Goal: Task Accomplishment & Management: Complete application form

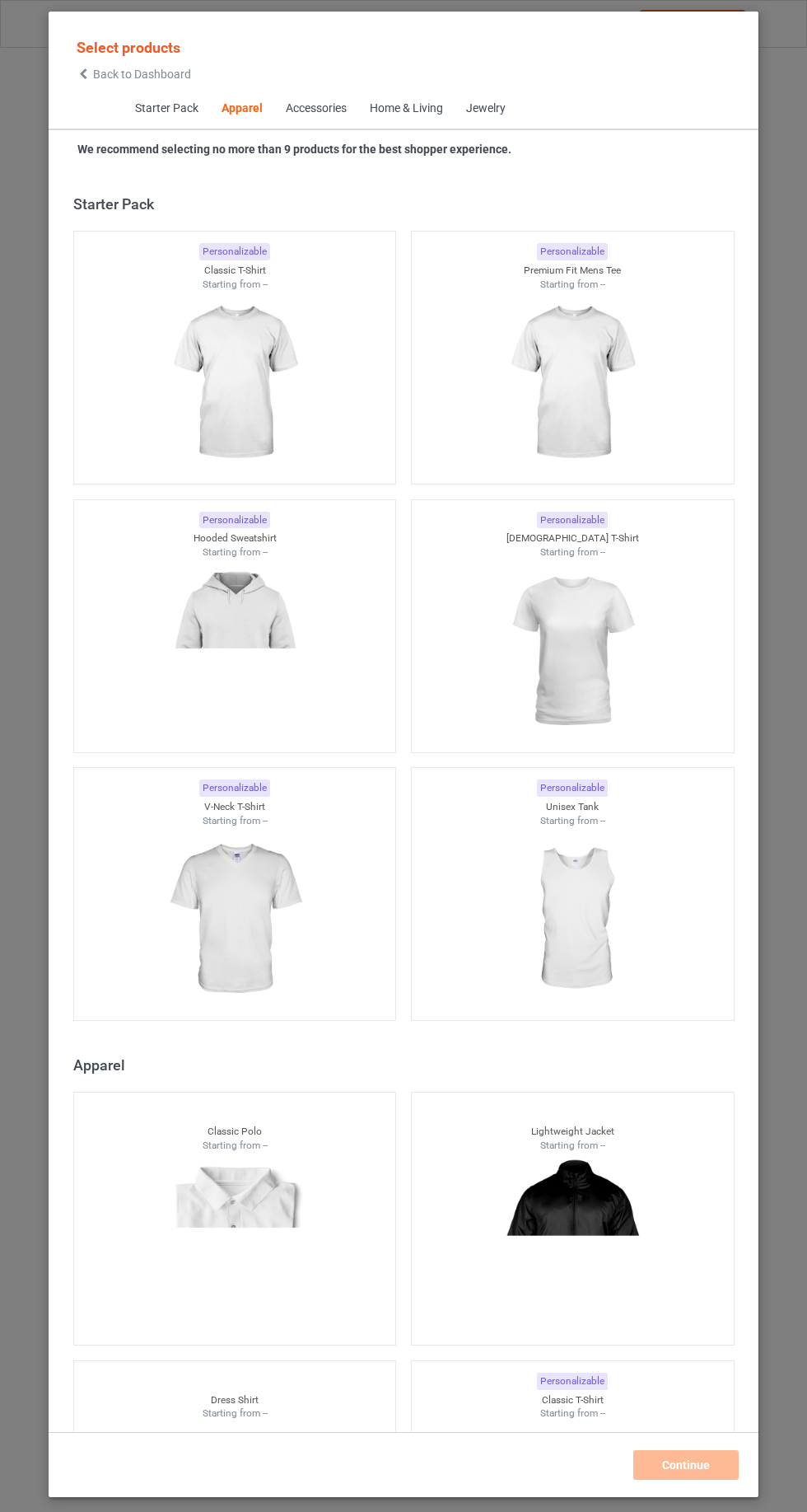
scroll to position [881, 0]
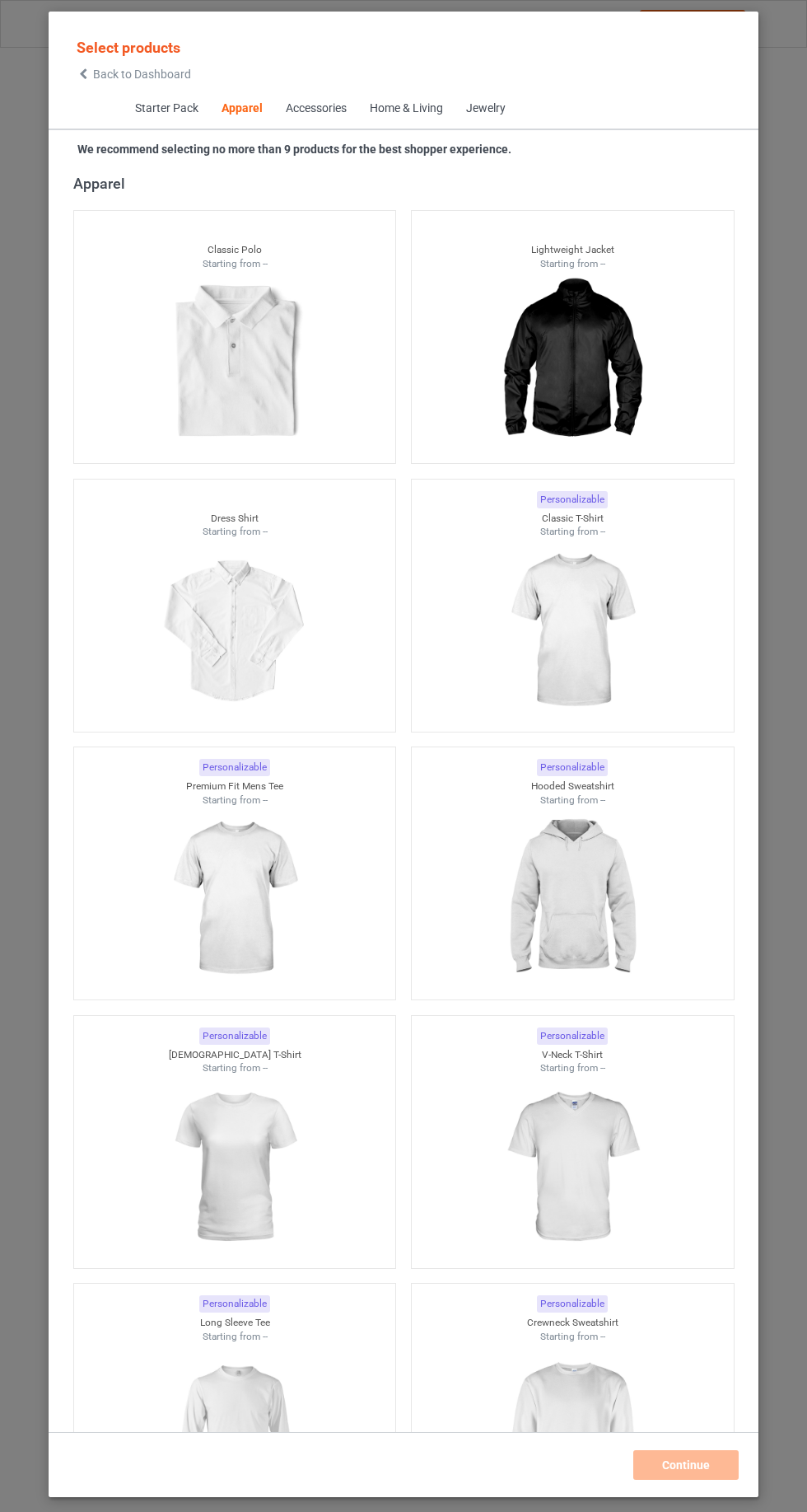
click at [573, 636] on img at bounding box center [572, 631] width 148 height 185
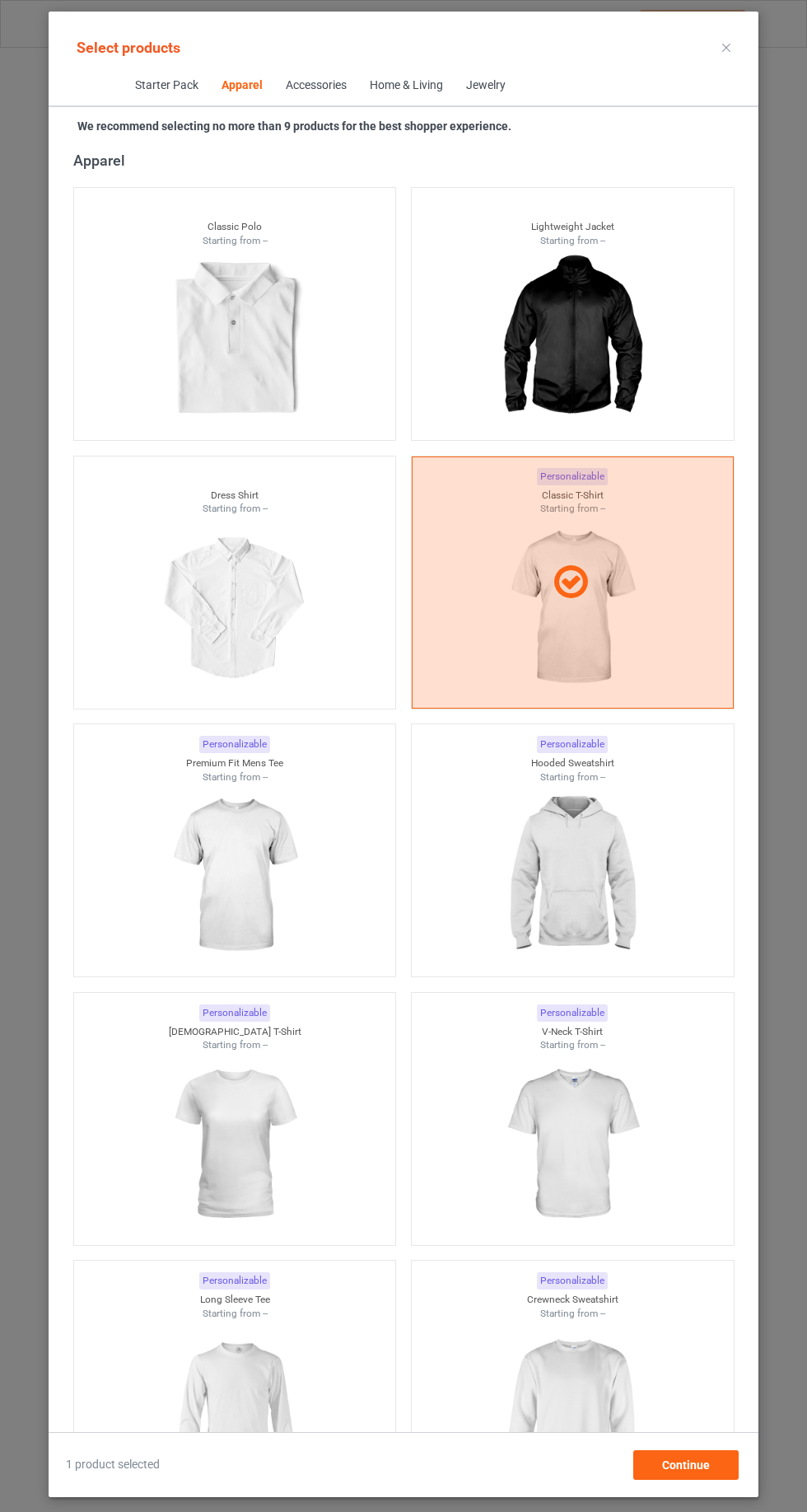
click at [281, 862] on img at bounding box center [234, 876] width 148 height 185
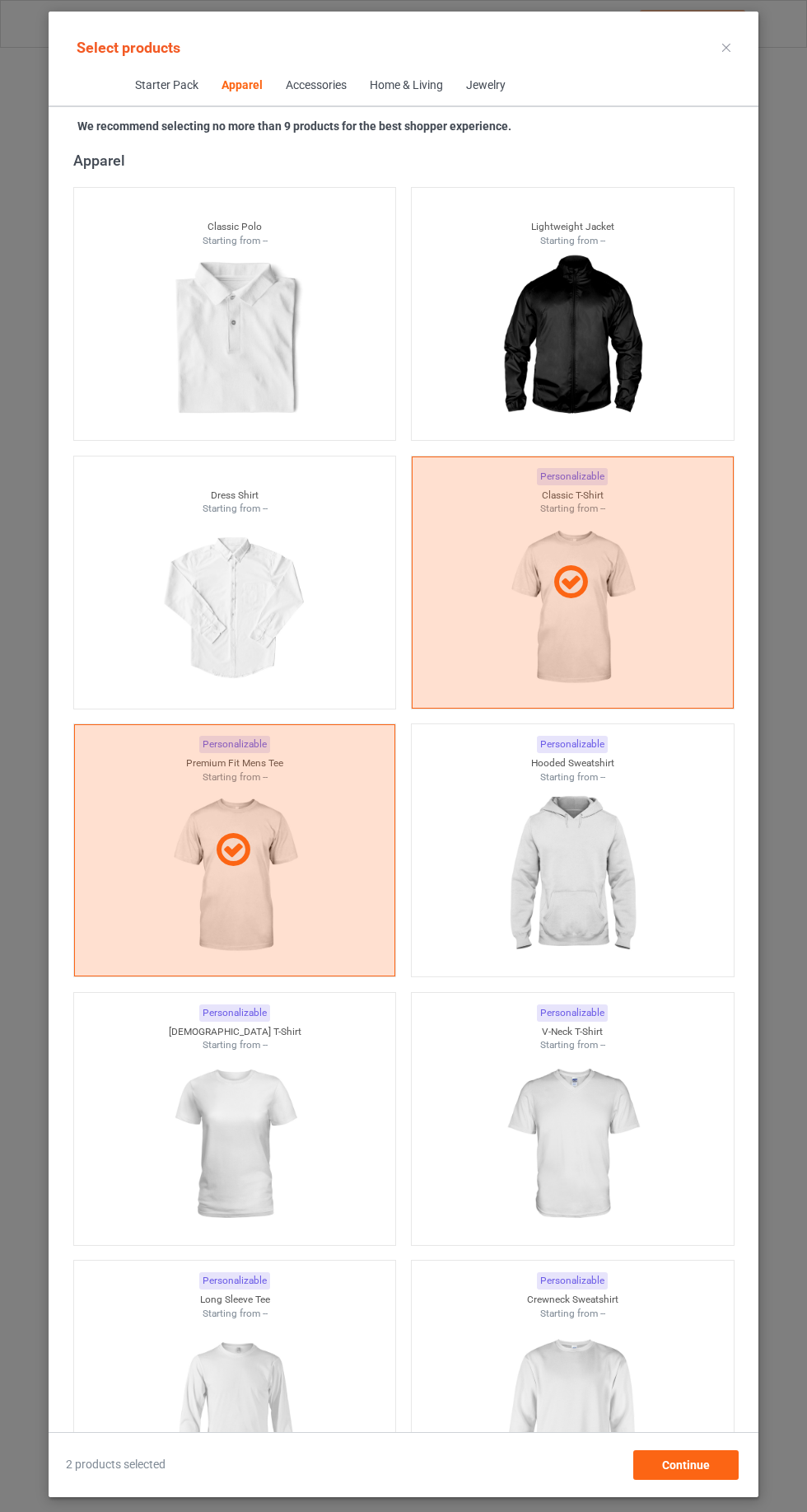
click at [574, 1136] on img at bounding box center [572, 1145] width 148 height 185
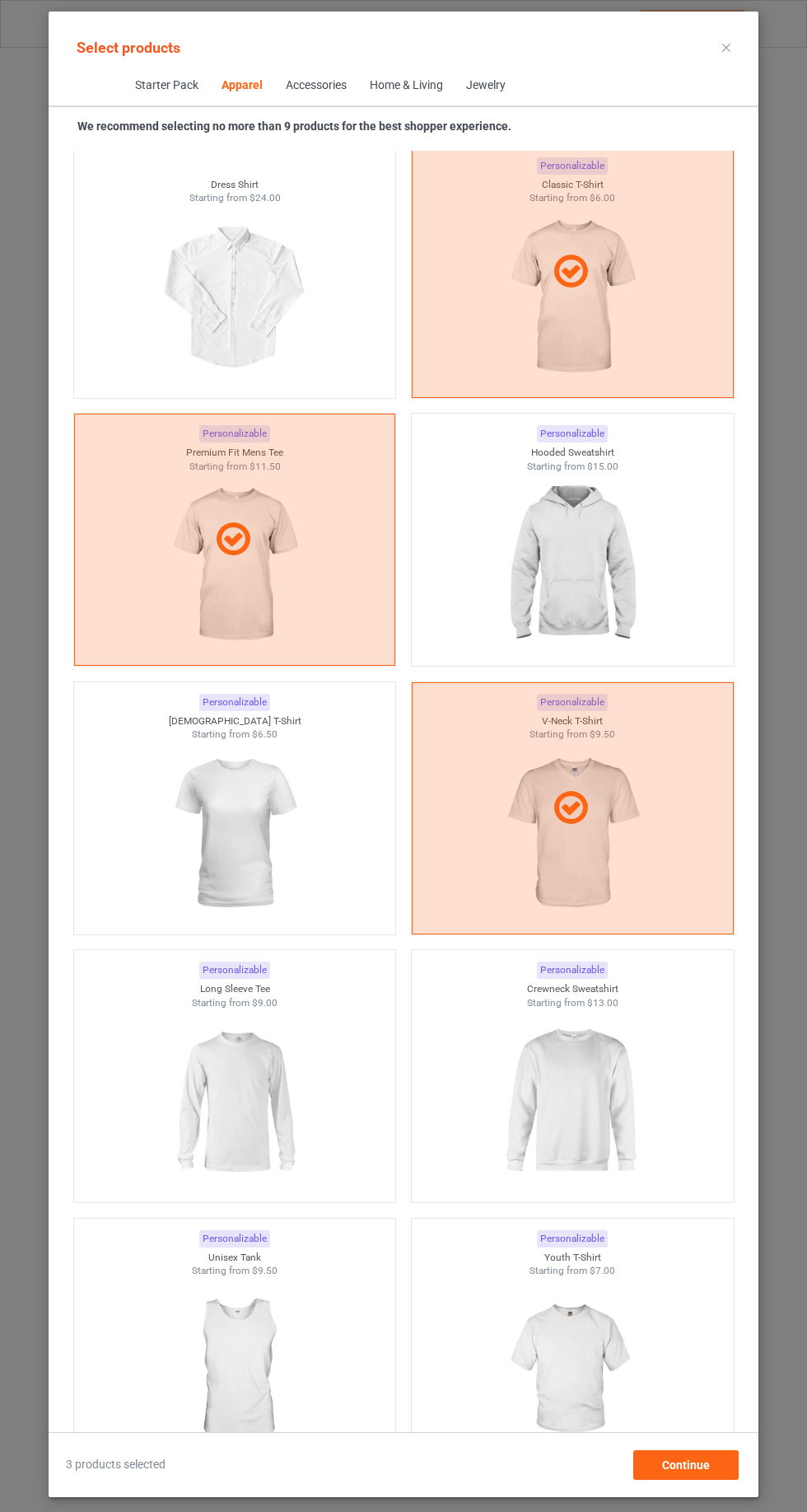
scroll to position [1196, 0]
click at [579, 1104] on img at bounding box center [572, 1098] width 148 height 185
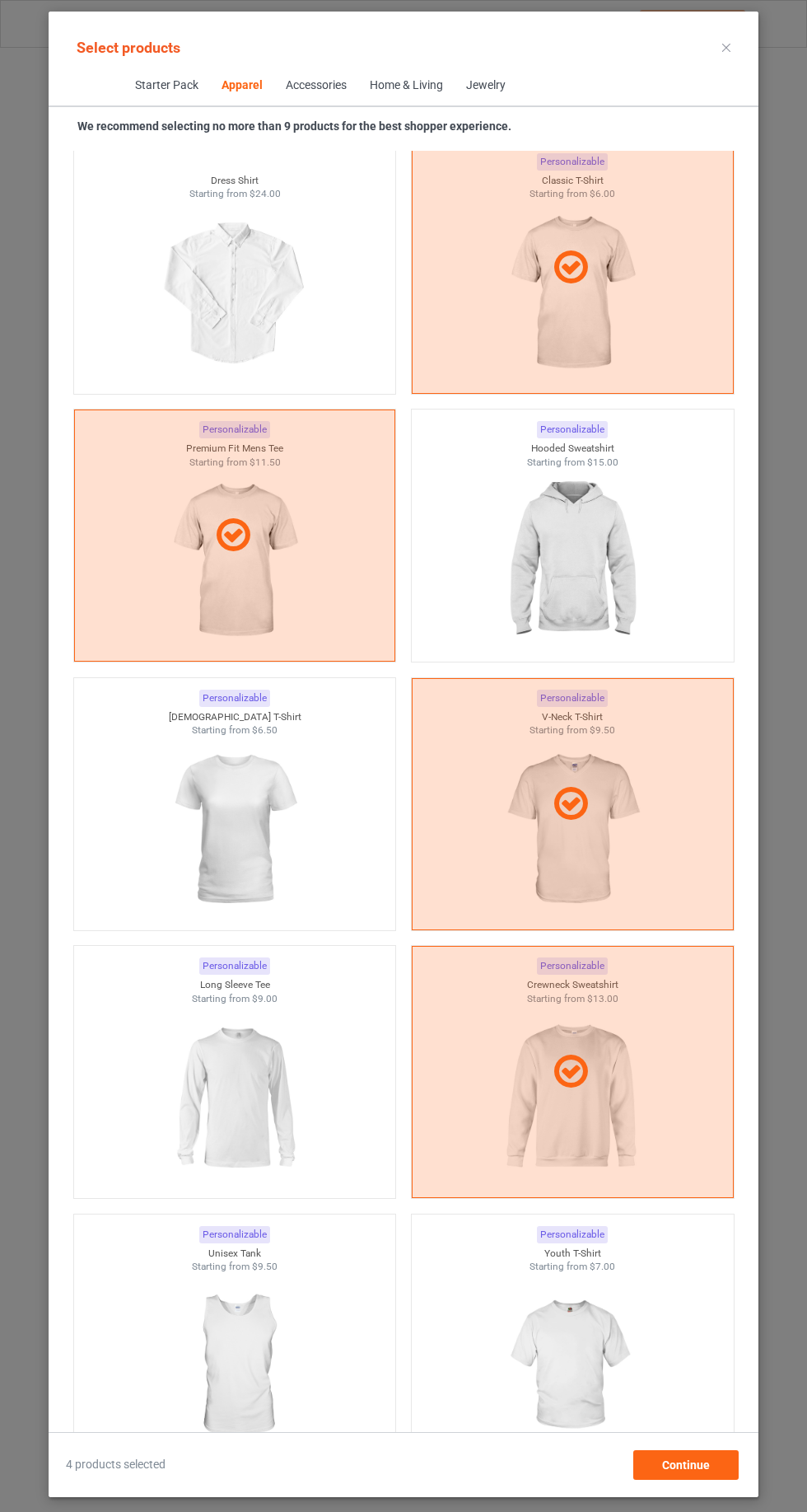
click at [268, 1073] on img at bounding box center [234, 1098] width 148 height 185
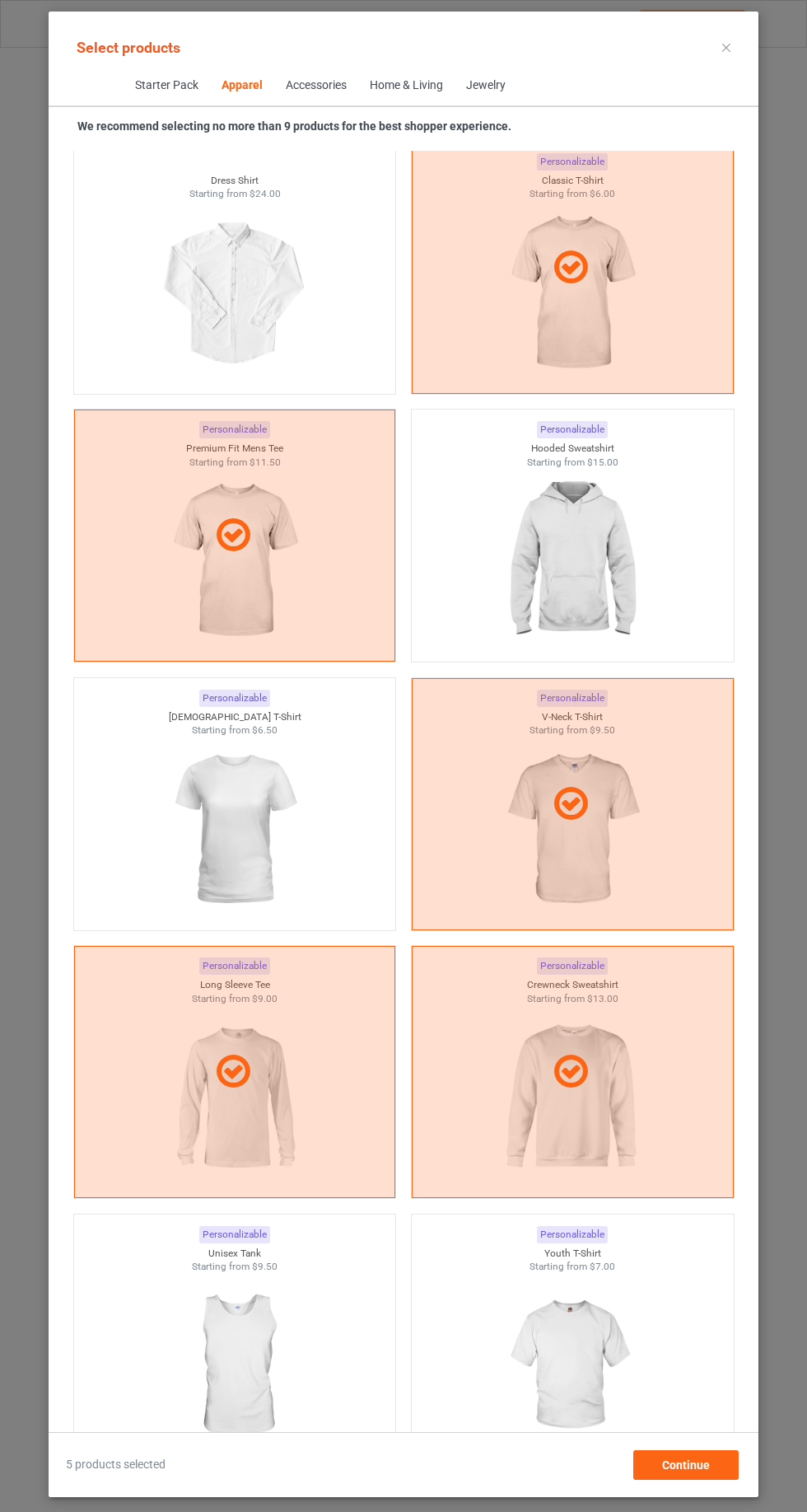
click at [252, 1330] on img at bounding box center [234, 1366] width 148 height 185
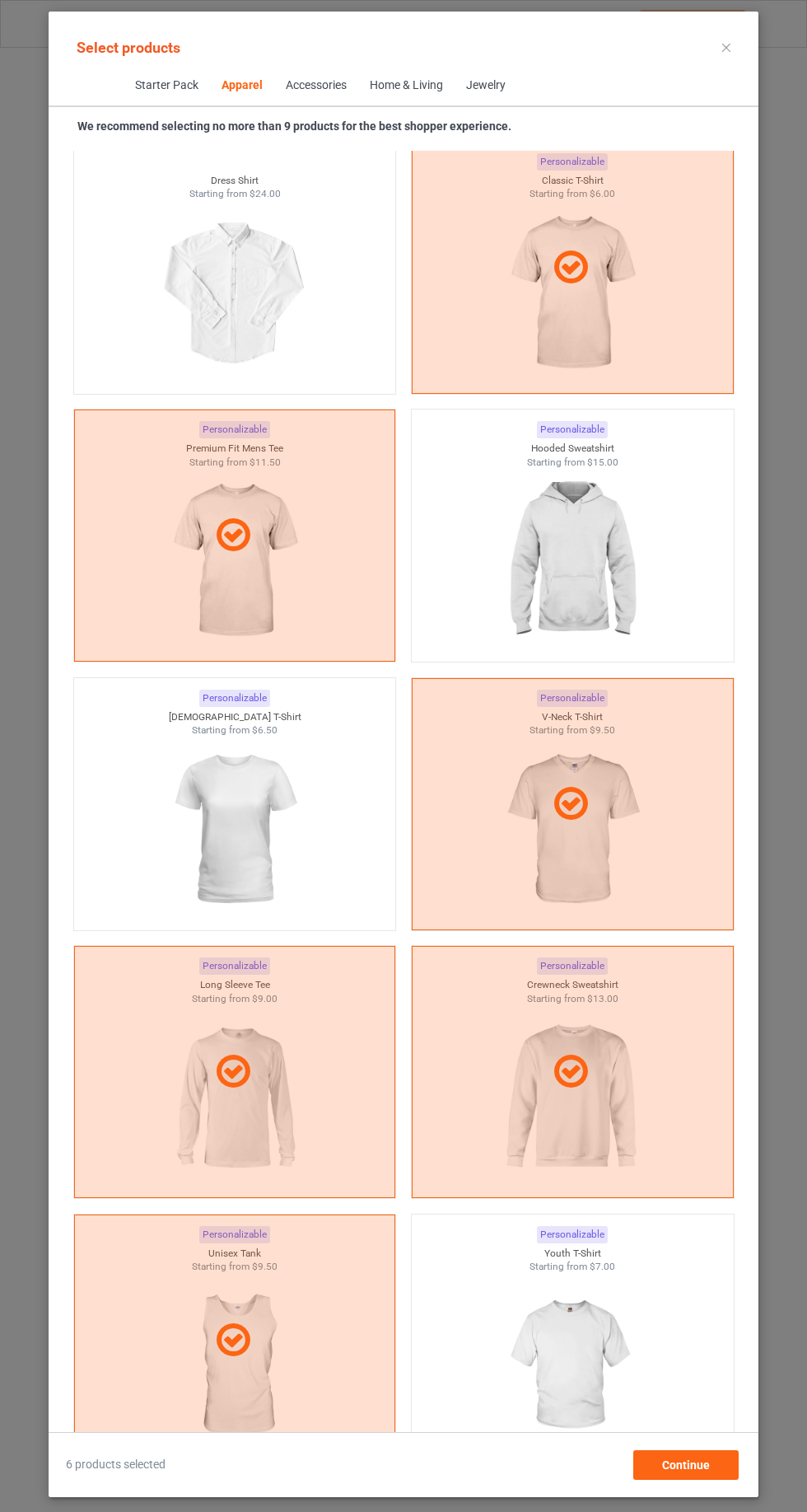
click at [560, 1348] on img at bounding box center [572, 1366] width 148 height 185
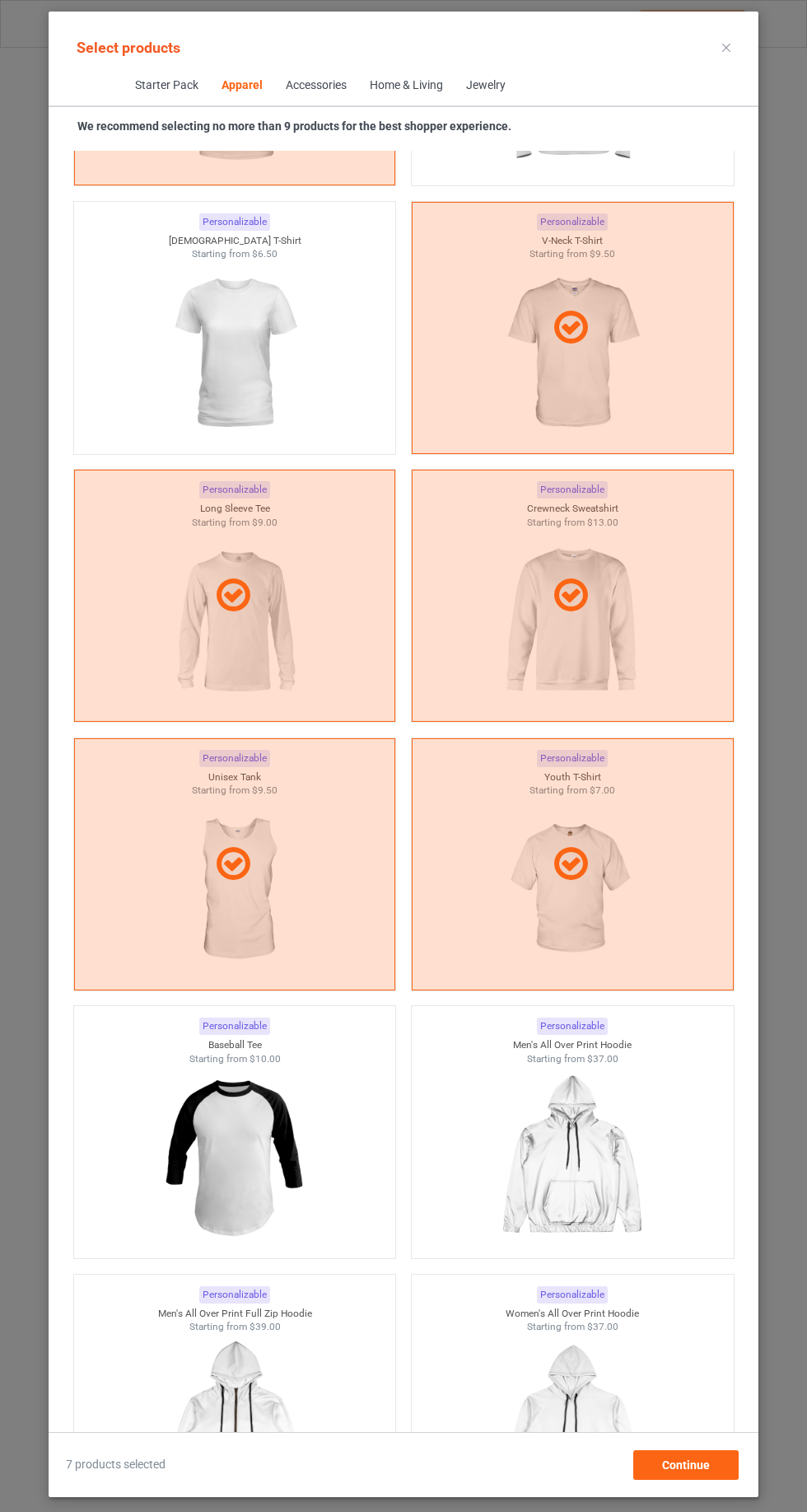
scroll to position [1713, 0]
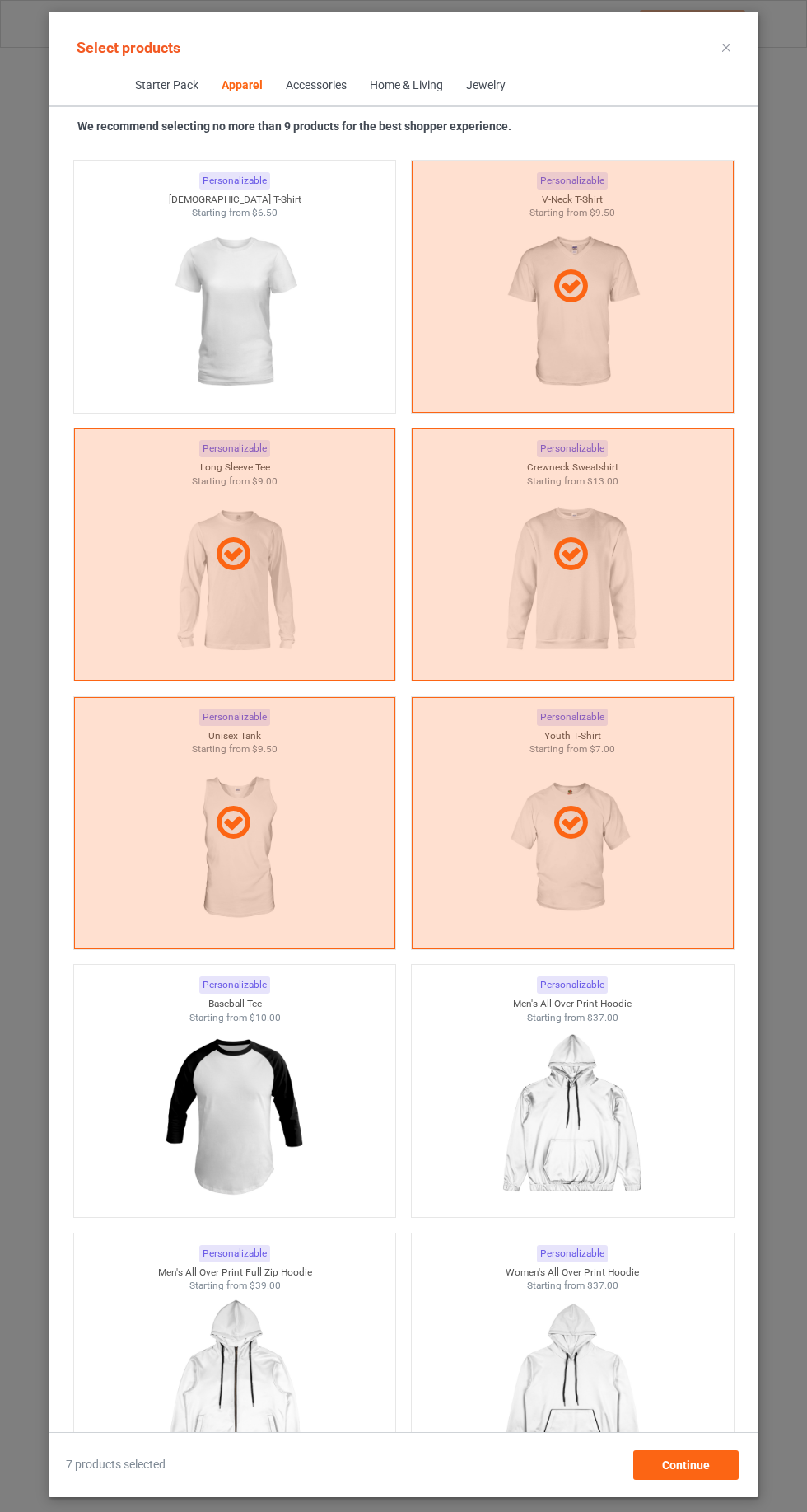
click at [250, 1108] on img at bounding box center [234, 1117] width 148 height 185
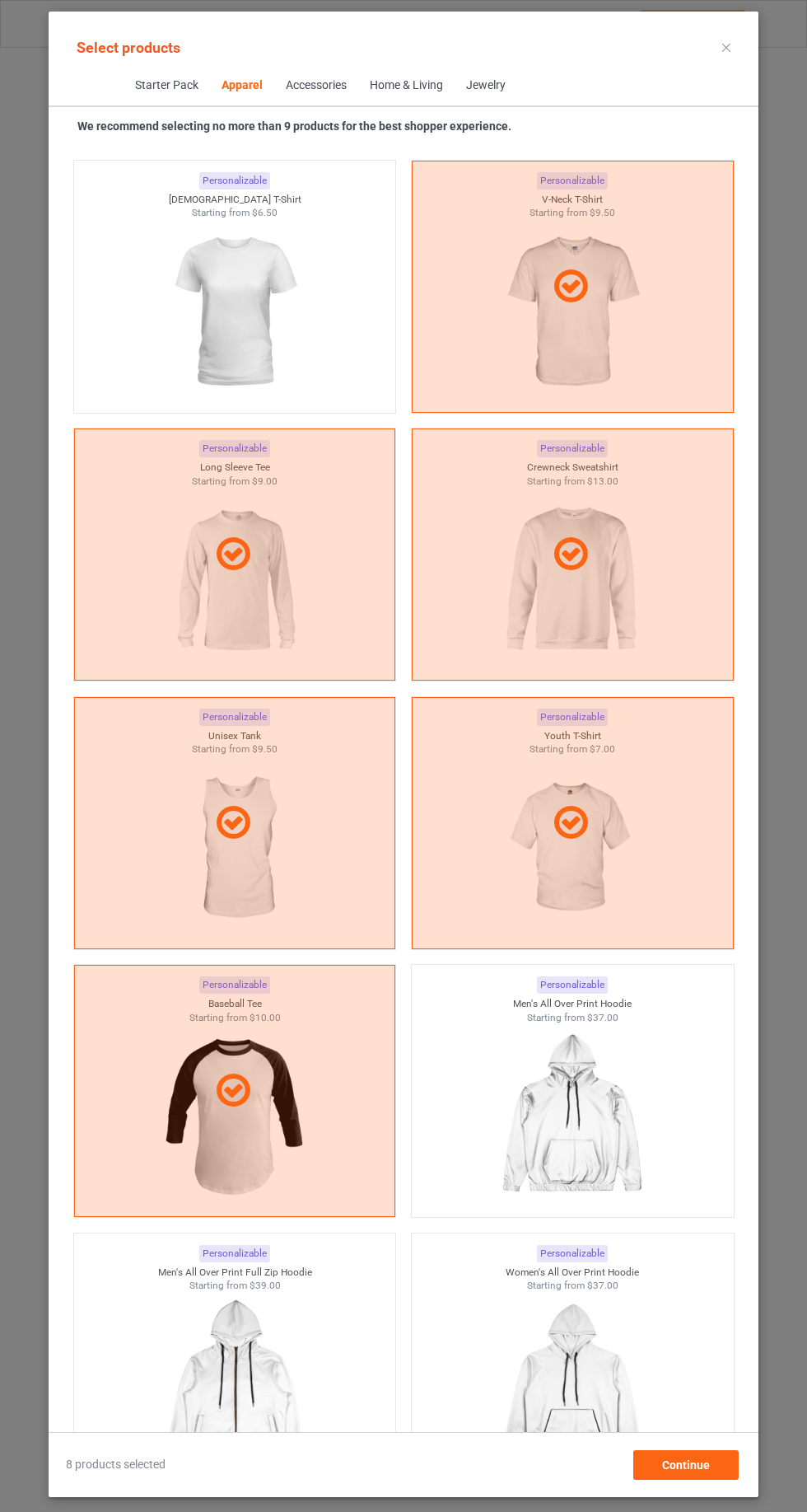
click at [245, 1102] on icon at bounding box center [234, 1092] width 46 height 40
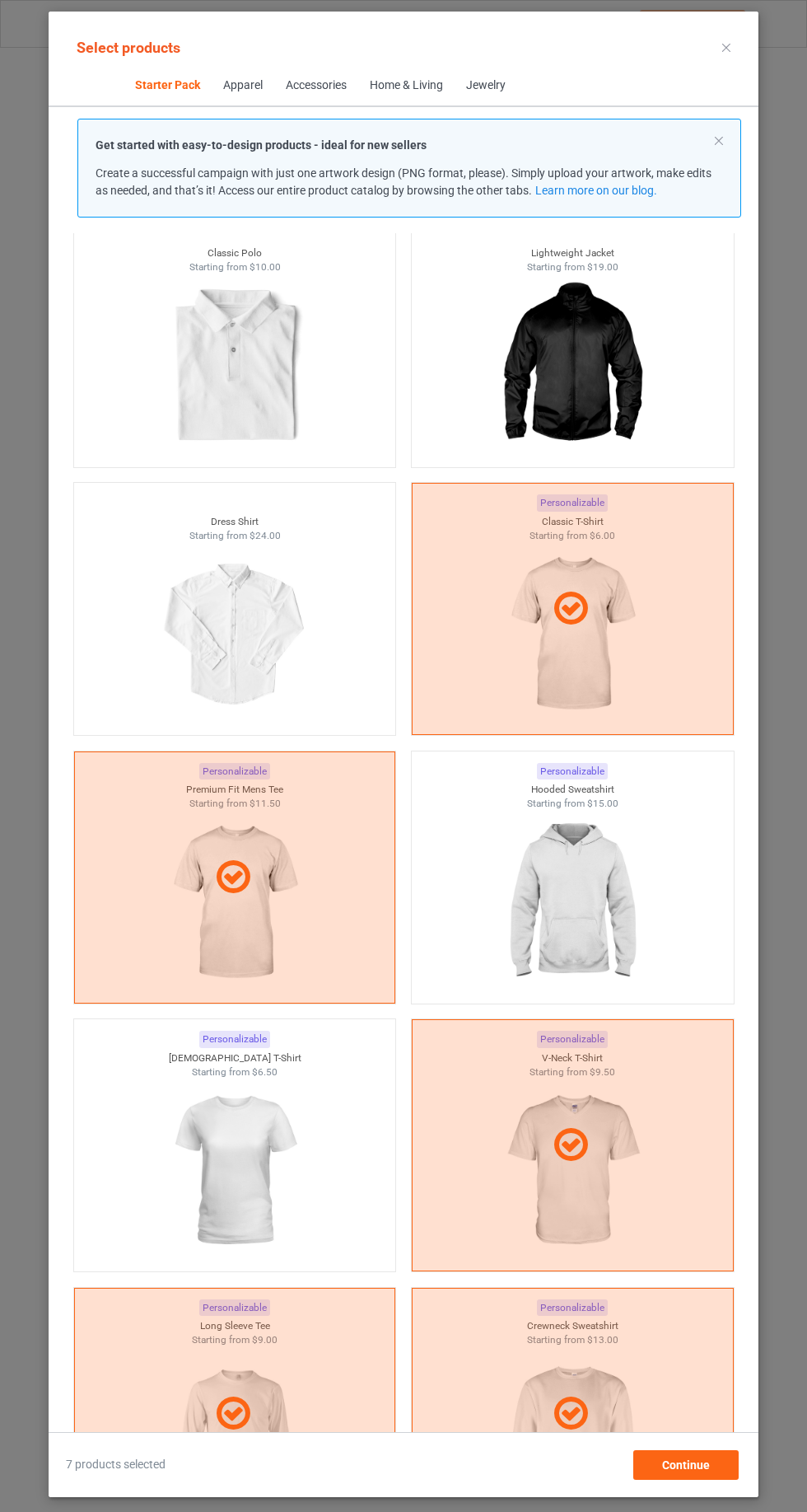
scroll to position [839, 0]
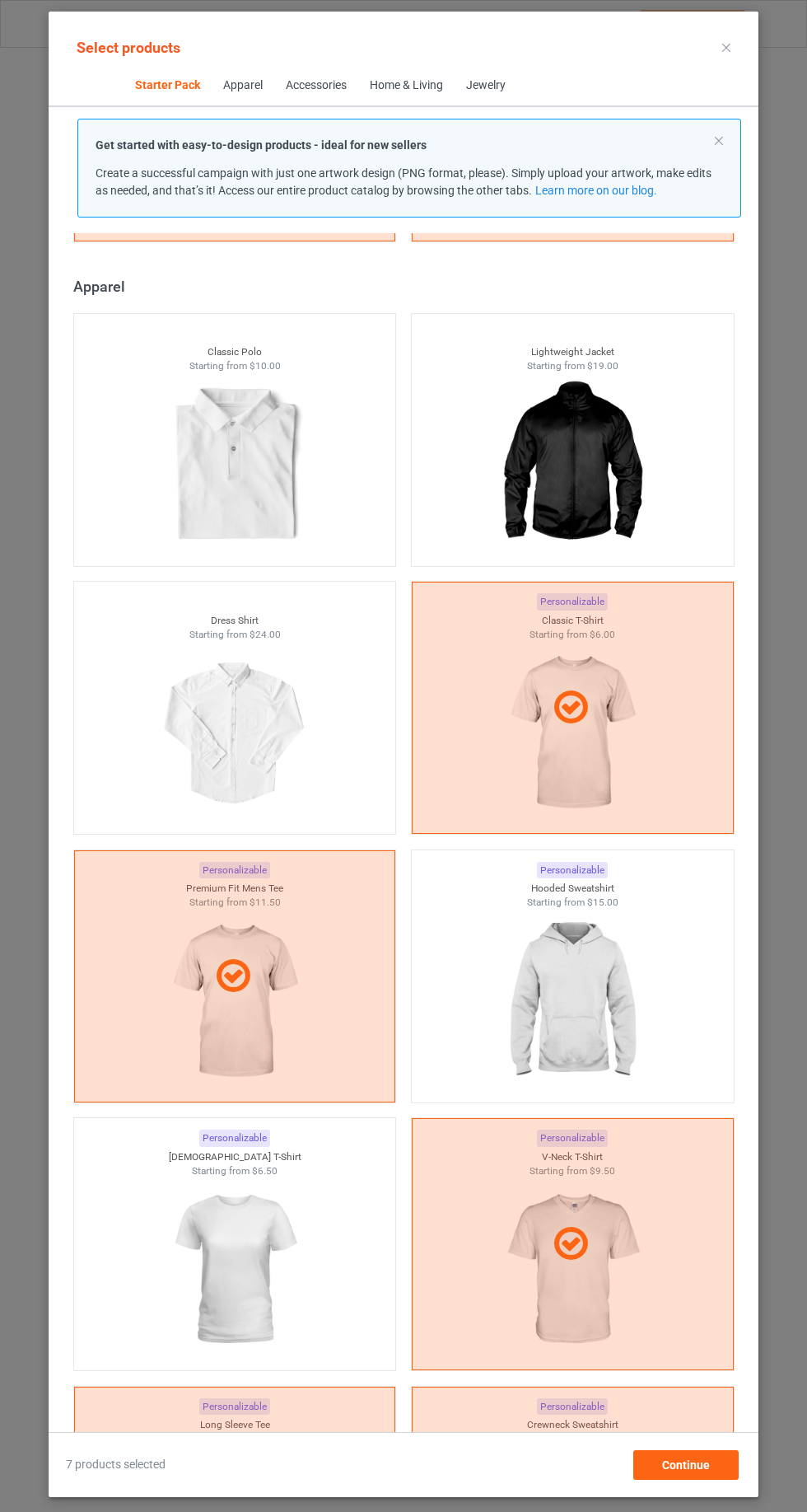
click at [568, 1004] on img at bounding box center [572, 1002] width 148 height 185
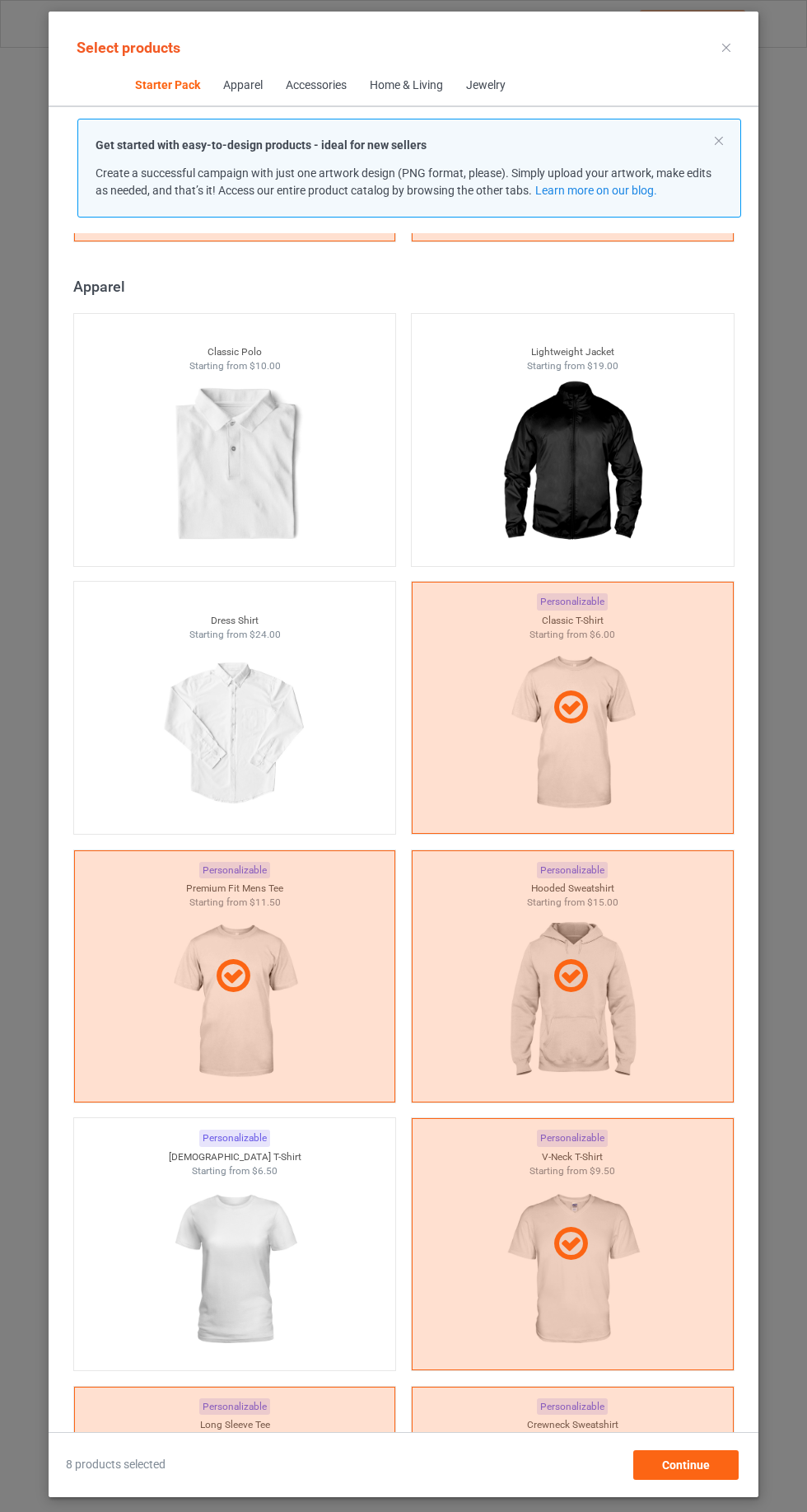
click at [726, 47] on icon at bounding box center [726, 48] width 8 height 8
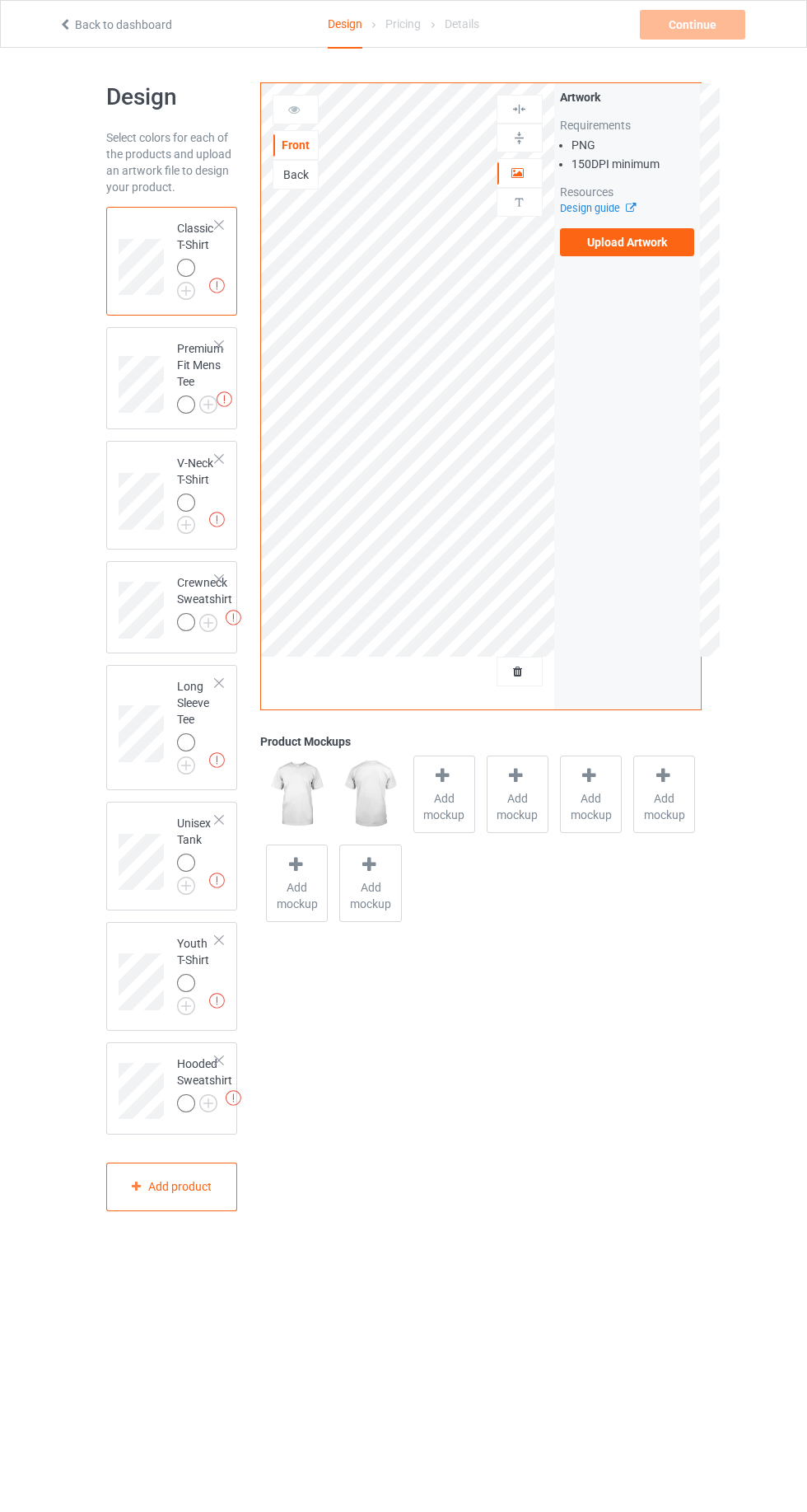
click at [0, 0] on img at bounding box center [0, 0] width 0 height 0
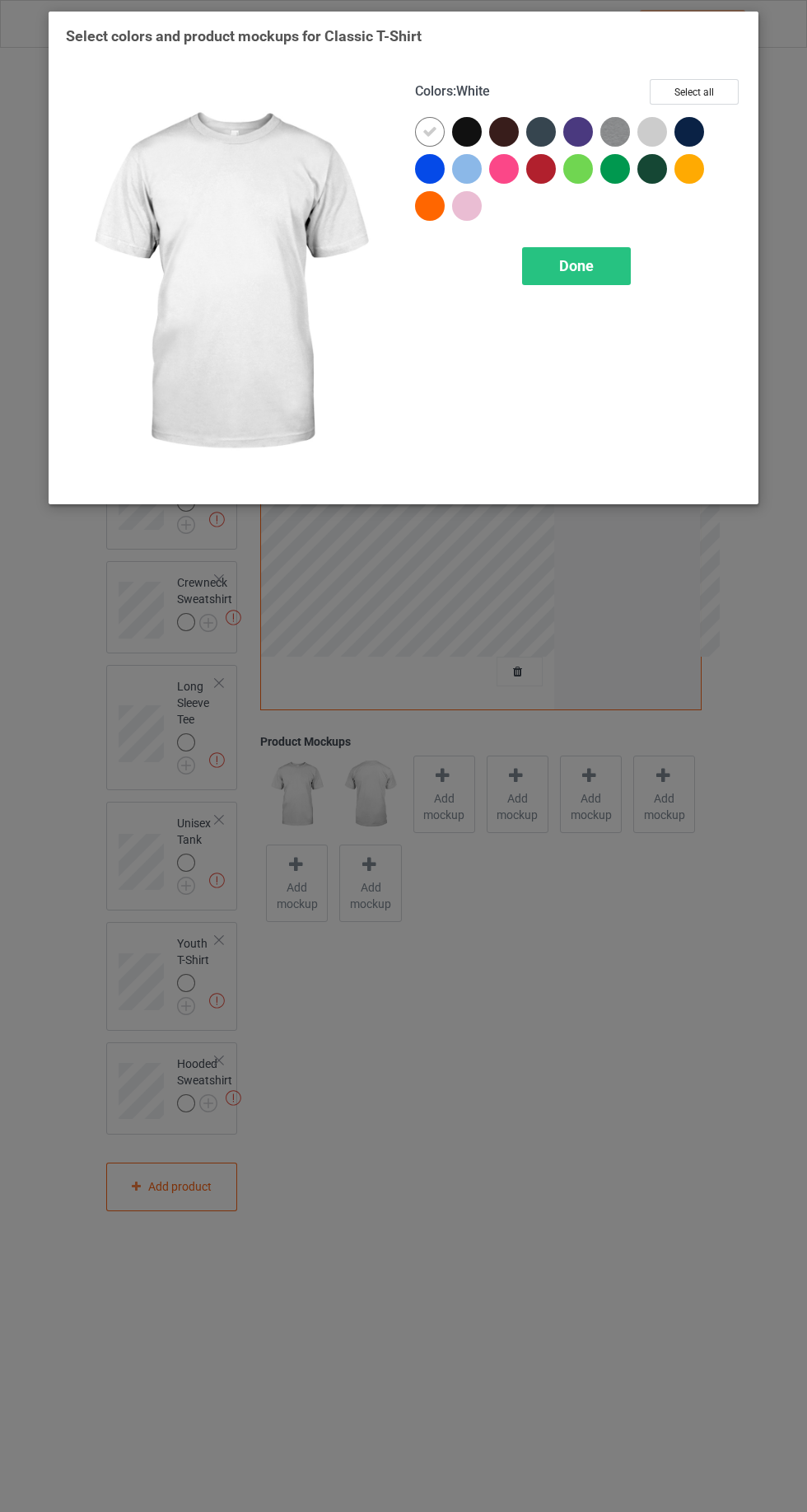
click at [455, 144] on div at bounding box center [470, 135] width 37 height 37
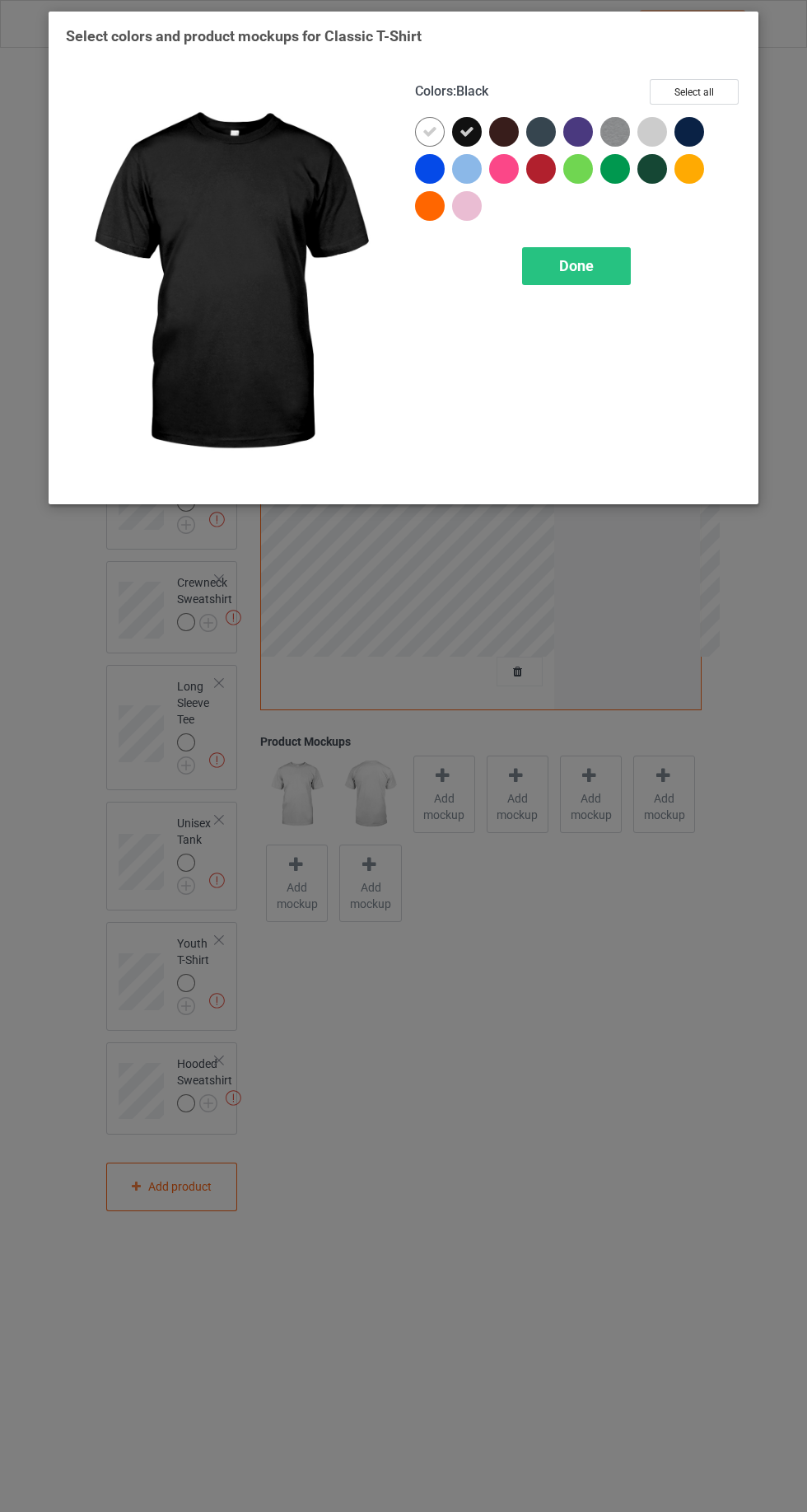
click at [429, 131] on icon at bounding box center [430, 132] width 15 height 15
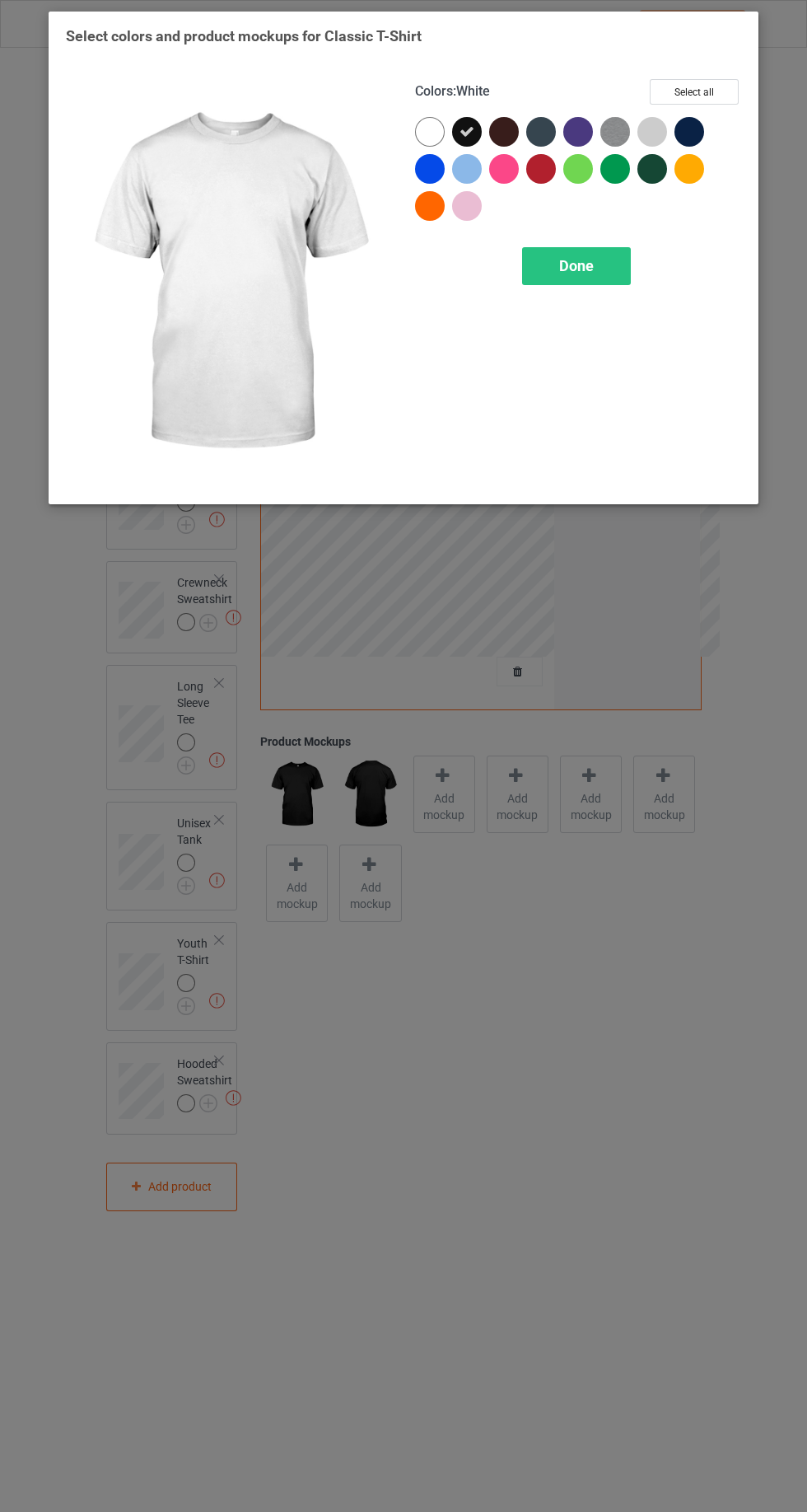
click at [572, 260] on span "Done" at bounding box center [577, 265] width 35 height 17
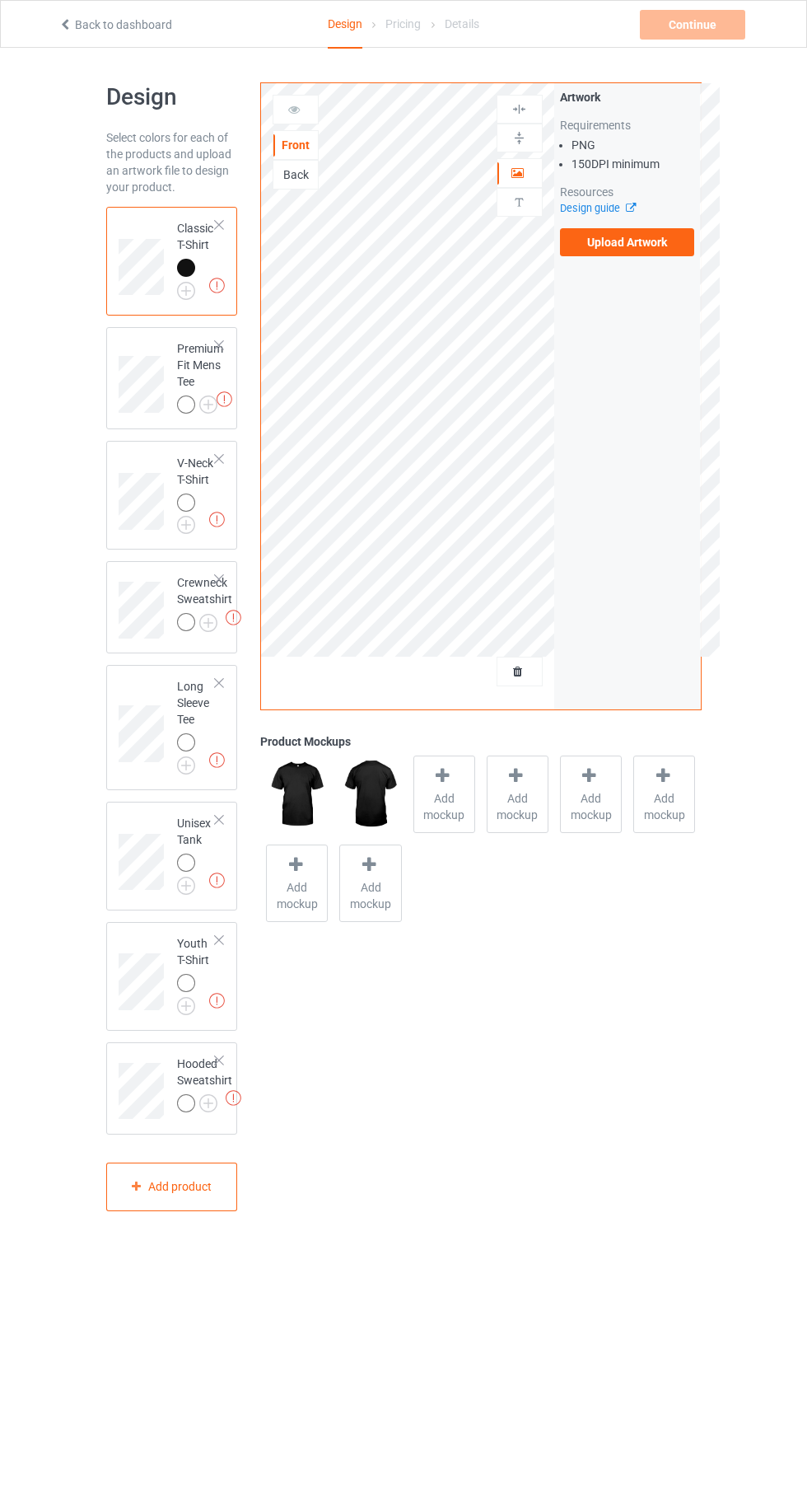
click at [0, 0] on img at bounding box center [0, 0] width 0 height 0
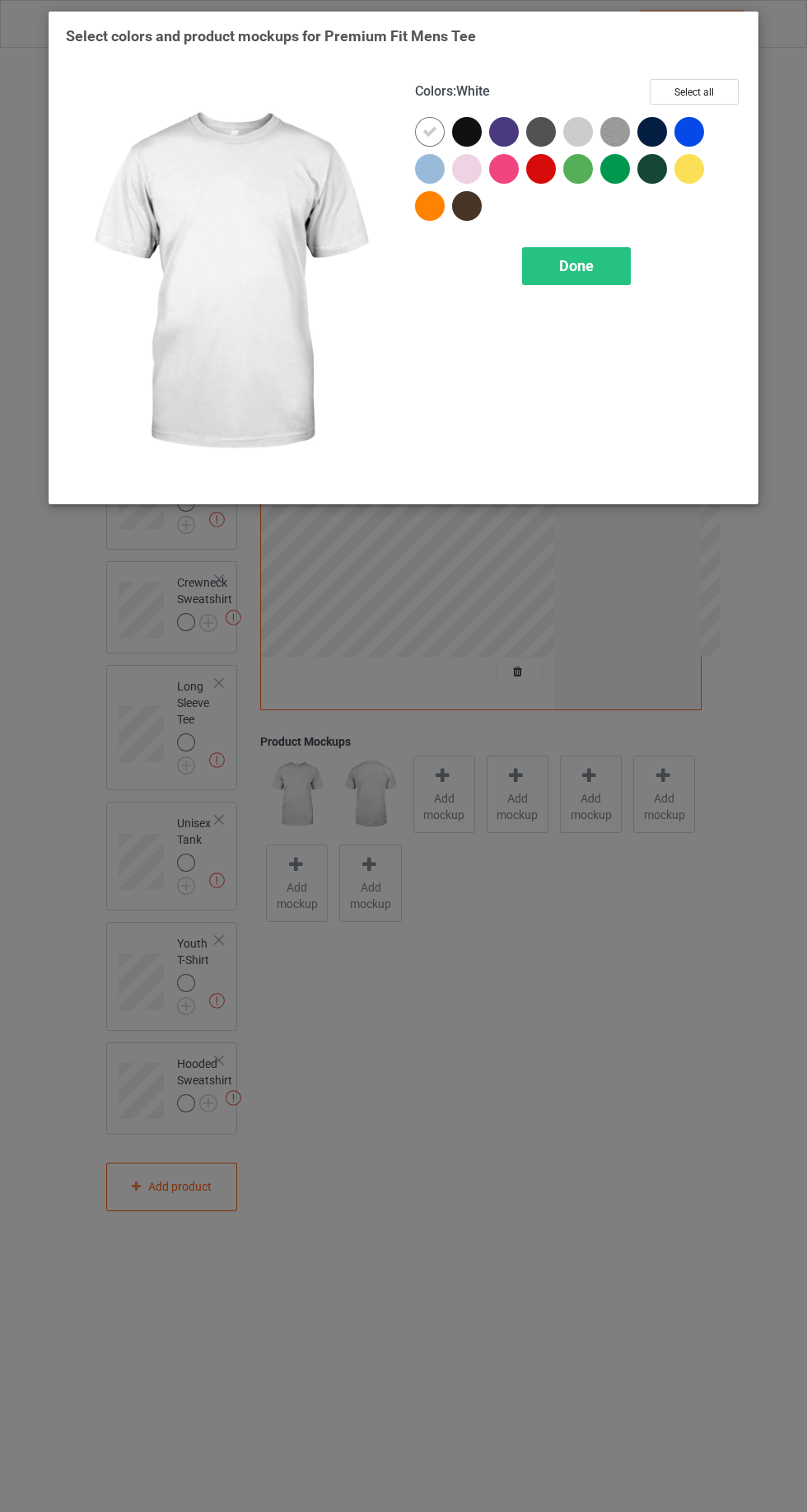
click at [484, 149] on div at bounding box center [470, 135] width 37 height 37
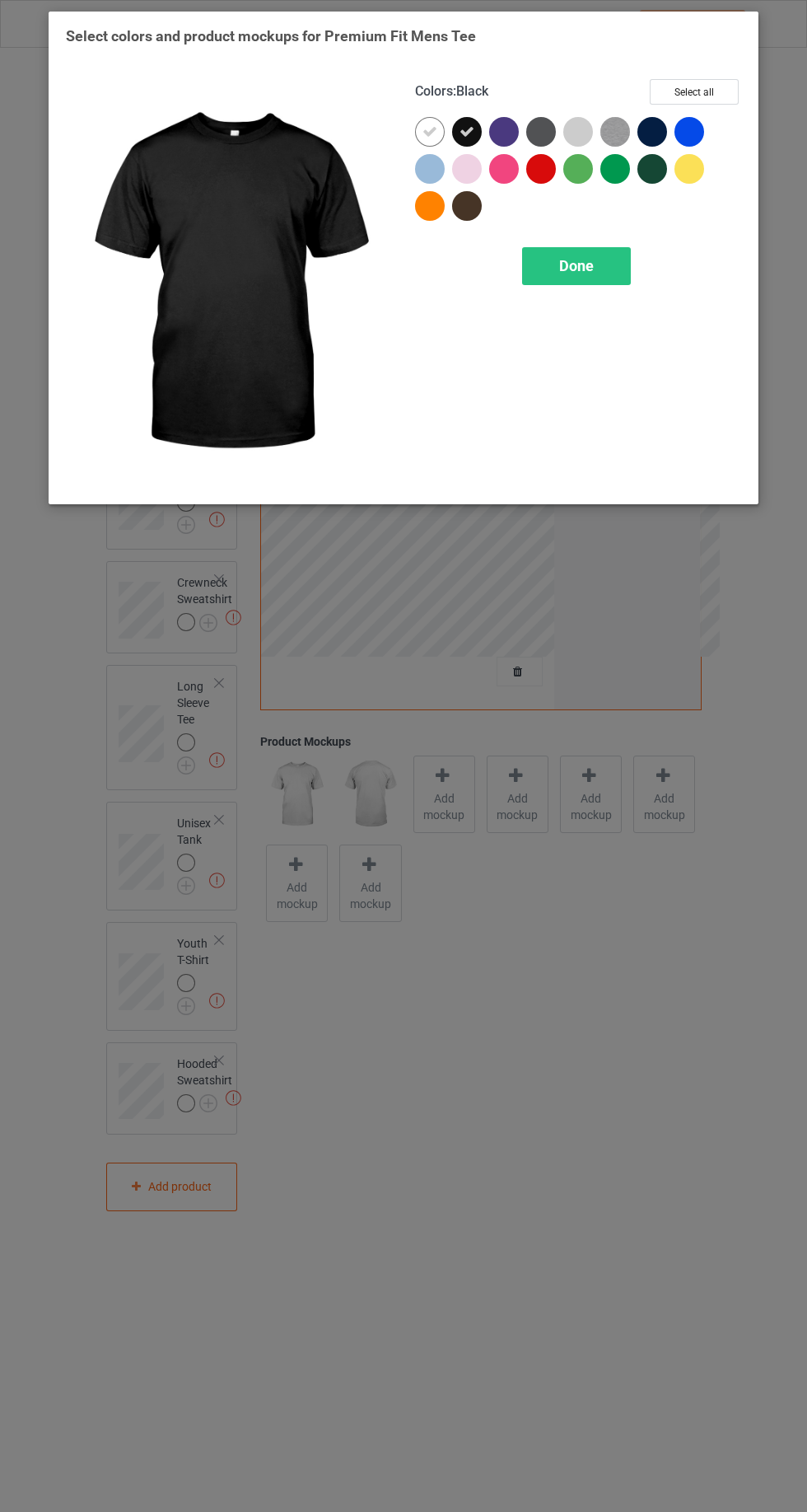
click at [429, 131] on icon at bounding box center [430, 132] width 15 height 15
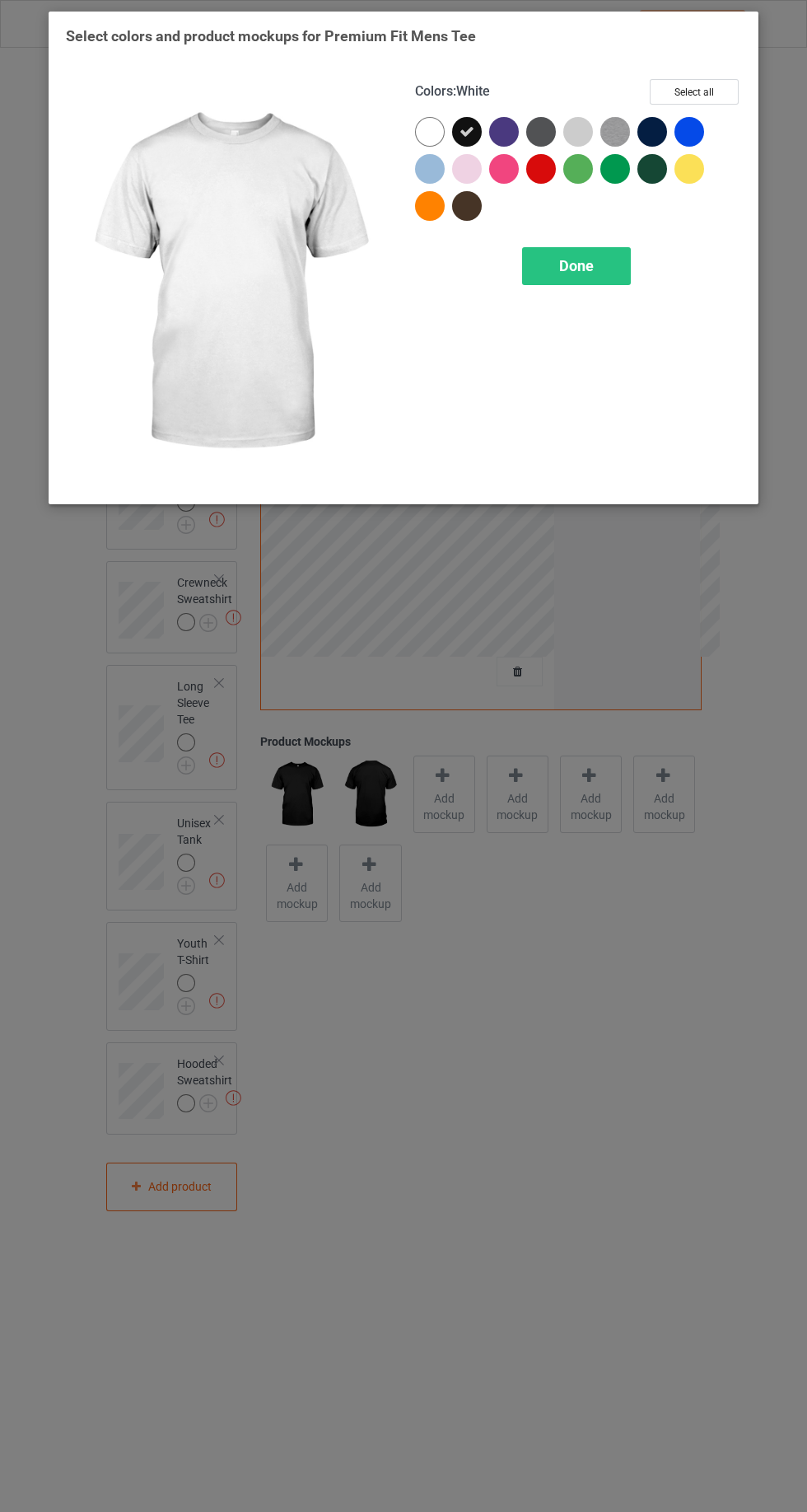
click at [599, 279] on div "Done" at bounding box center [577, 266] width 109 height 38
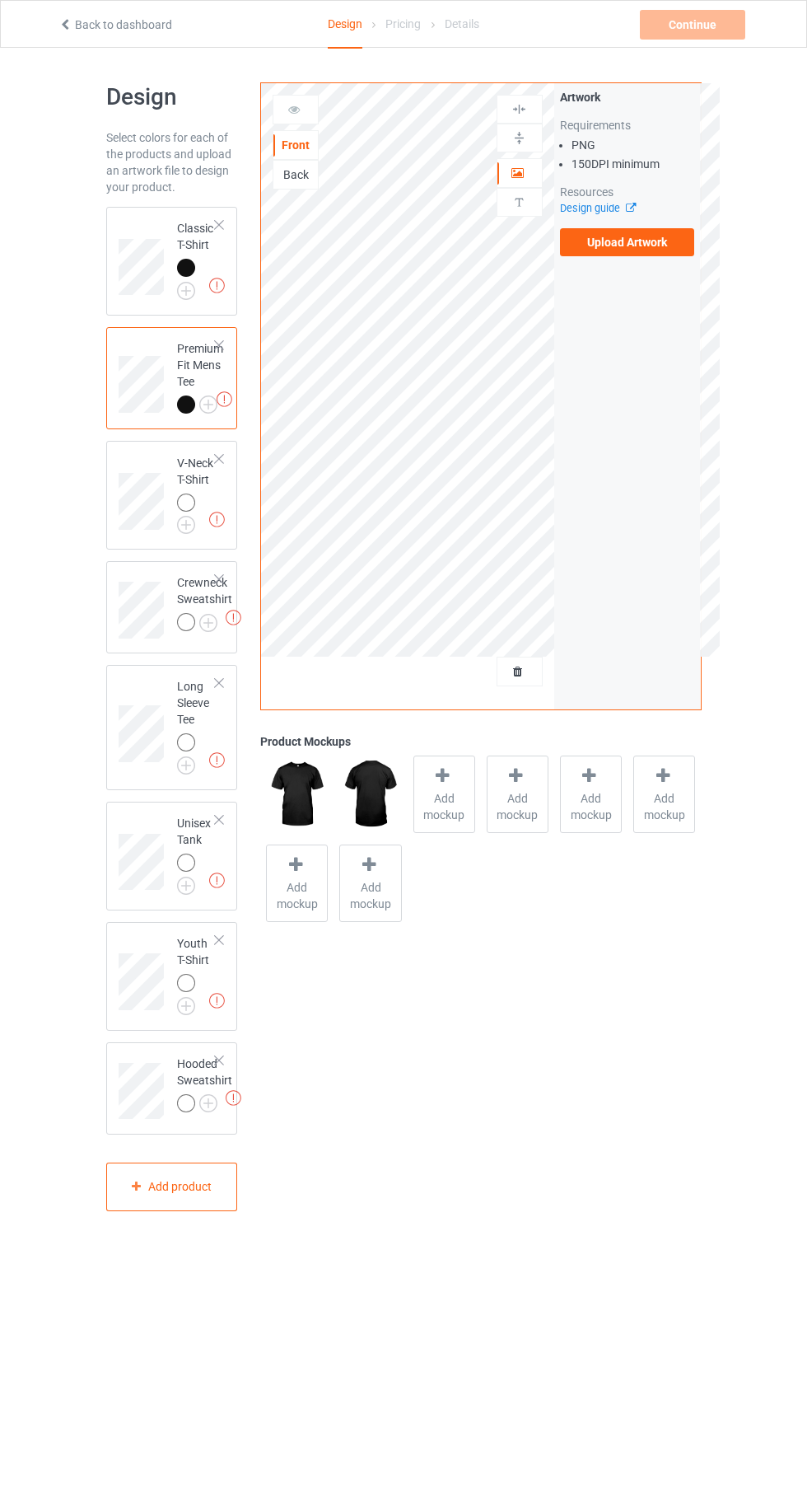
click at [0, 0] on img at bounding box center [0, 0] width 0 height 0
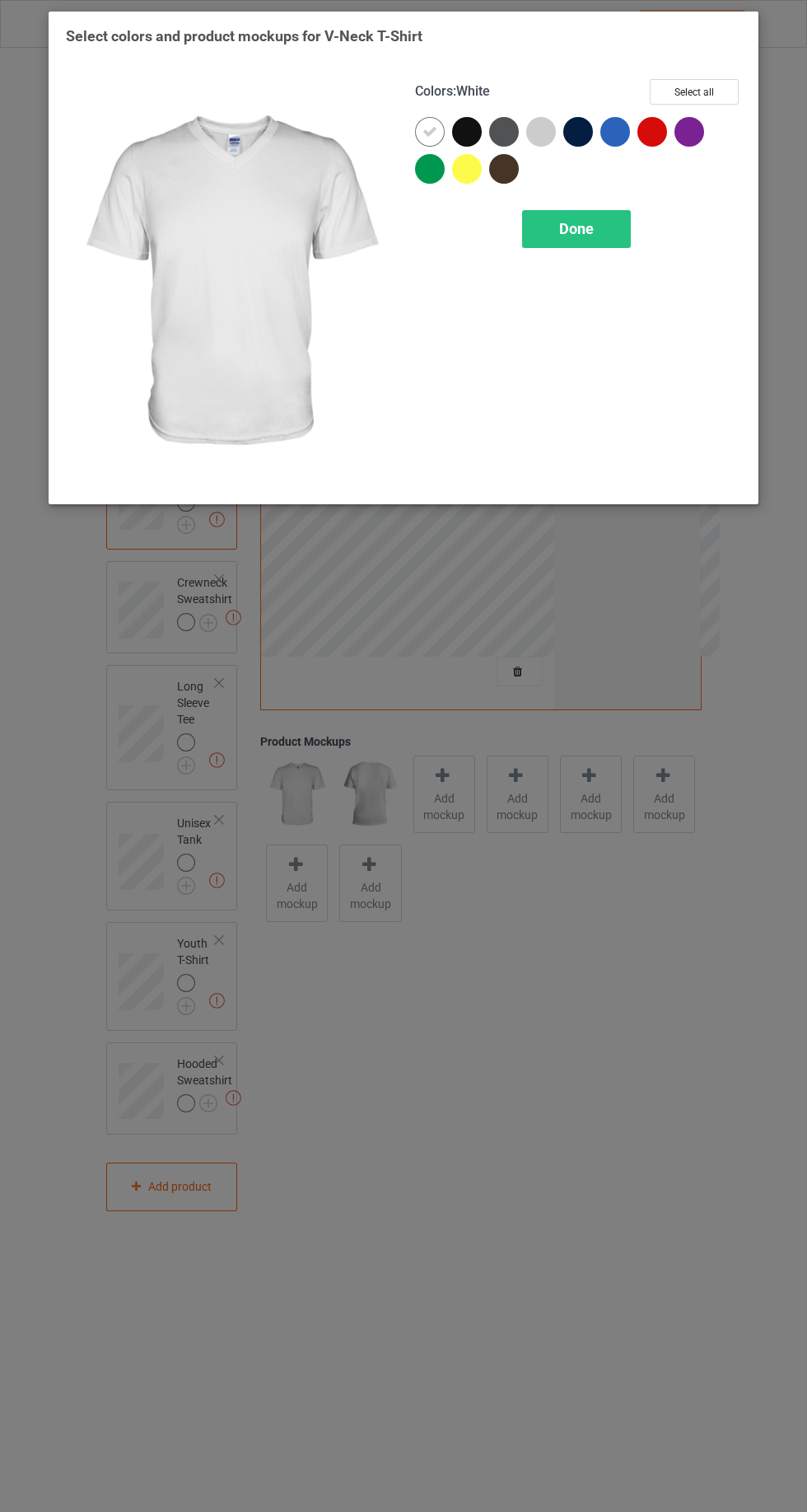
click at [492, 146] on div at bounding box center [507, 135] width 37 height 37
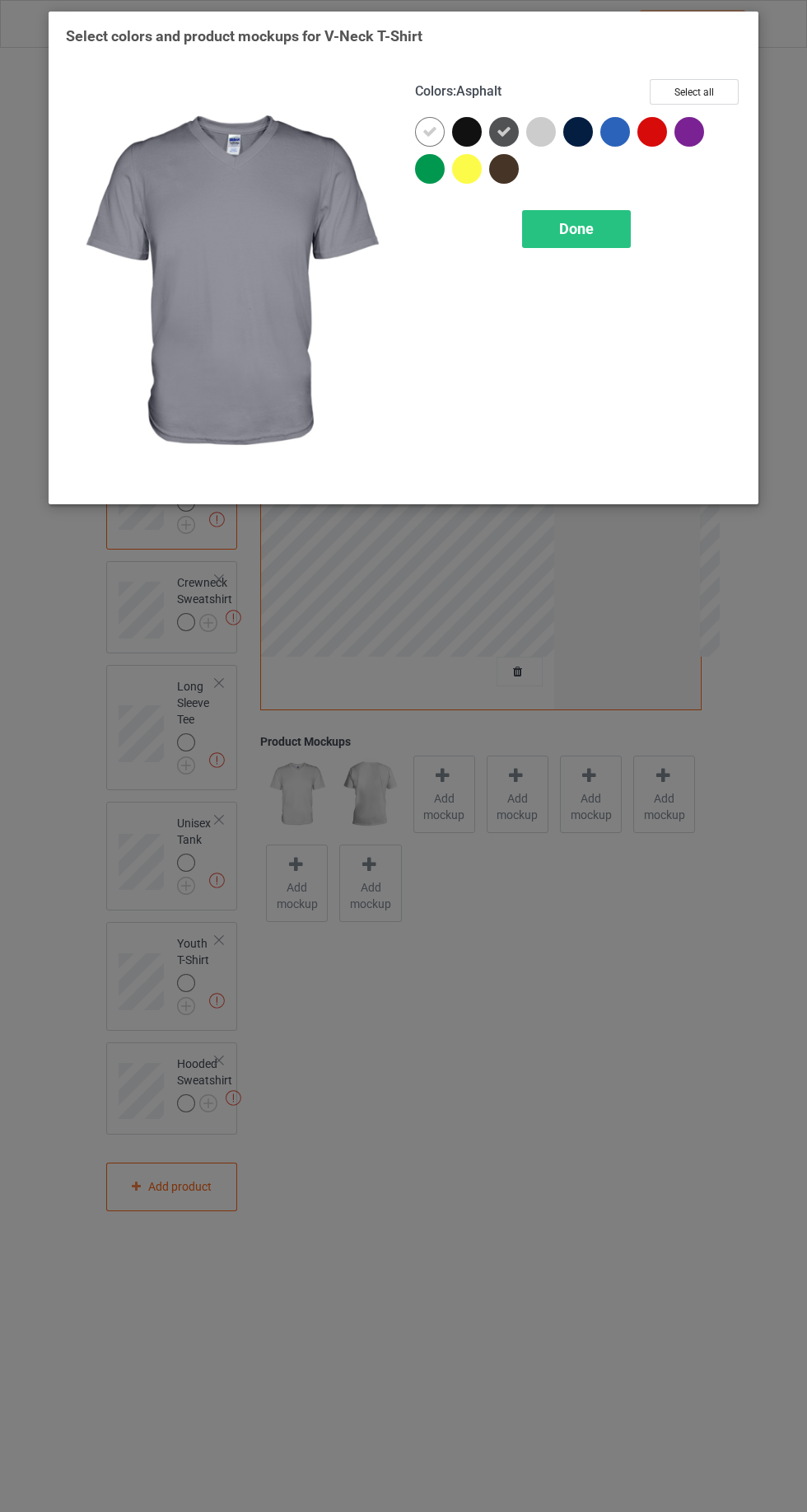
click at [433, 137] on icon at bounding box center [430, 132] width 15 height 15
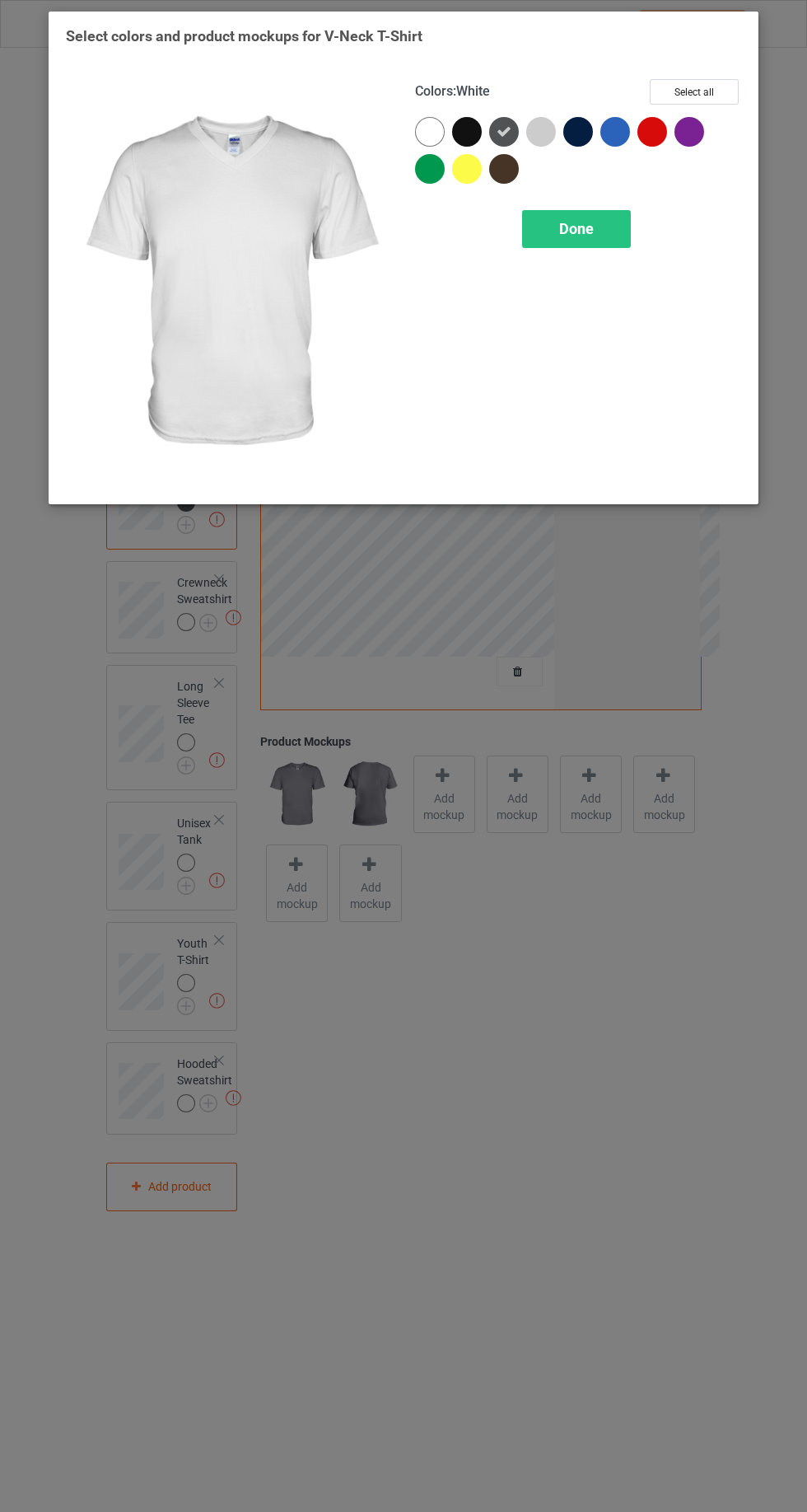
click at [470, 144] on div at bounding box center [467, 132] width 30 height 30
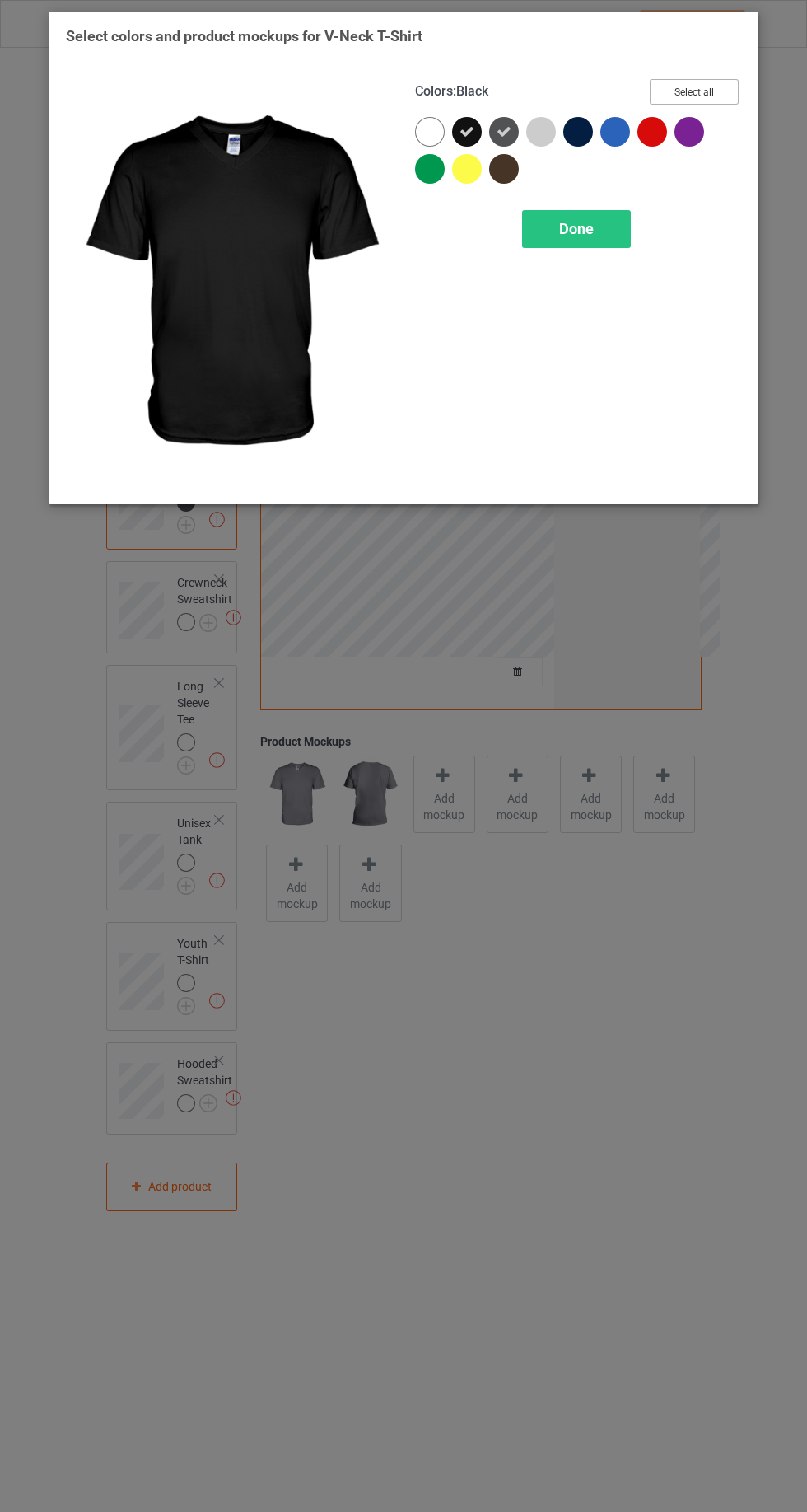
click at [715, 95] on button "Select all" at bounding box center [695, 92] width 89 height 26
click at [430, 131] on icon at bounding box center [430, 132] width 15 height 15
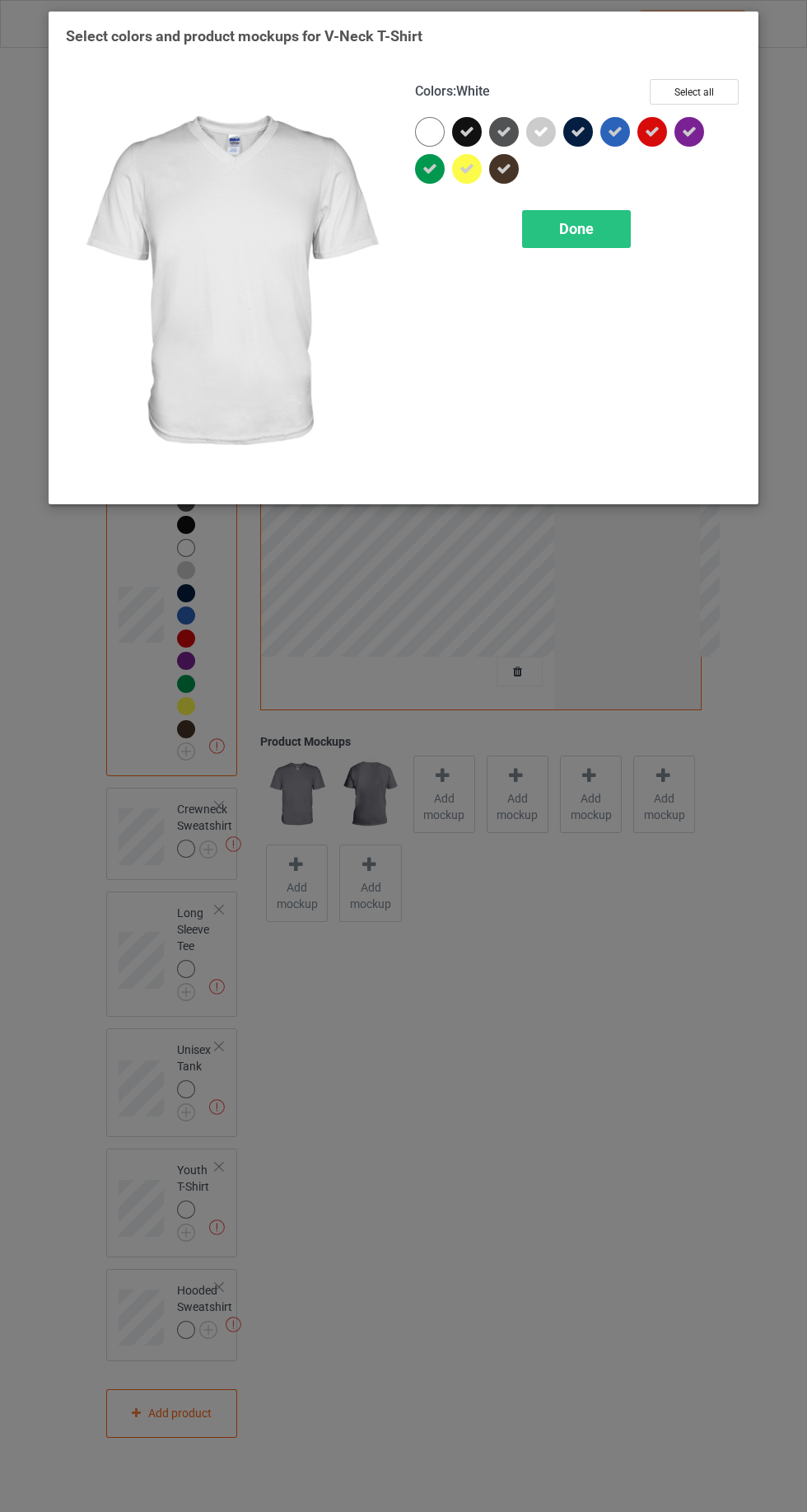
click at [593, 218] on div "Done" at bounding box center [577, 229] width 109 height 38
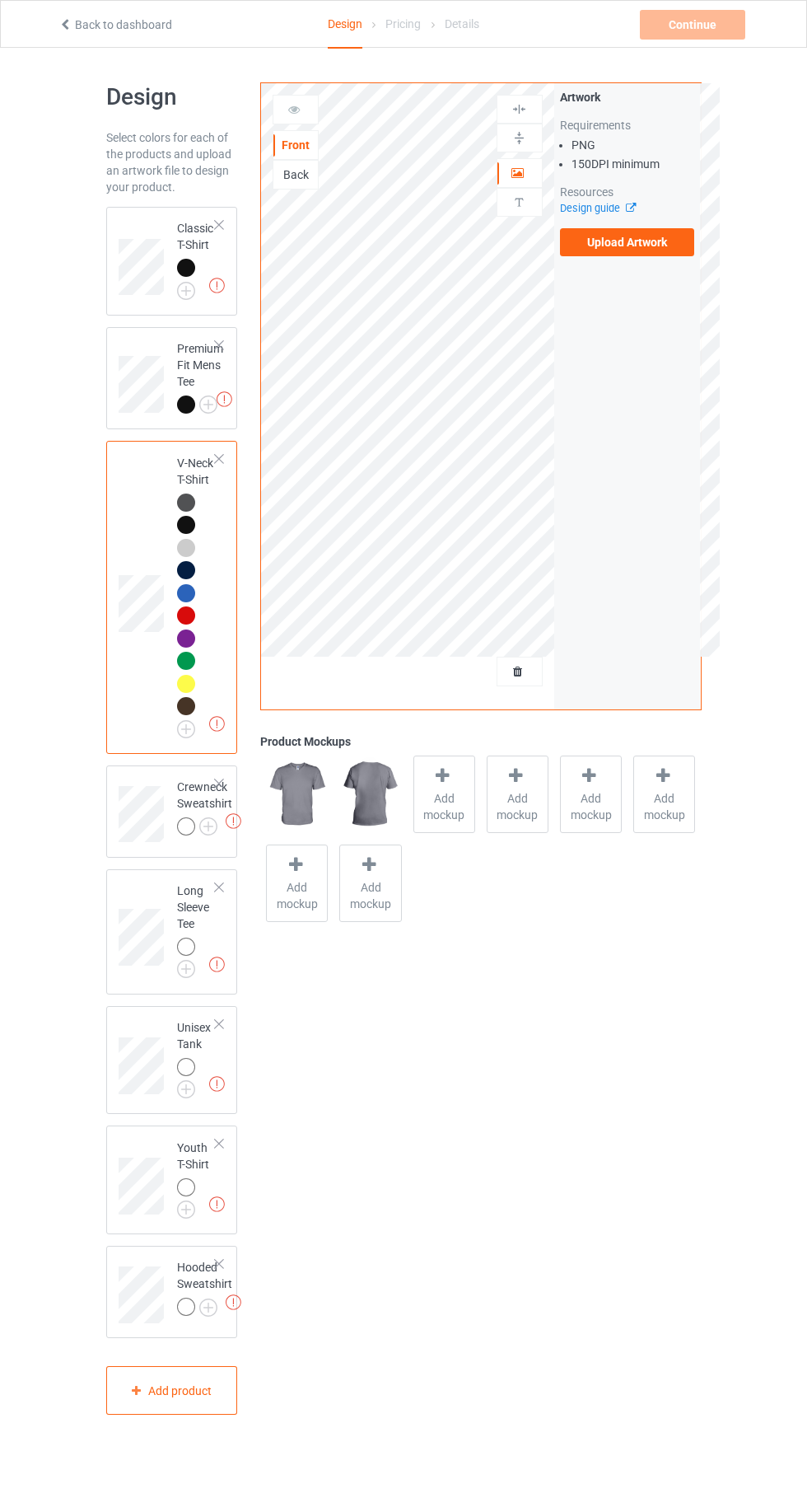
click at [0, 0] on img at bounding box center [0, 0] width 0 height 0
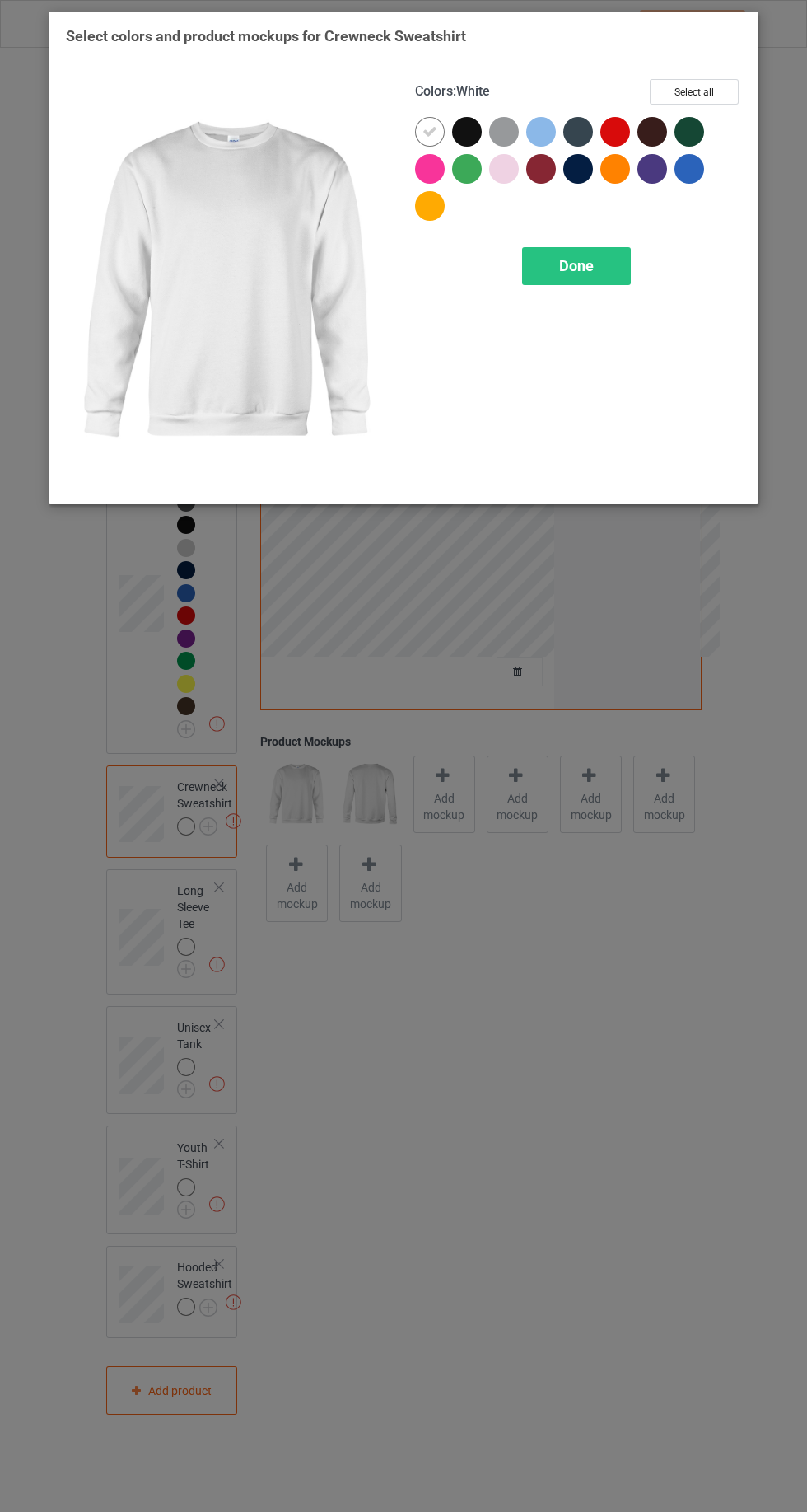
click at [472, 139] on div at bounding box center [467, 132] width 30 height 30
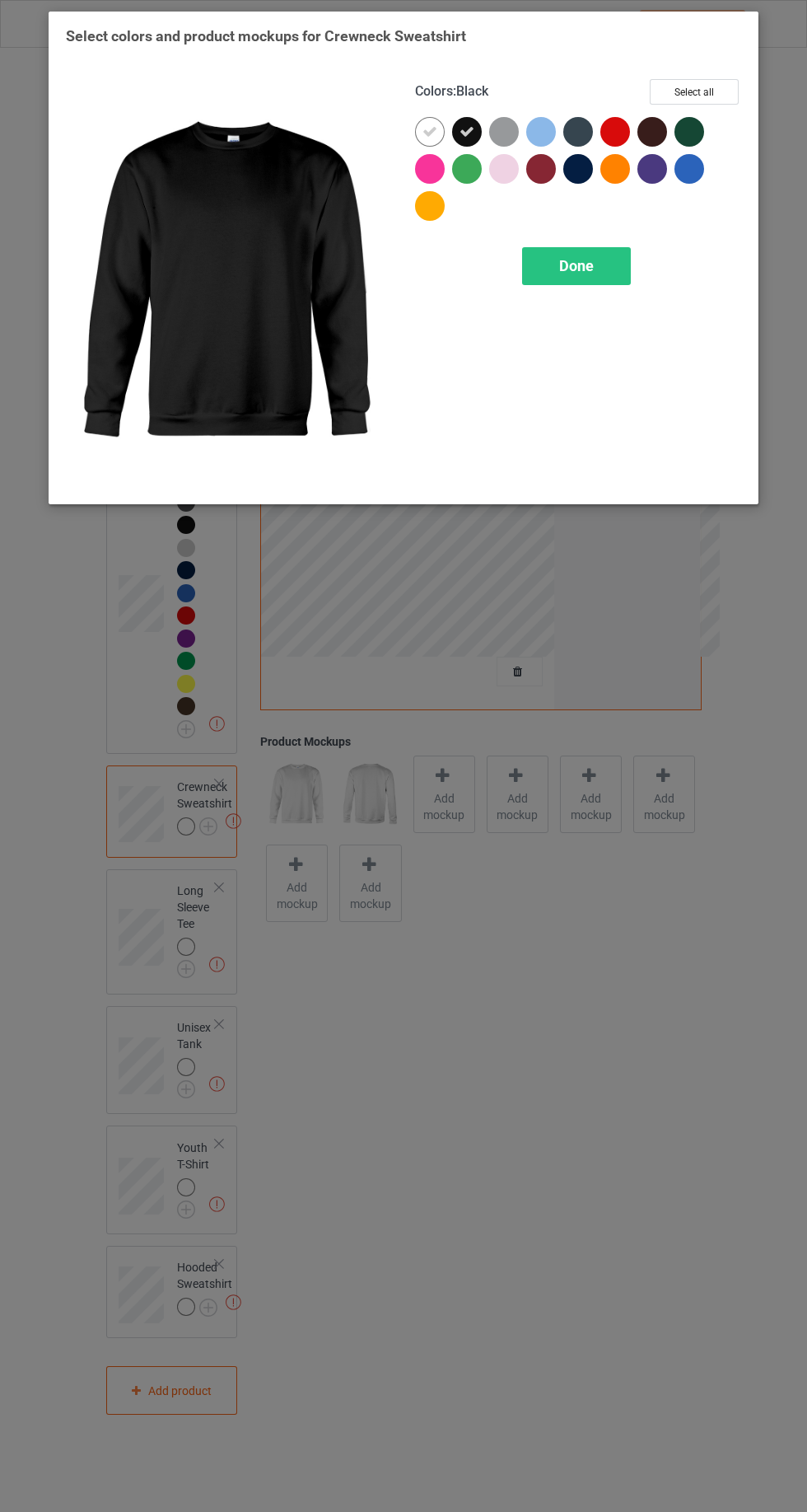
click at [429, 132] on icon at bounding box center [430, 132] width 15 height 15
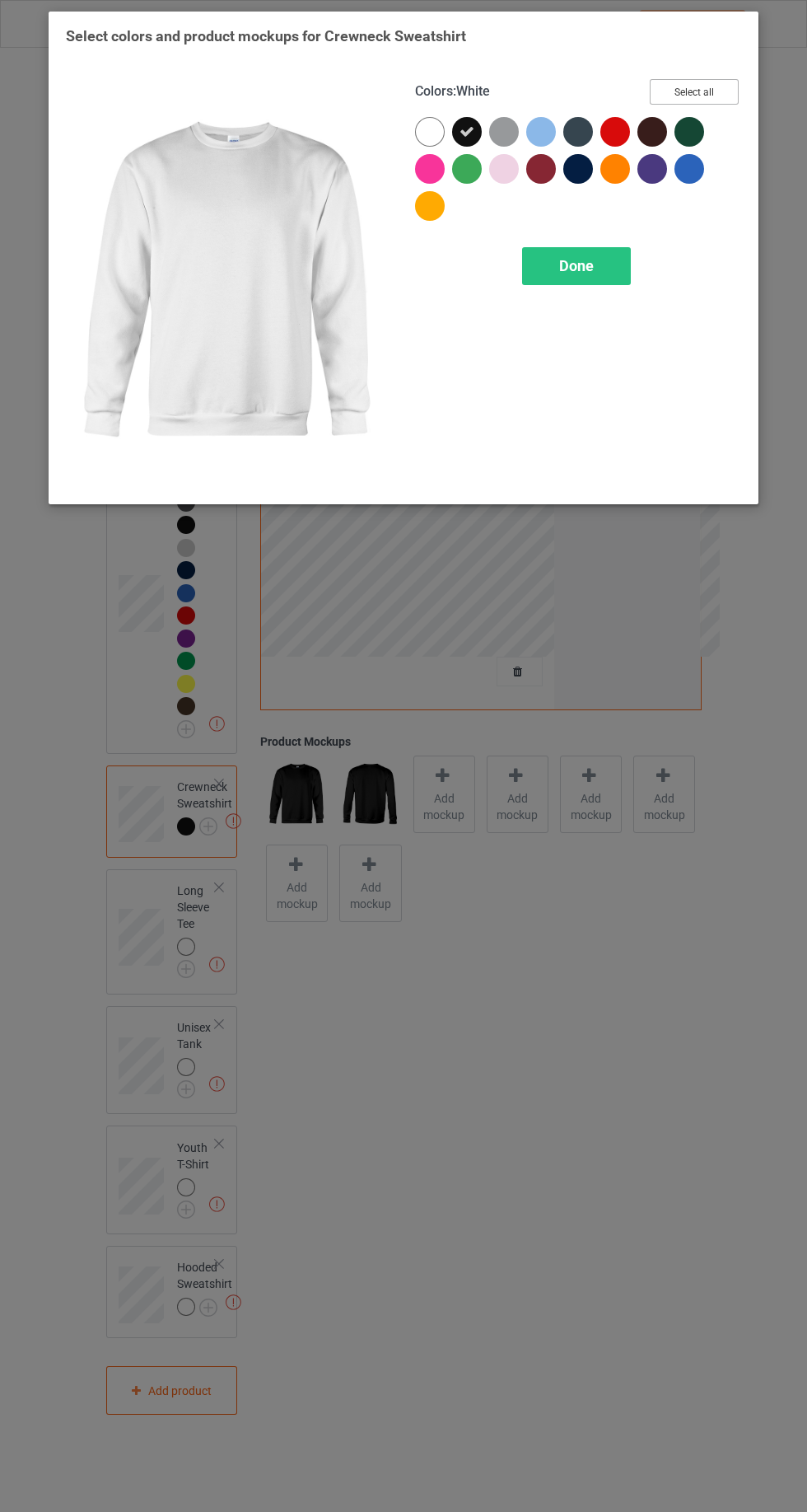
click at [718, 96] on button "Select all" at bounding box center [695, 92] width 89 height 26
click at [430, 131] on icon at bounding box center [430, 132] width 15 height 15
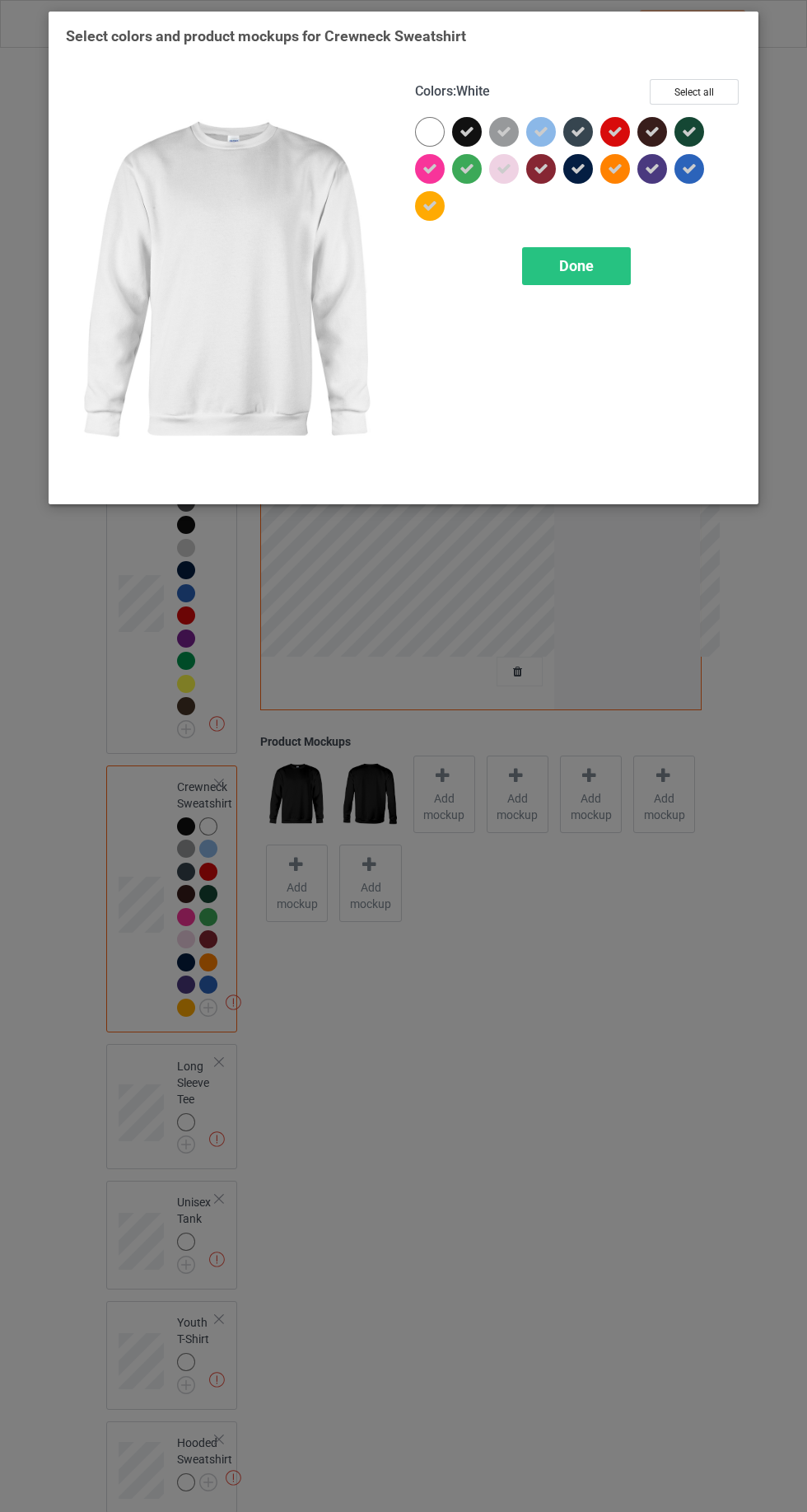
click at [583, 268] on span "Done" at bounding box center [577, 265] width 35 height 17
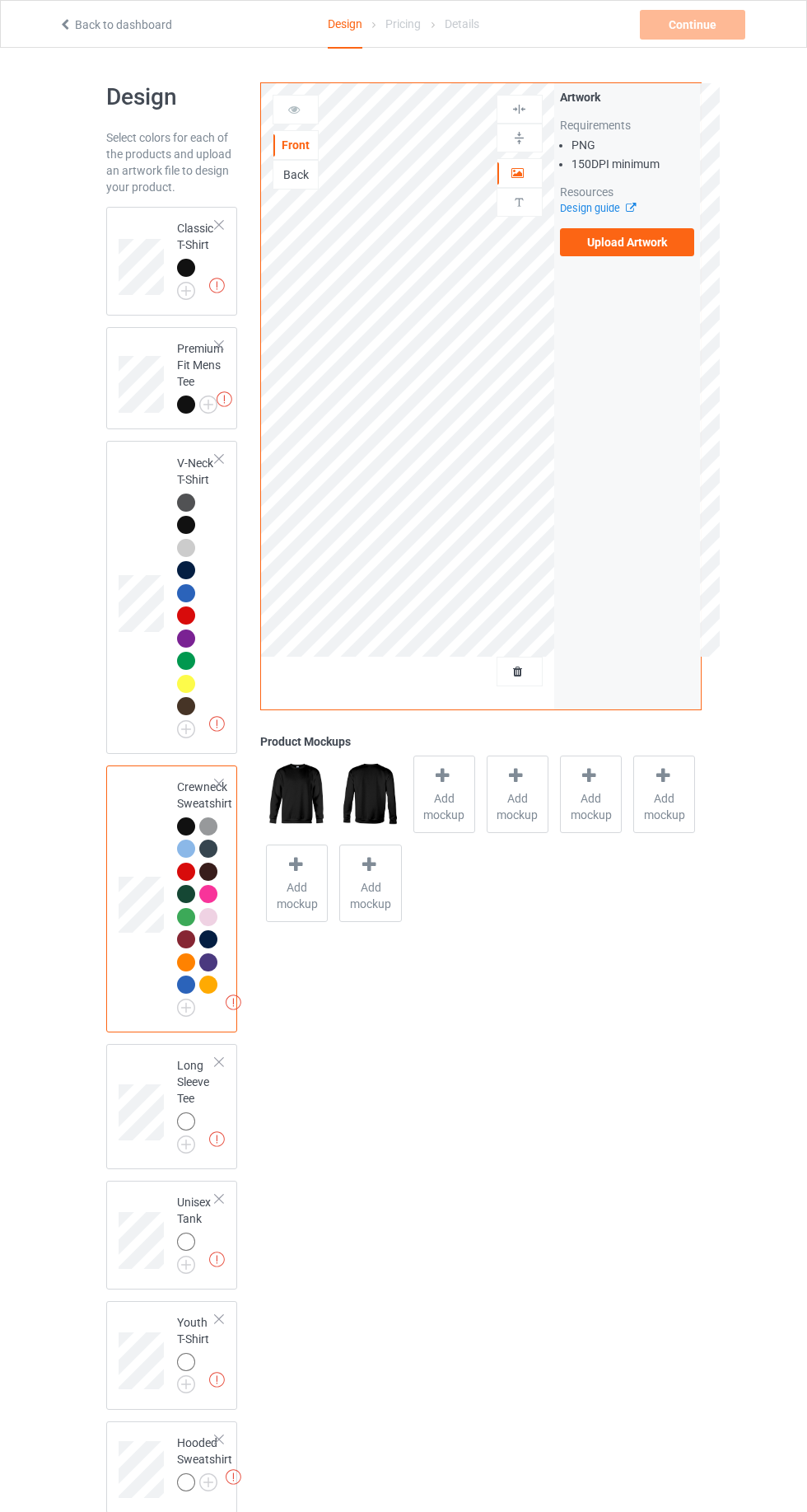
click at [0, 0] on img at bounding box center [0, 0] width 0 height 0
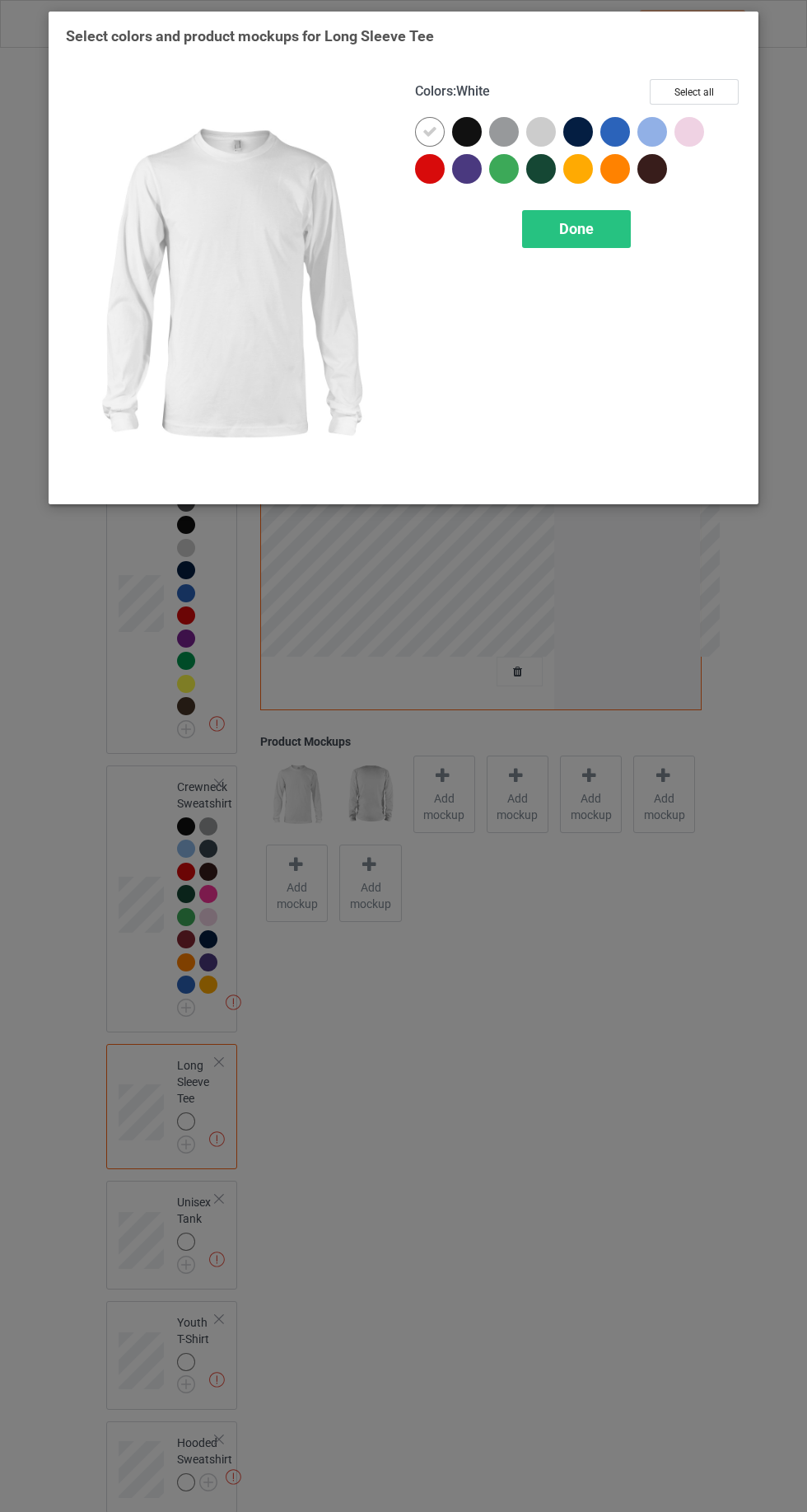
click at [476, 143] on div at bounding box center [470, 135] width 37 height 37
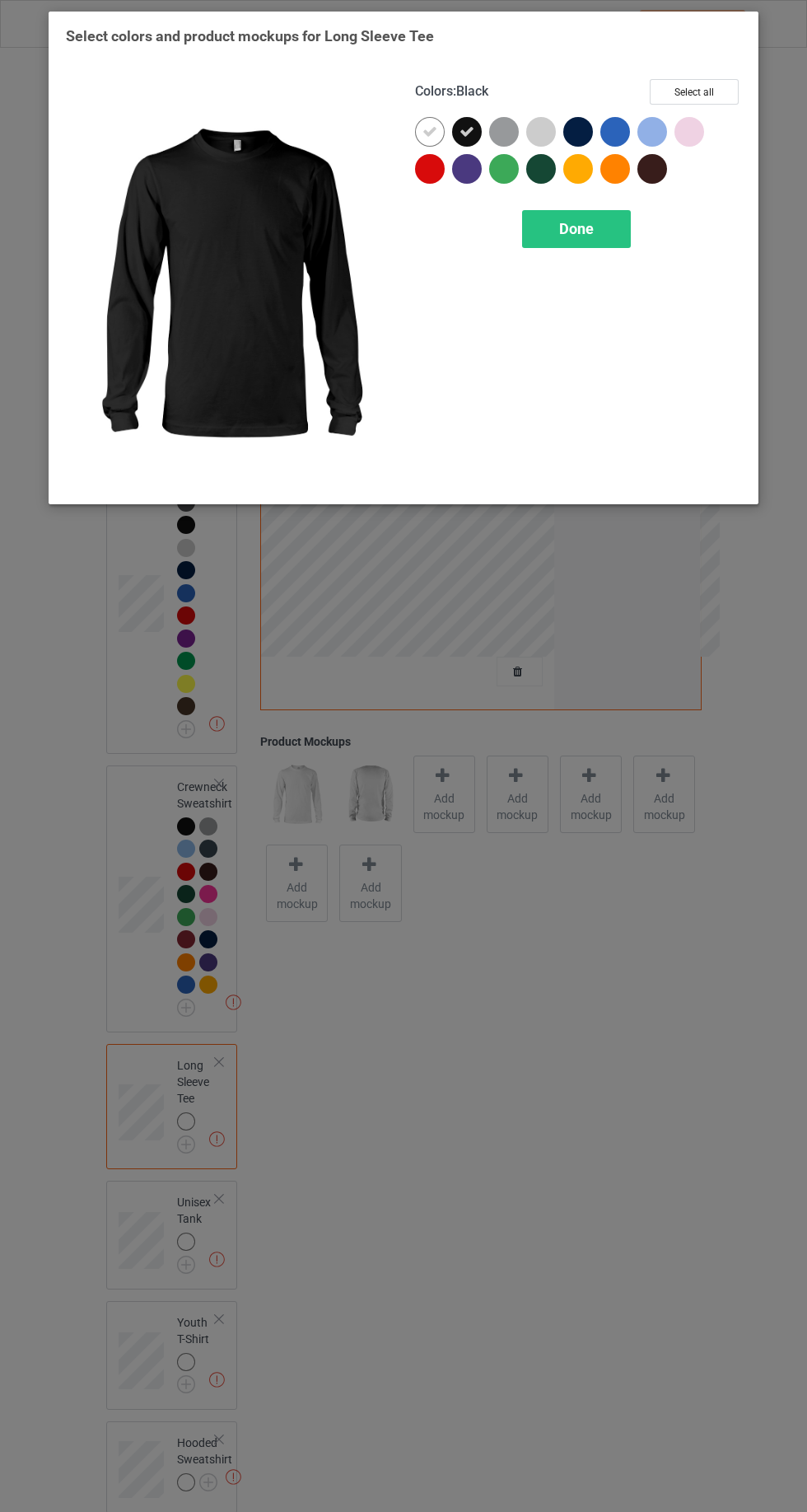
click at [429, 131] on icon at bounding box center [430, 132] width 15 height 15
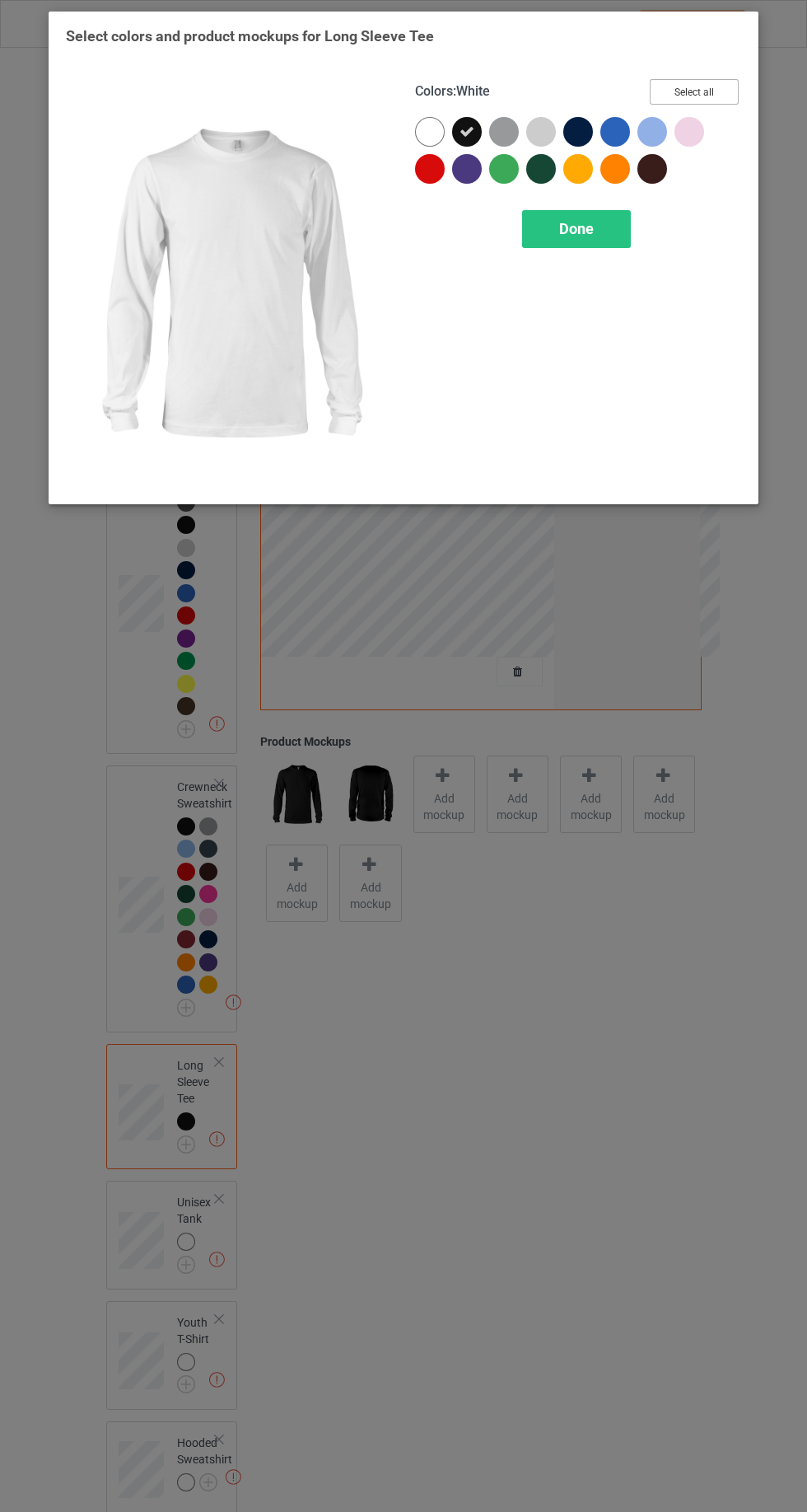
click at [705, 93] on button "Select all" at bounding box center [695, 92] width 89 height 26
click at [605, 228] on div "Done" at bounding box center [577, 229] width 109 height 38
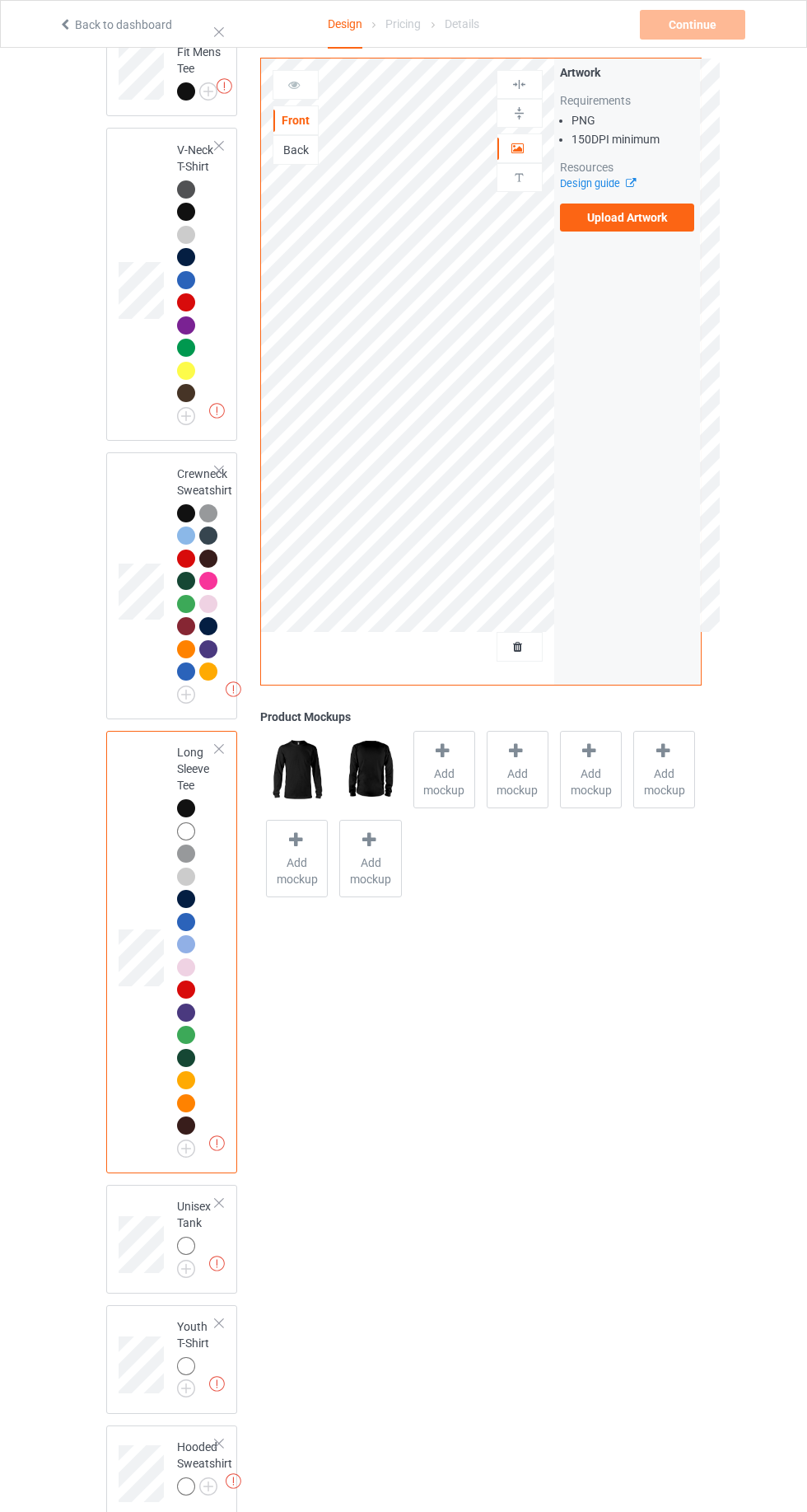
scroll to position [313, 0]
click at [0, 0] on img at bounding box center [0, 0] width 0 height 0
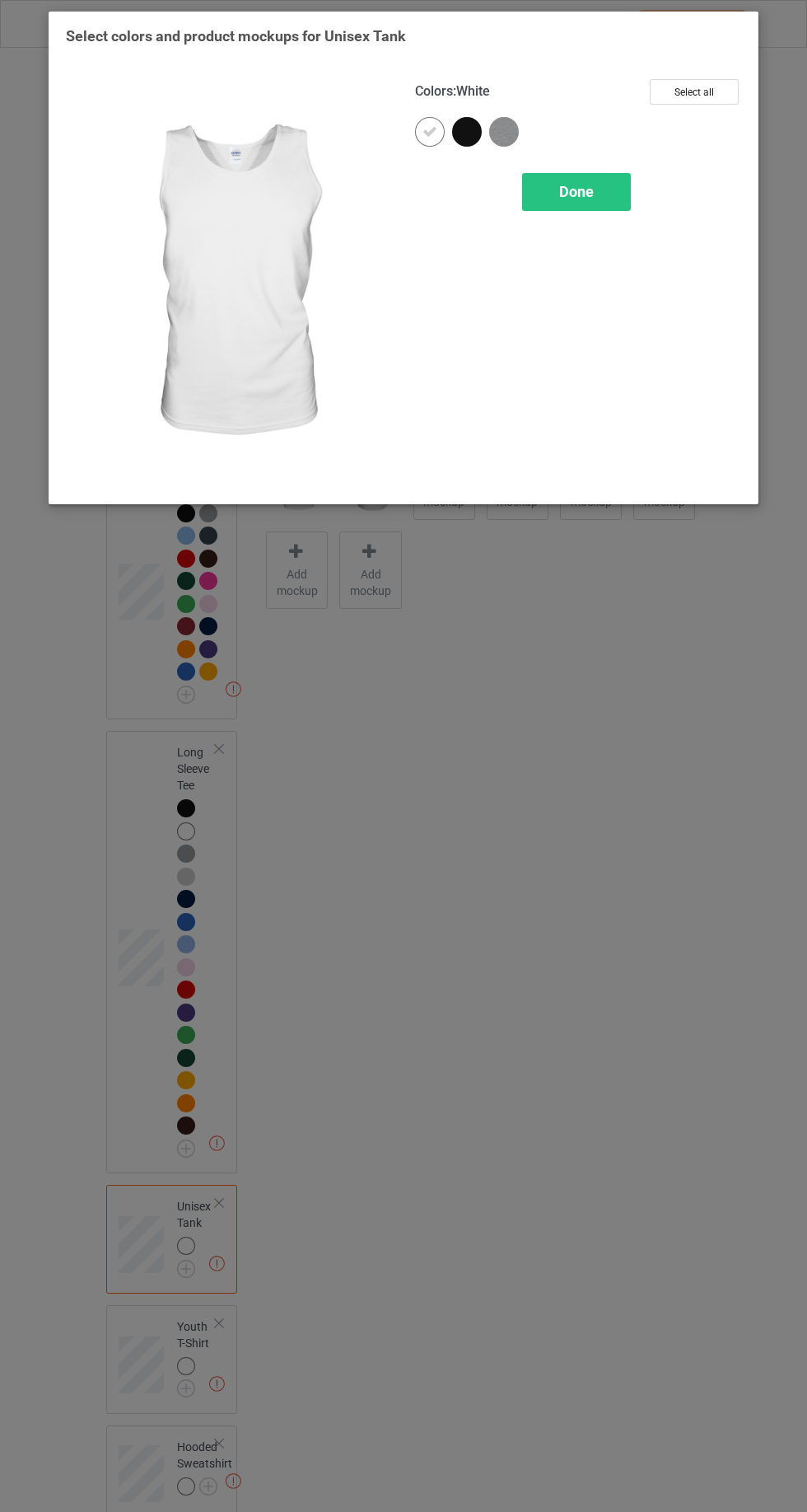
click at [429, 131] on icon at bounding box center [430, 132] width 15 height 15
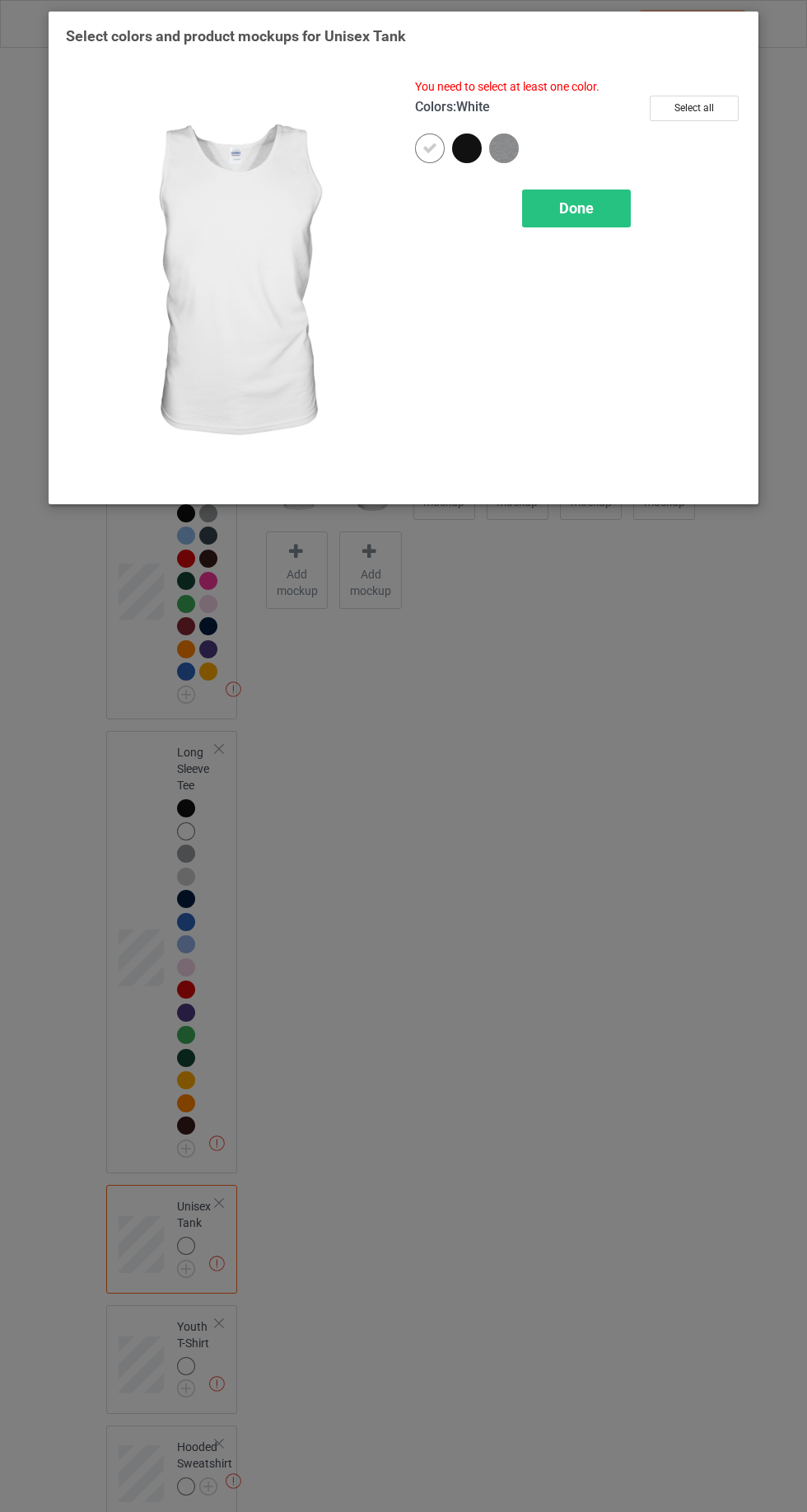
click at [465, 158] on div at bounding box center [467, 149] width 30 height 30
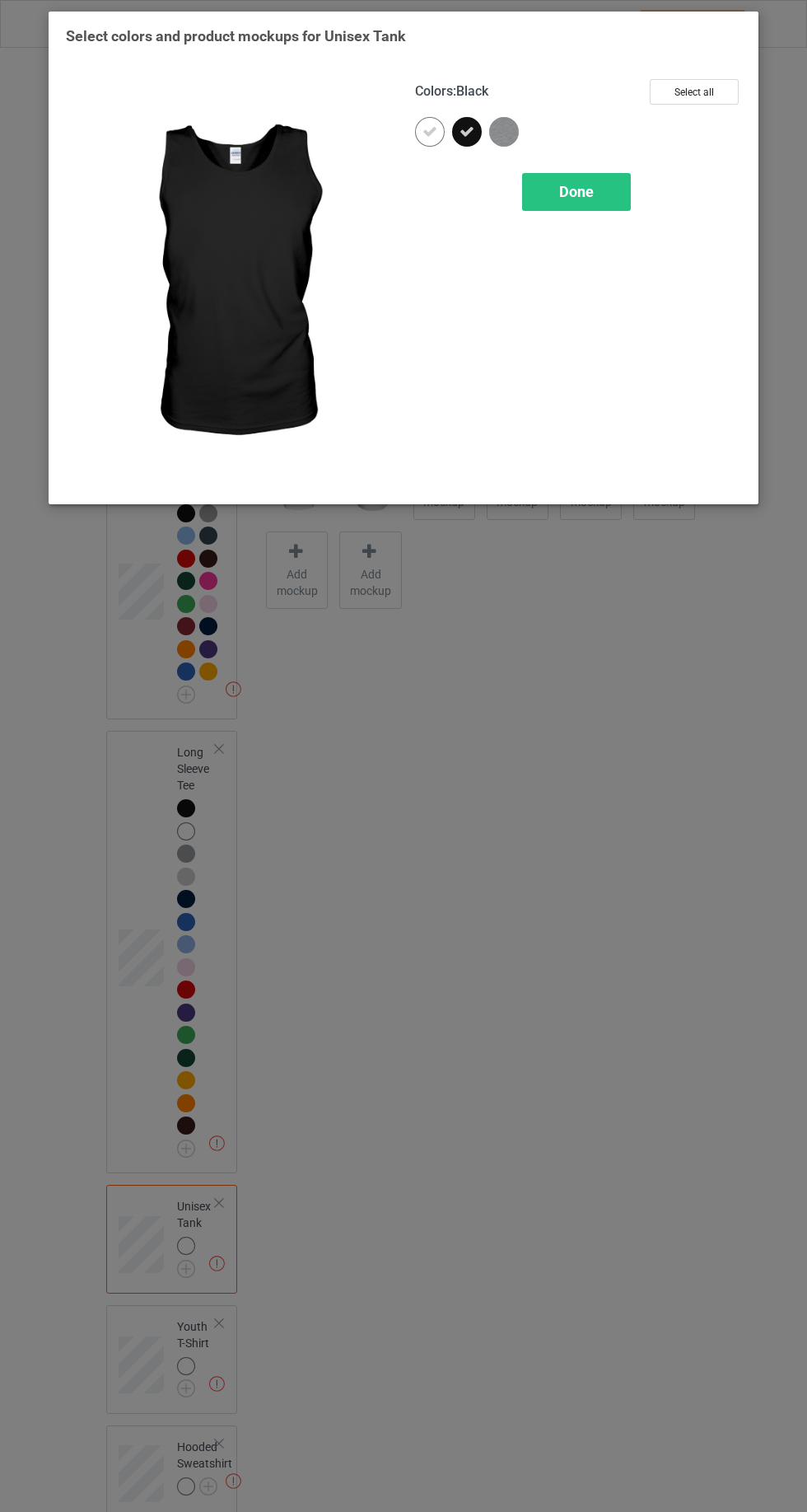
click at [436, 144] on div at bounding box center [430, 132] width 30 height 30
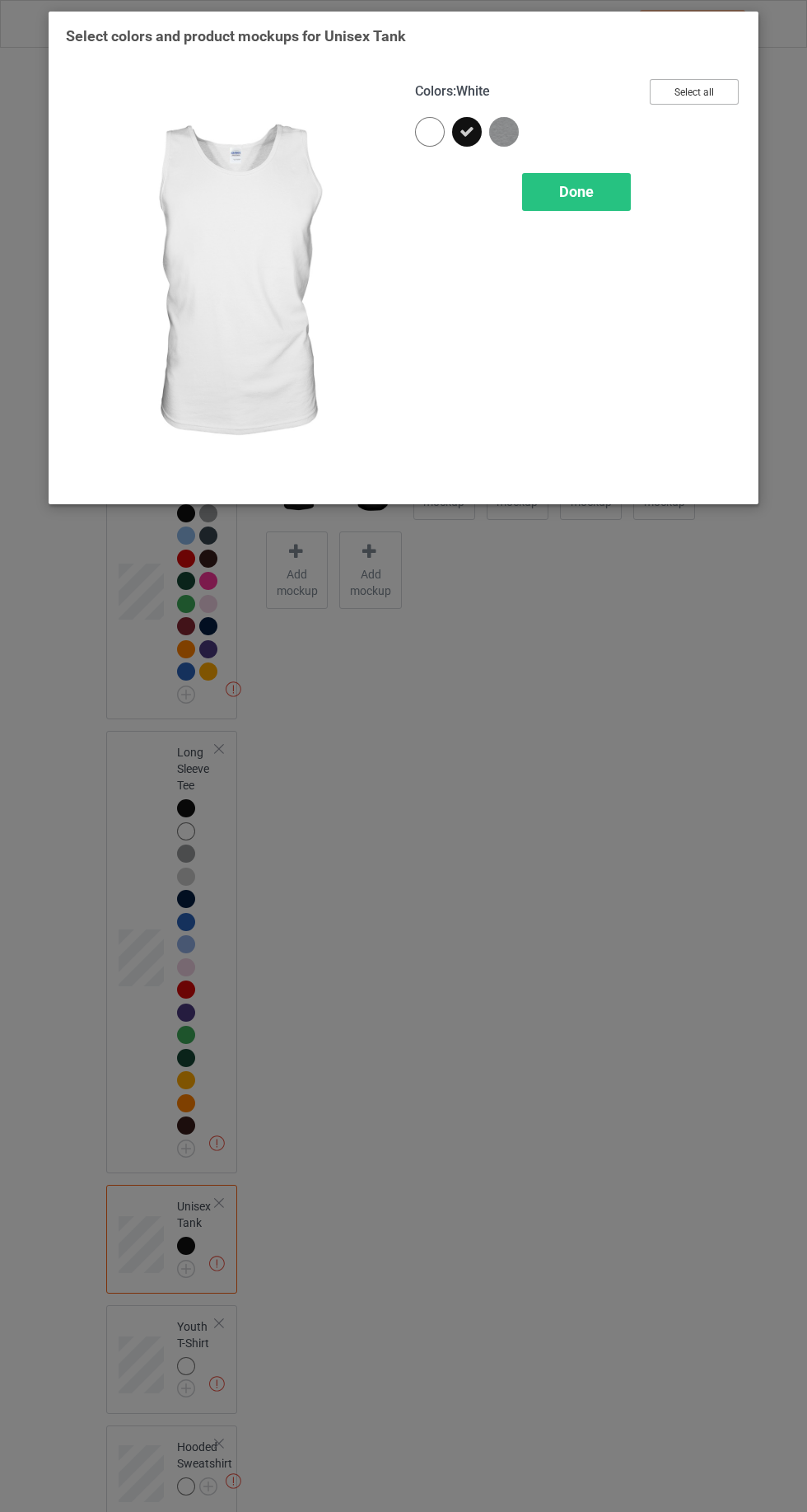
click at [726, 102] on button "Select all" at bounding box center [695, 92] width 89 height 26
click at [429, 132] on icon at bounding box center [430, 132] width 15 height 15
click at [578, 187] on span "Done" at bounding box center [577, 191] width 35 height 17
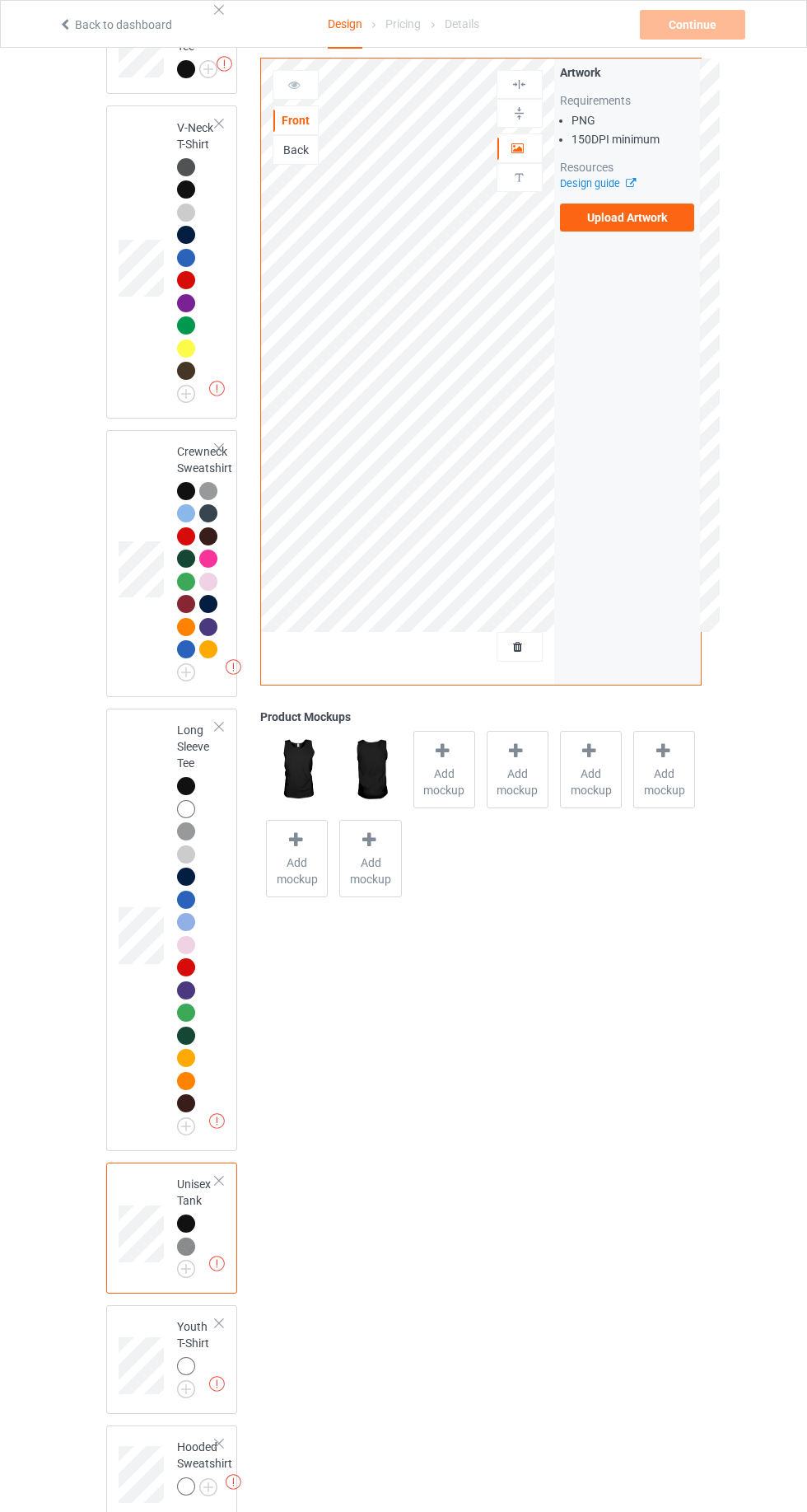
scroll to position [336, 0]
click at [0, 0] on img at bounding box center [0, 0] width 0 height 0
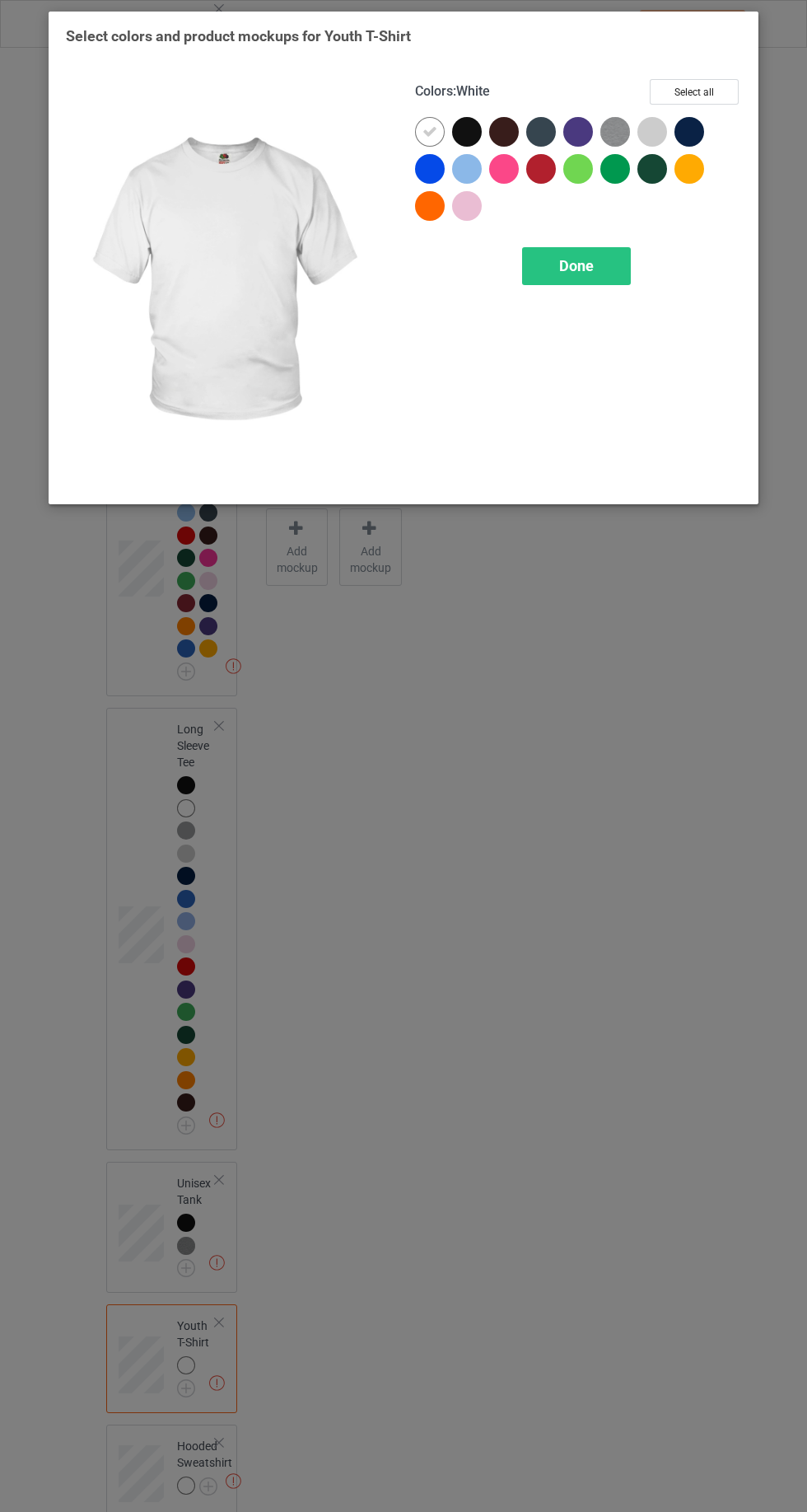
click at [429, 131] on icon at bounding box center [430, 132] width 15 height 15
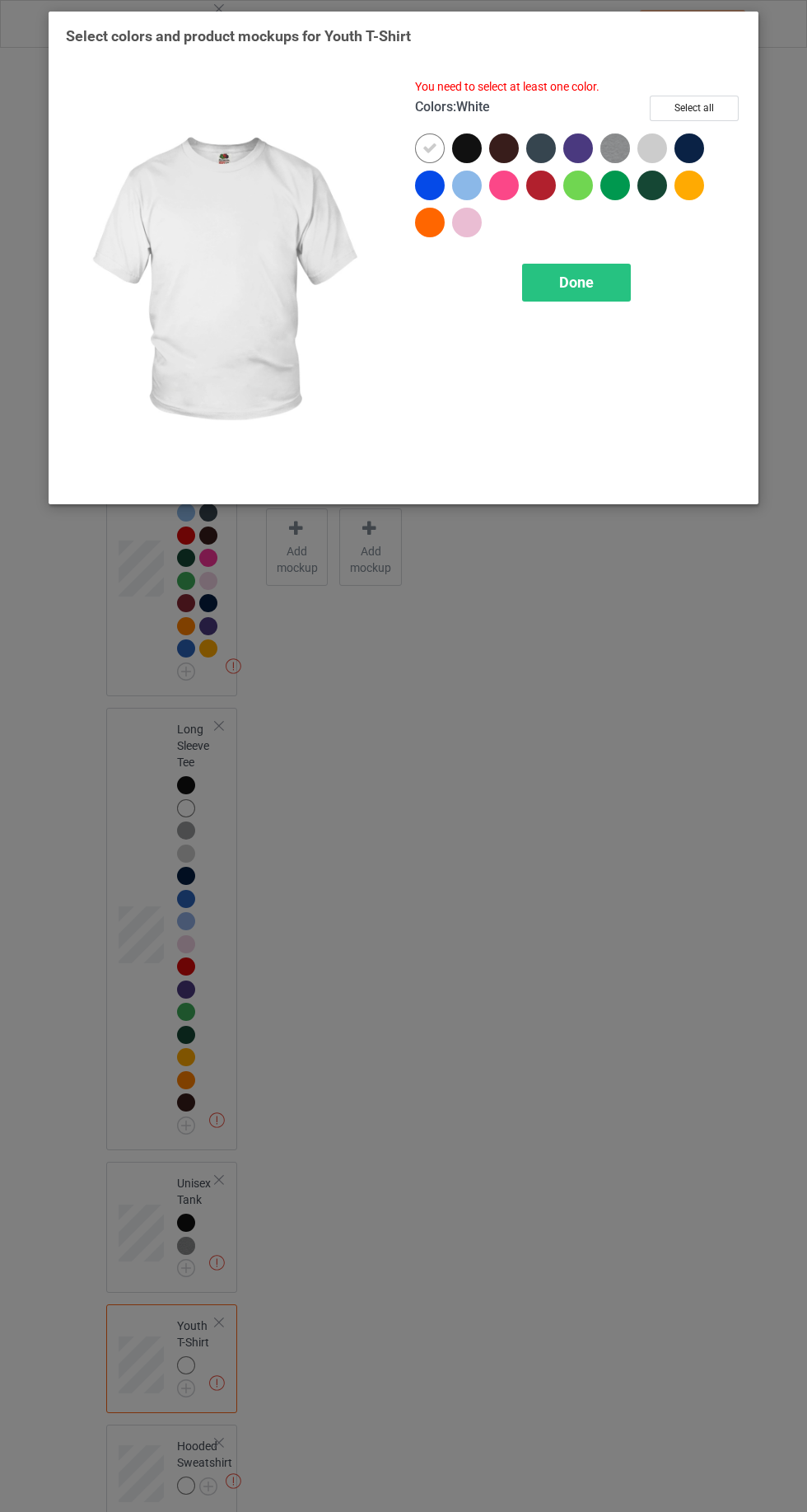
click at [479, 139] on div at bounding box center [470, 152] width 37 height 37
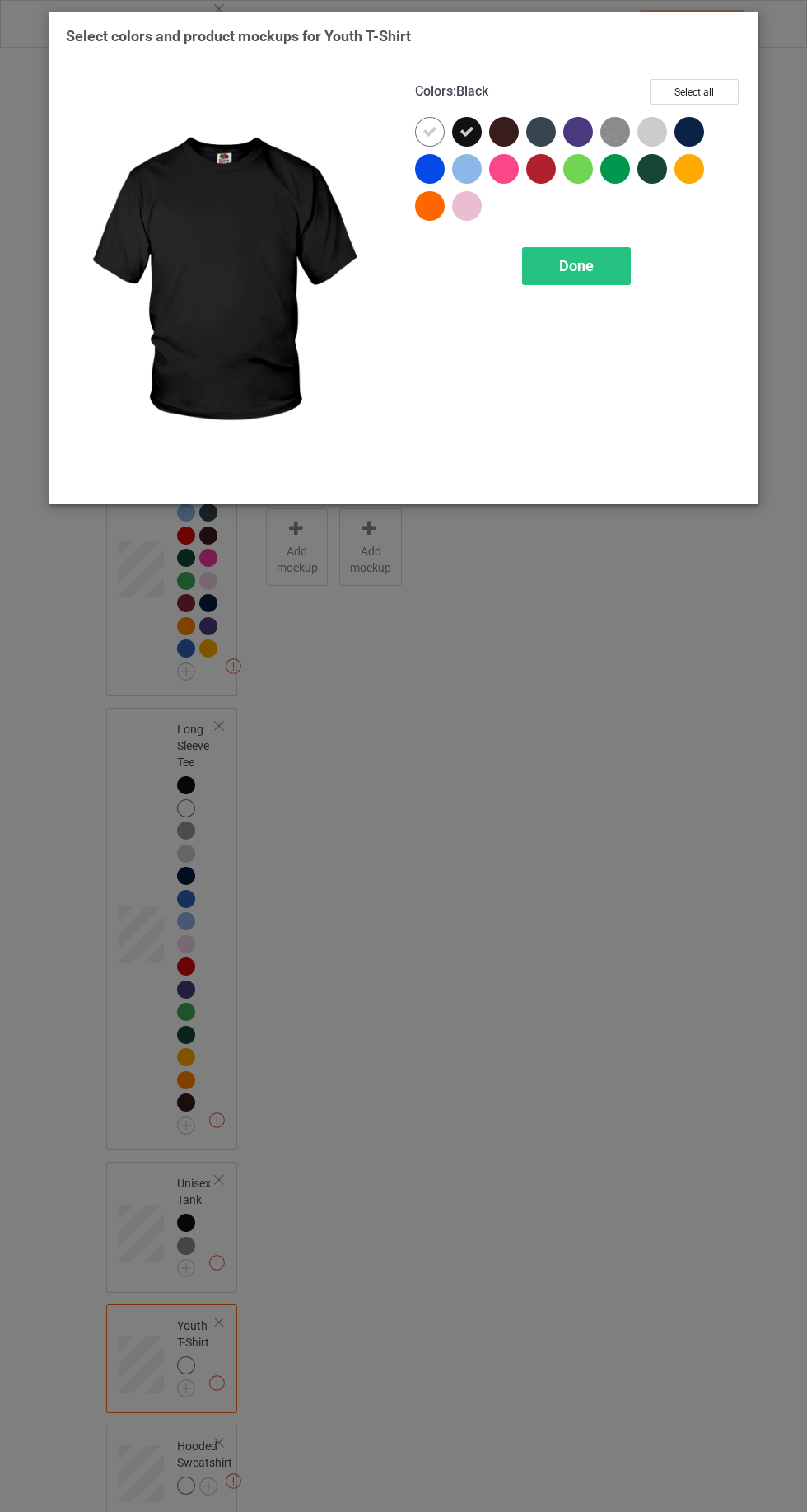
click at [427, 136] on icon at bounding box center [430, 132] width 15 height 15
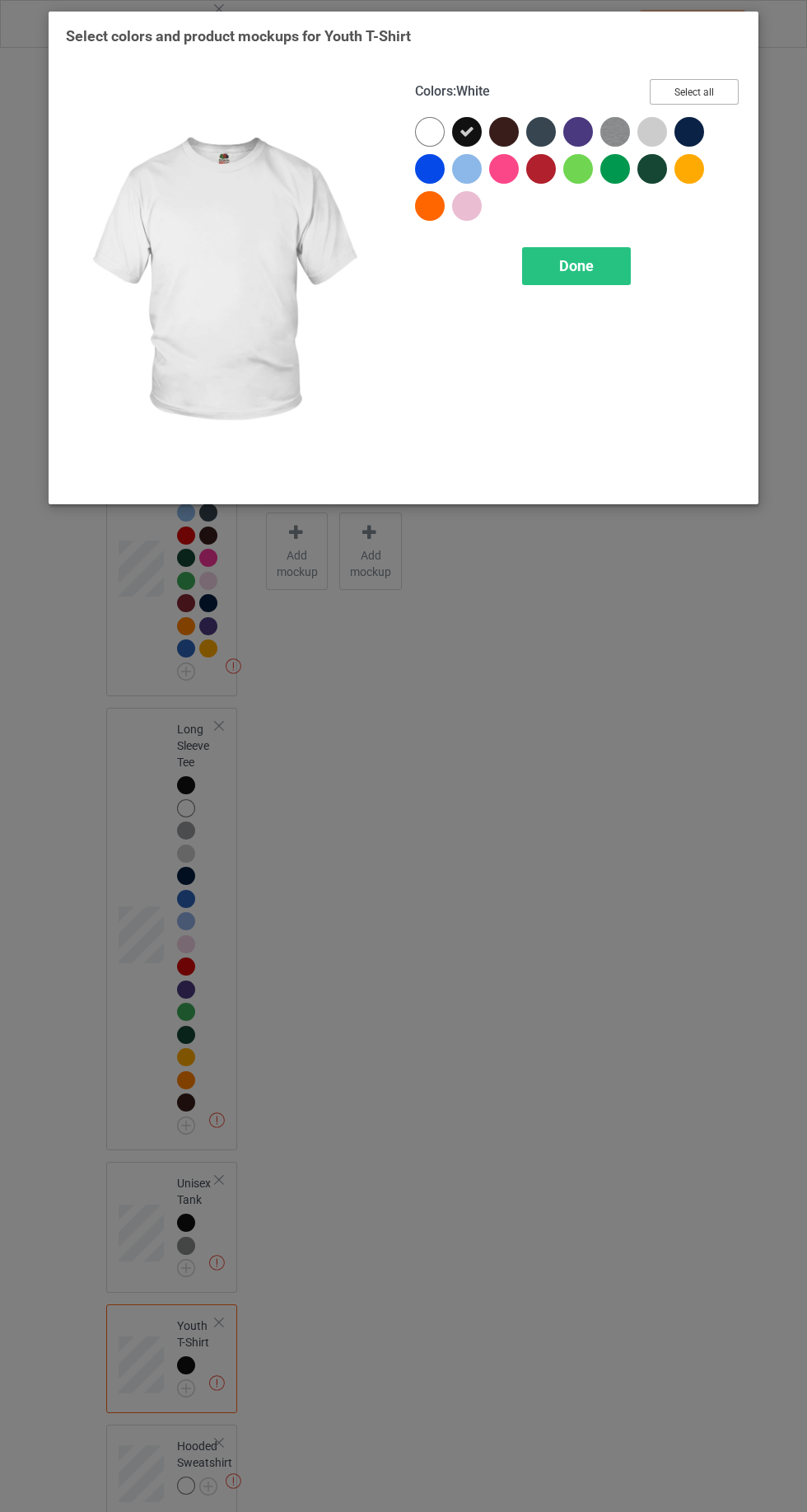
click at [708, 87] on button "Select all" at bounding box center [695, 92] width 89 height 26
click at [448, 146] on div at bounding box center [433, 135] width 37 height 37
click at [576, 265] on span "Done" at bounding box center [577, 265] width 35 height 17
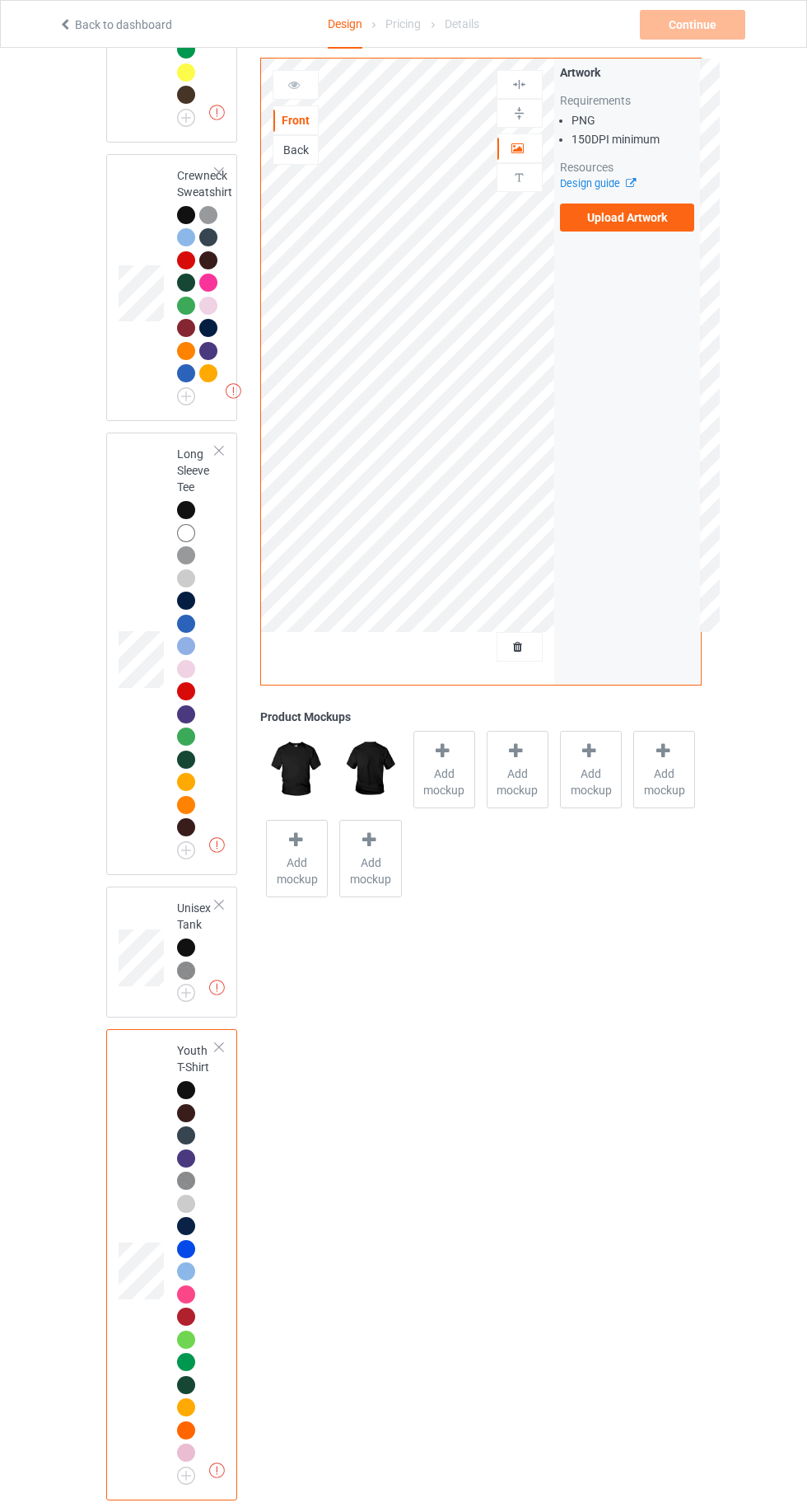
scroll to position [698, 0]
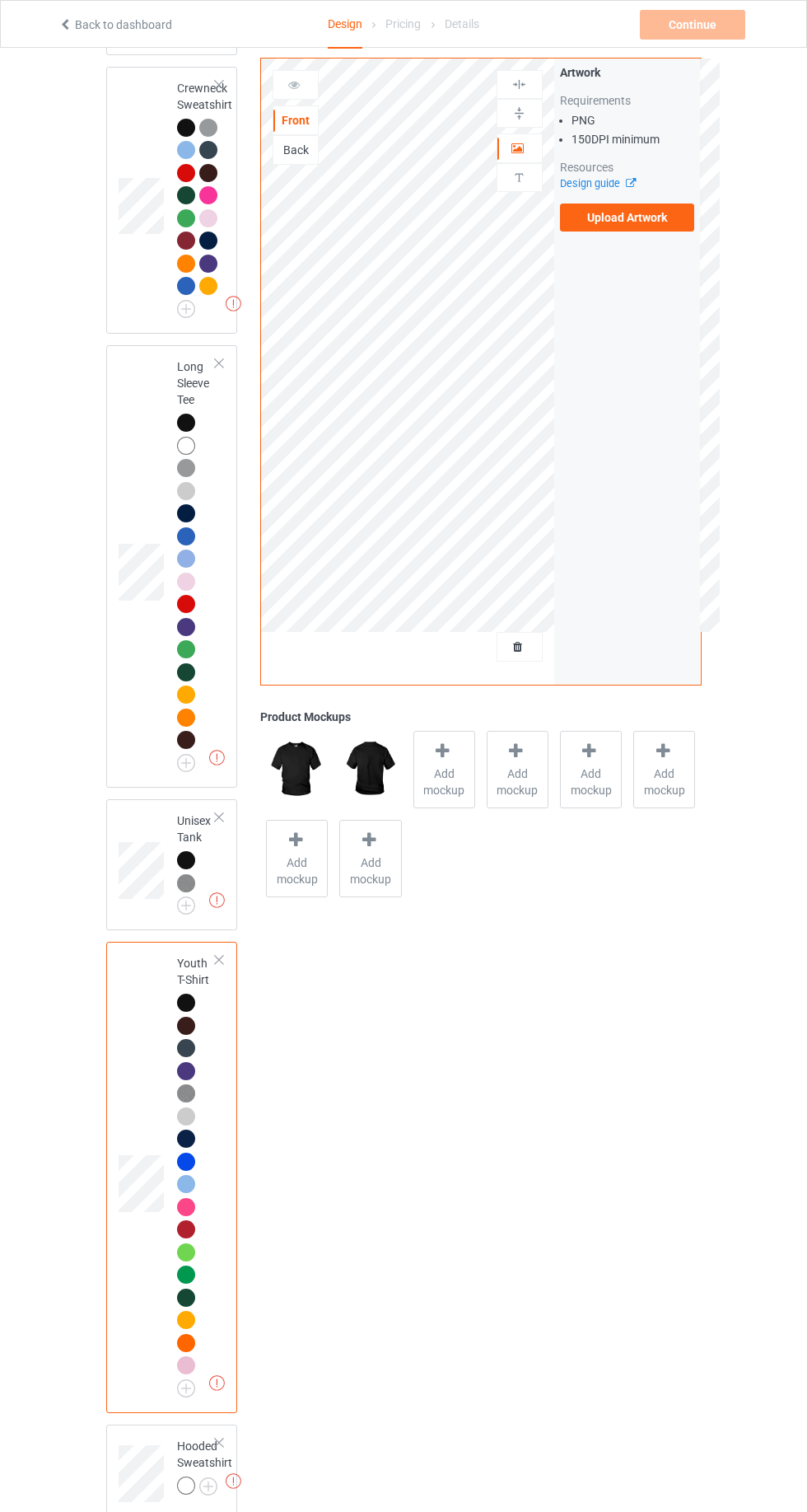
click at [195, 1481] on div at bounding box center [189, 1488] width 23 height 23
click at [0, 0] on img at bounding box center [0, 0] width 0 height 0
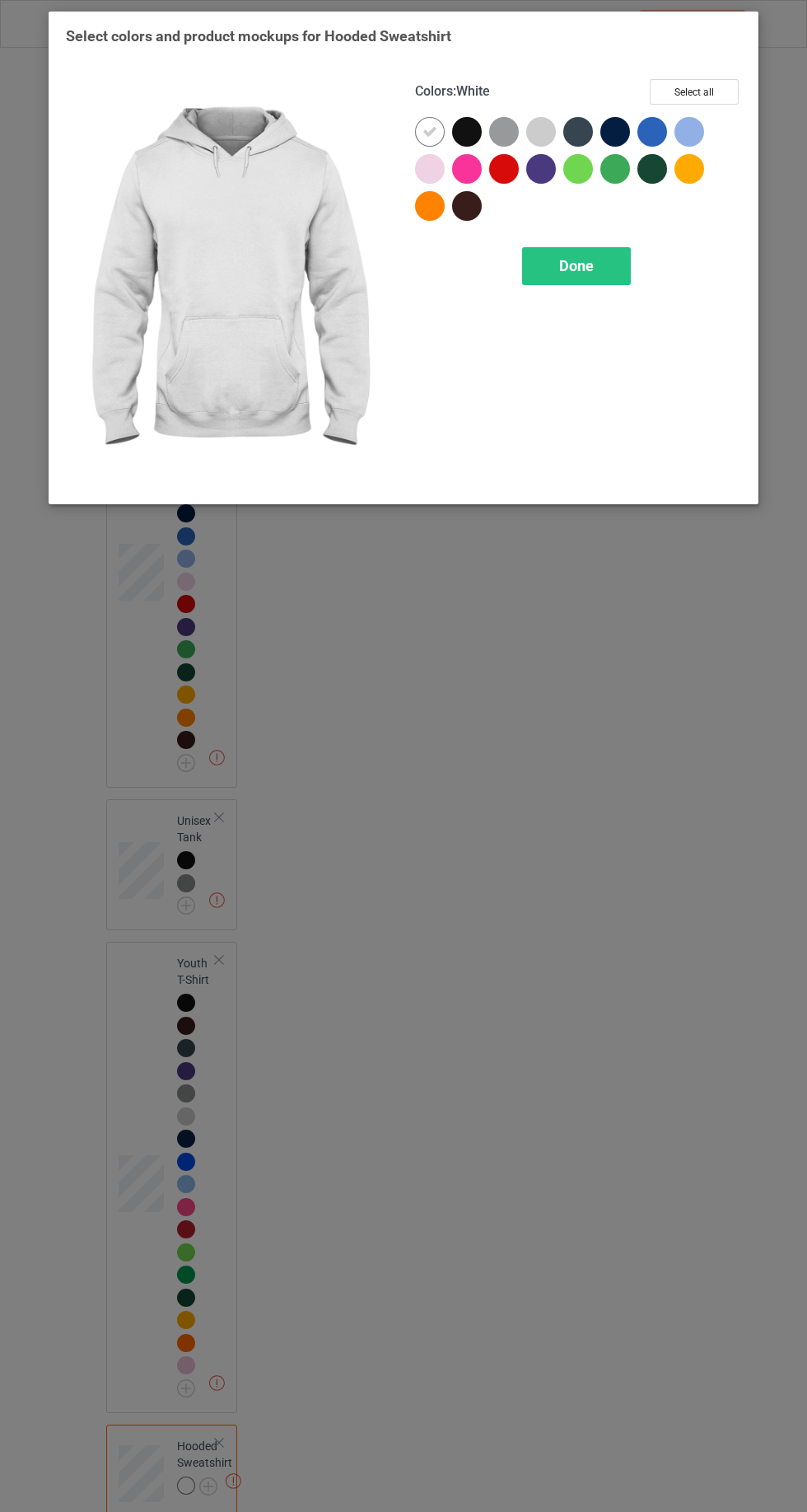
click at [478, 117] on div at bounding box center [470, 135] width 37 height 37
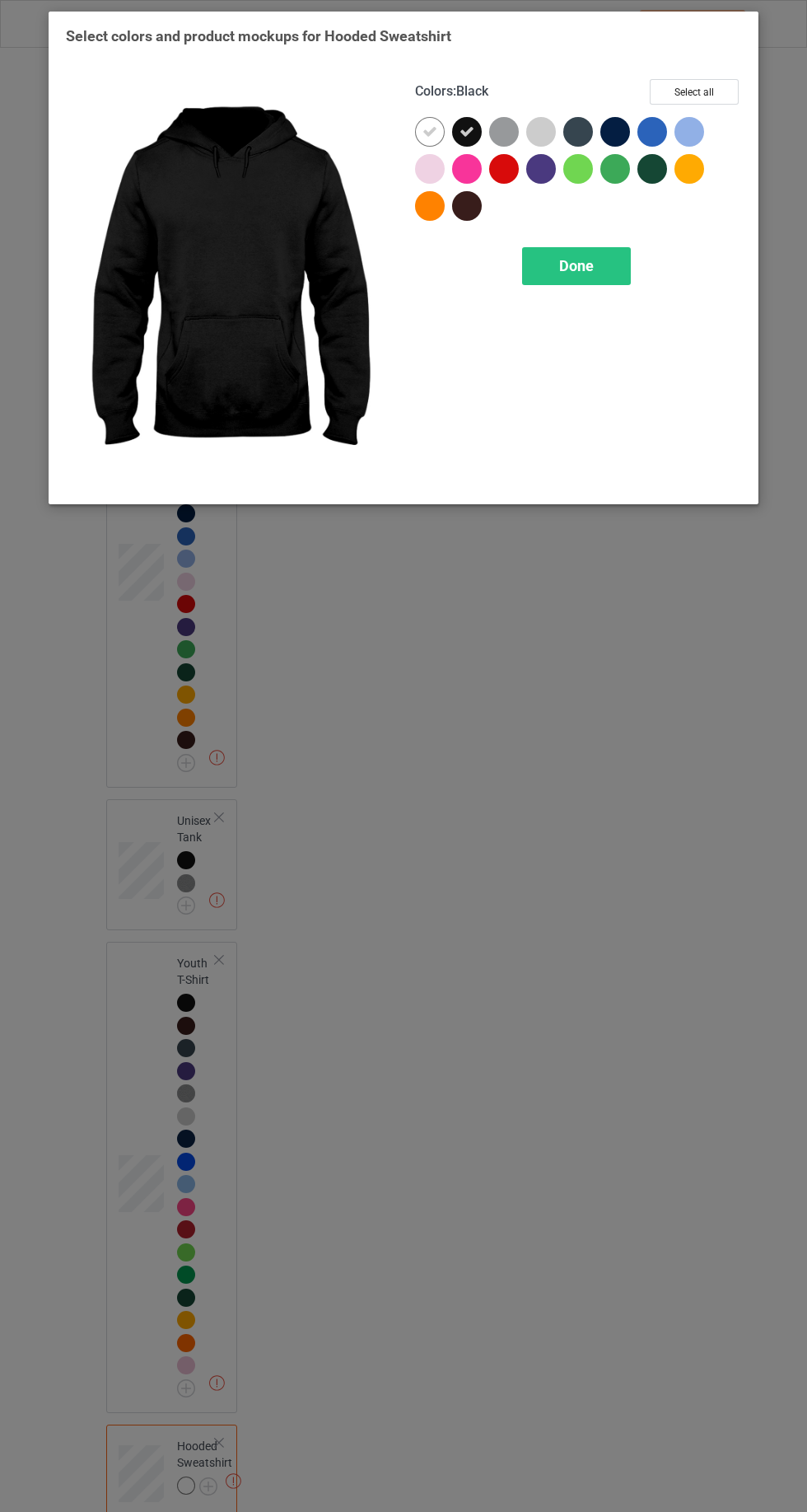
click at [427, 139] on icon at bounding box center [430, 132] width 15 height 15
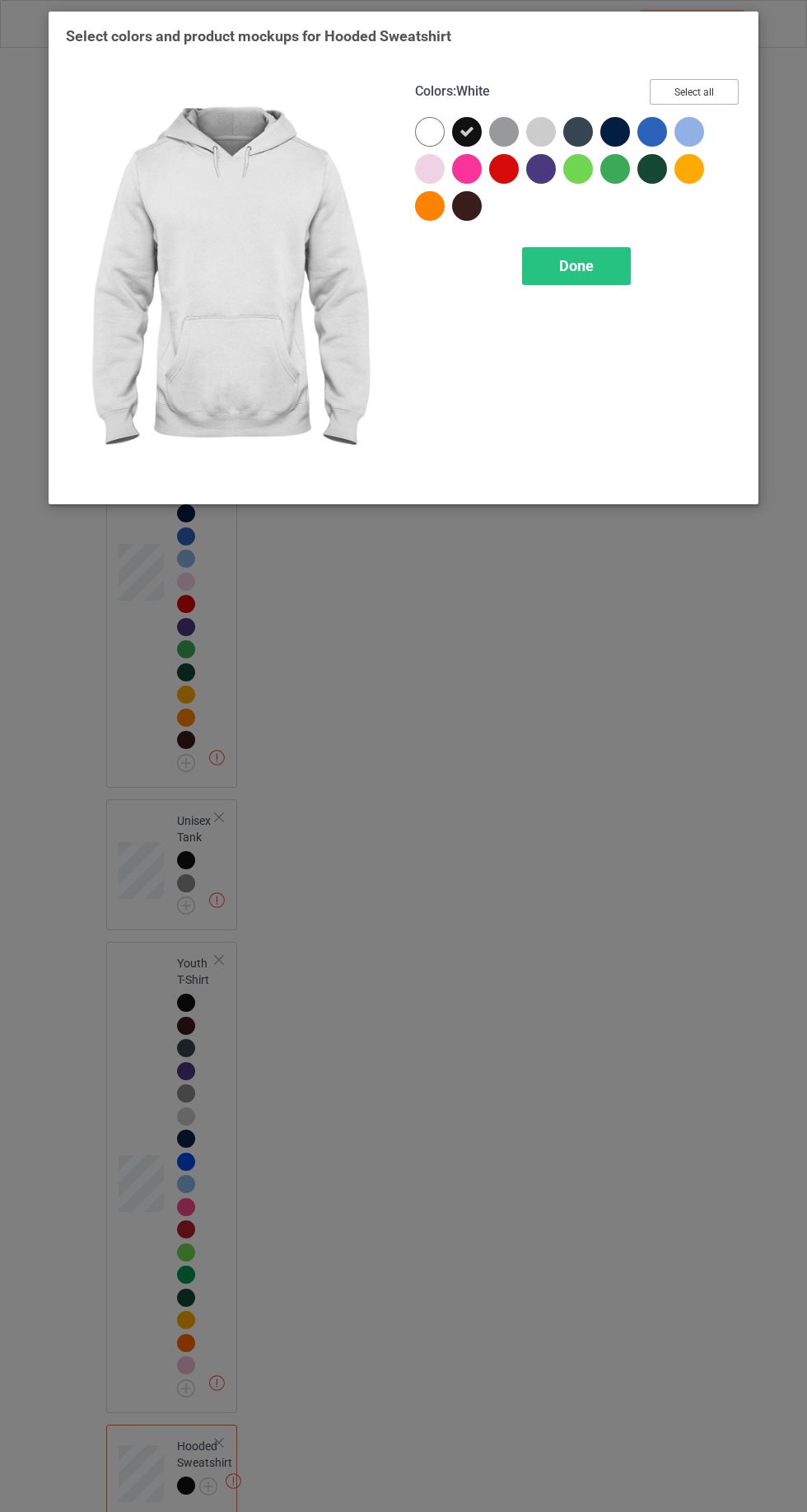
click at [715, 93] on button "Select all" at bounding box center [695, 92] width 89 height 26
click at [429, 131] on icon at bounding box center [430, 132] width 15 height 15
click at [581, 258] on span "Done" at bounding box center [577, 265] width 35 height 17
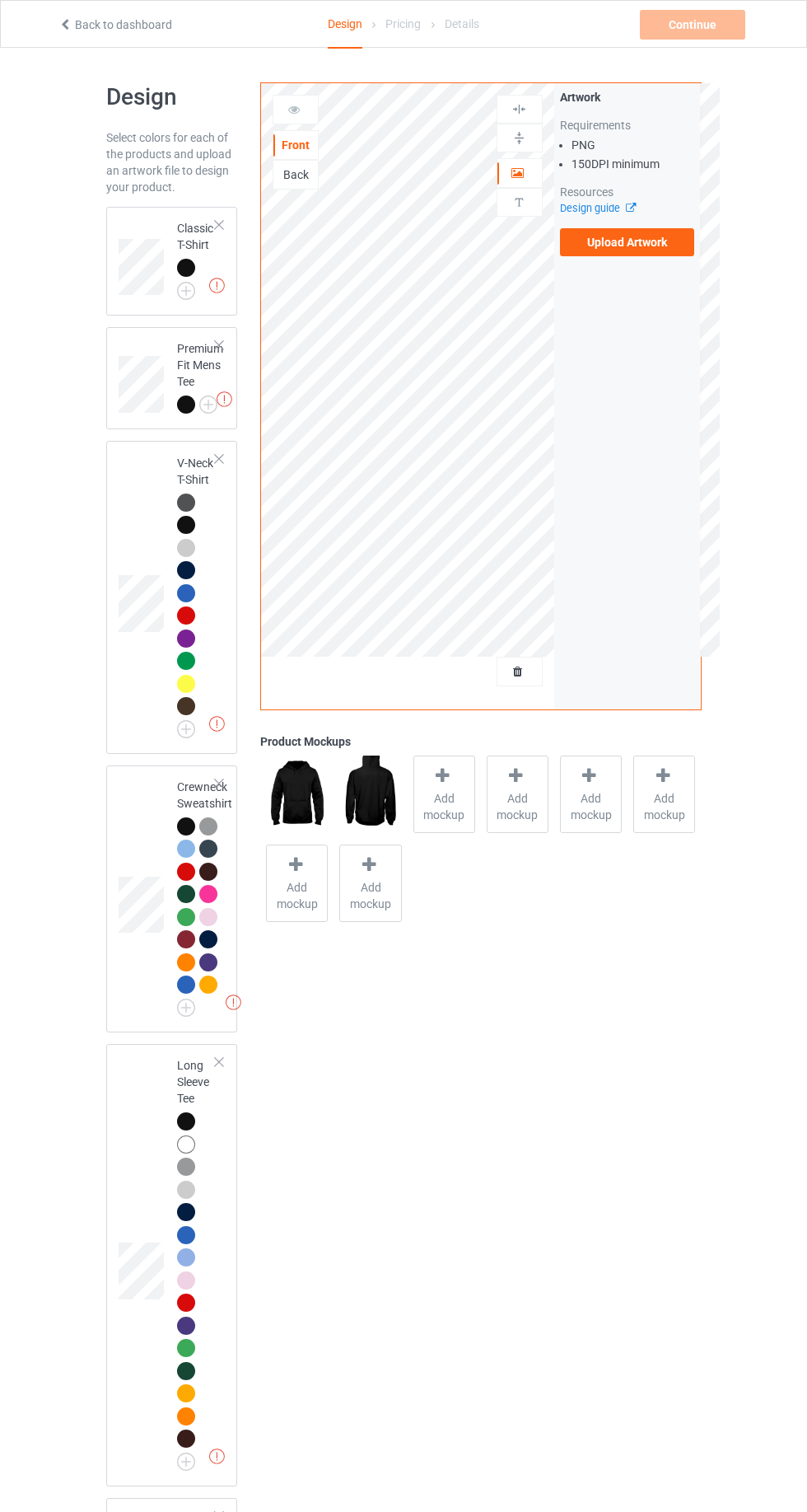
click at [0, 0] on img at bounding box center [0, 0] width 0 height 0
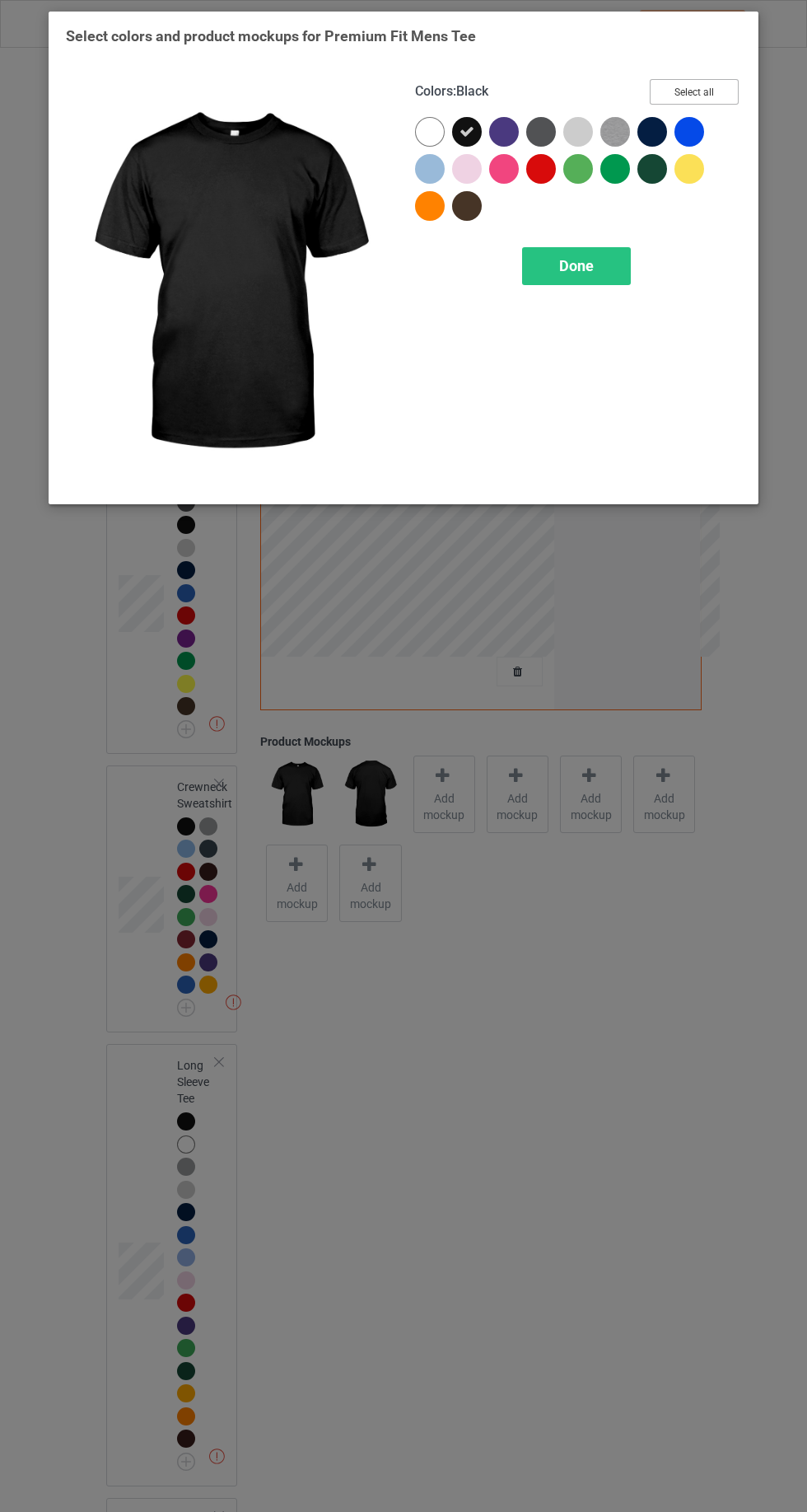
click at [710, 89] on button "Select all" at bounding box center [695, 92] width 89 height 26
click at [429, 137] on icon at bounding box center [430, 132] width 15 height 15
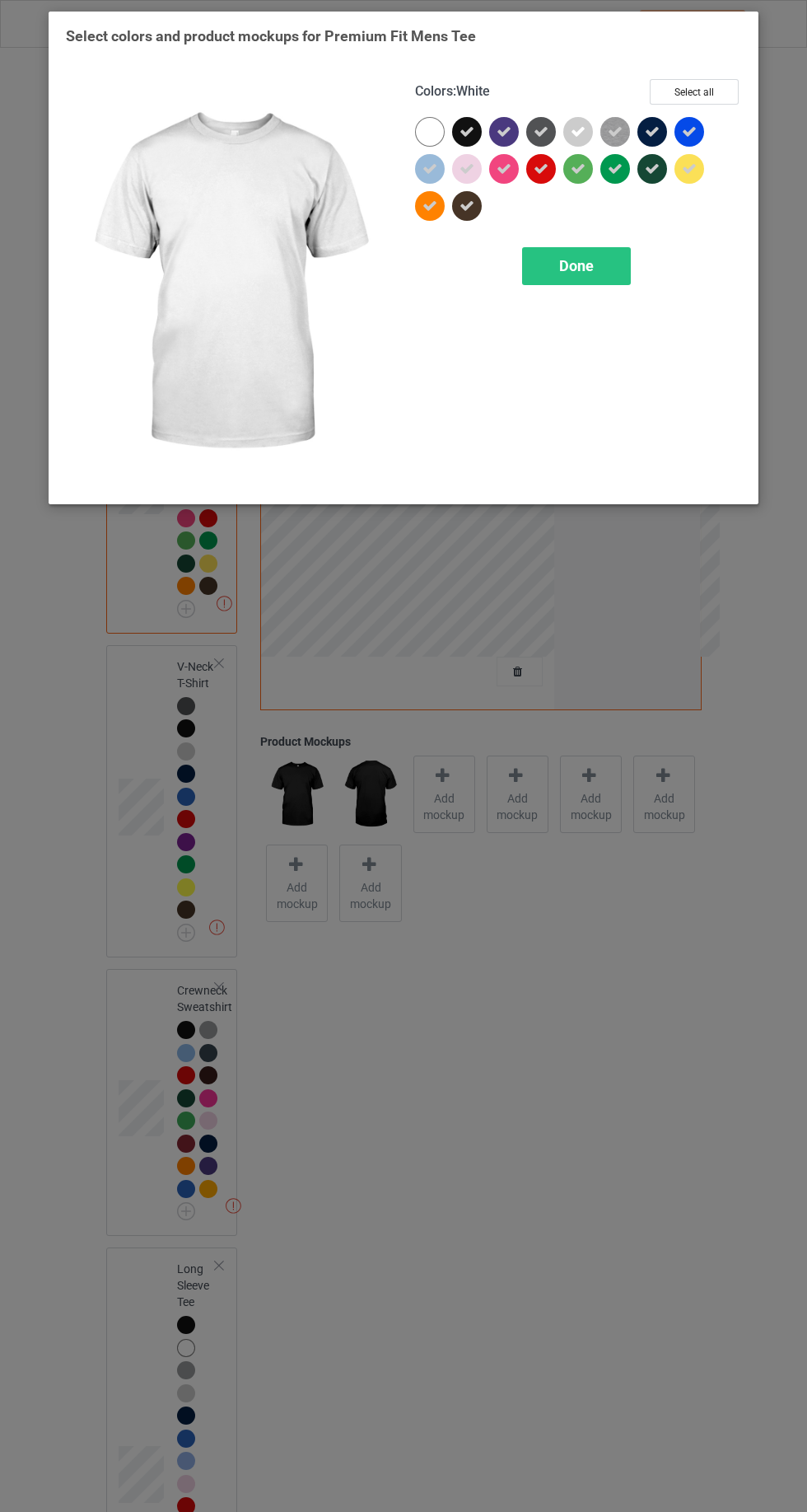
click at [590, 272] on span "Done" at bounding box center [577, 265] width 35 height 17
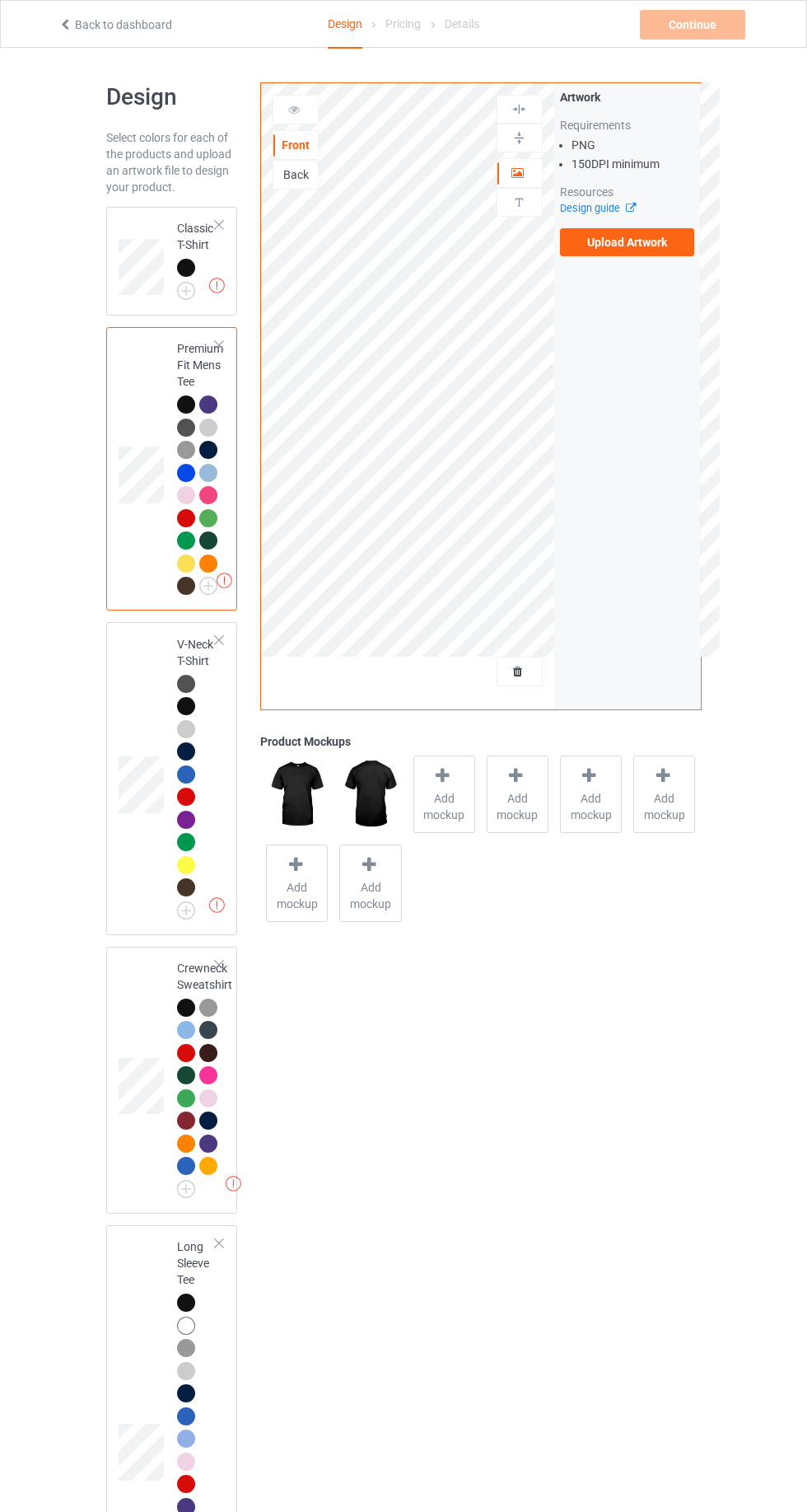
click at [806, 660] on div "Design Select colors for each of the products and upload an artwork file to des…" at bounding box center [404, 1365] width 807 height 2634
click at [0, 0] on img at bounding box center [0, 0] width 0 height 0
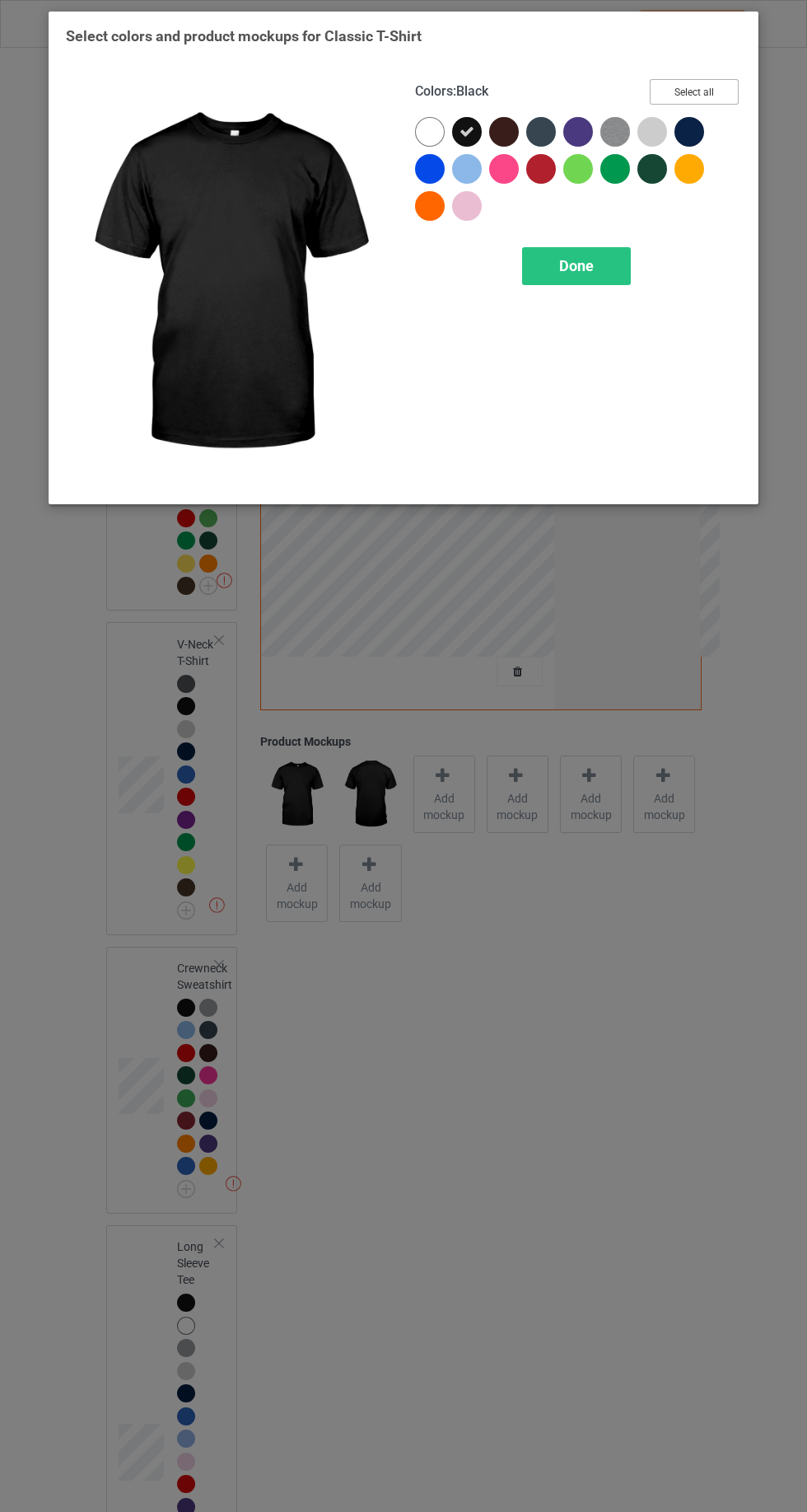
click at [693, 97] on button "Select all" at bounding box center [695, 92] width 89 height 26
click at [429, 131] on icon at bounding box center [430, 132] width 15 height 15
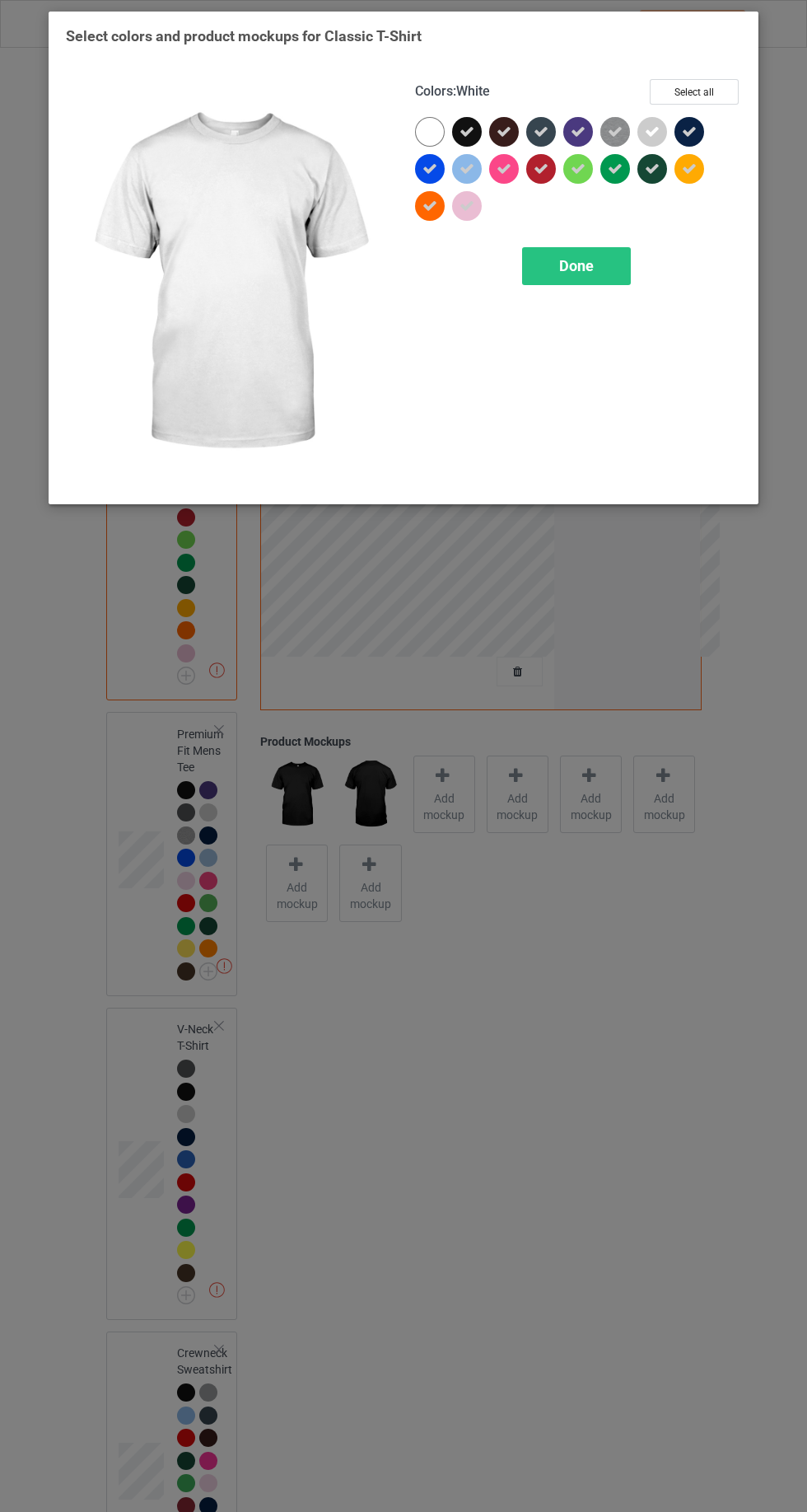
click at [588, 268] on span "Done" at bounding box center [577, 265] width 35 height 17
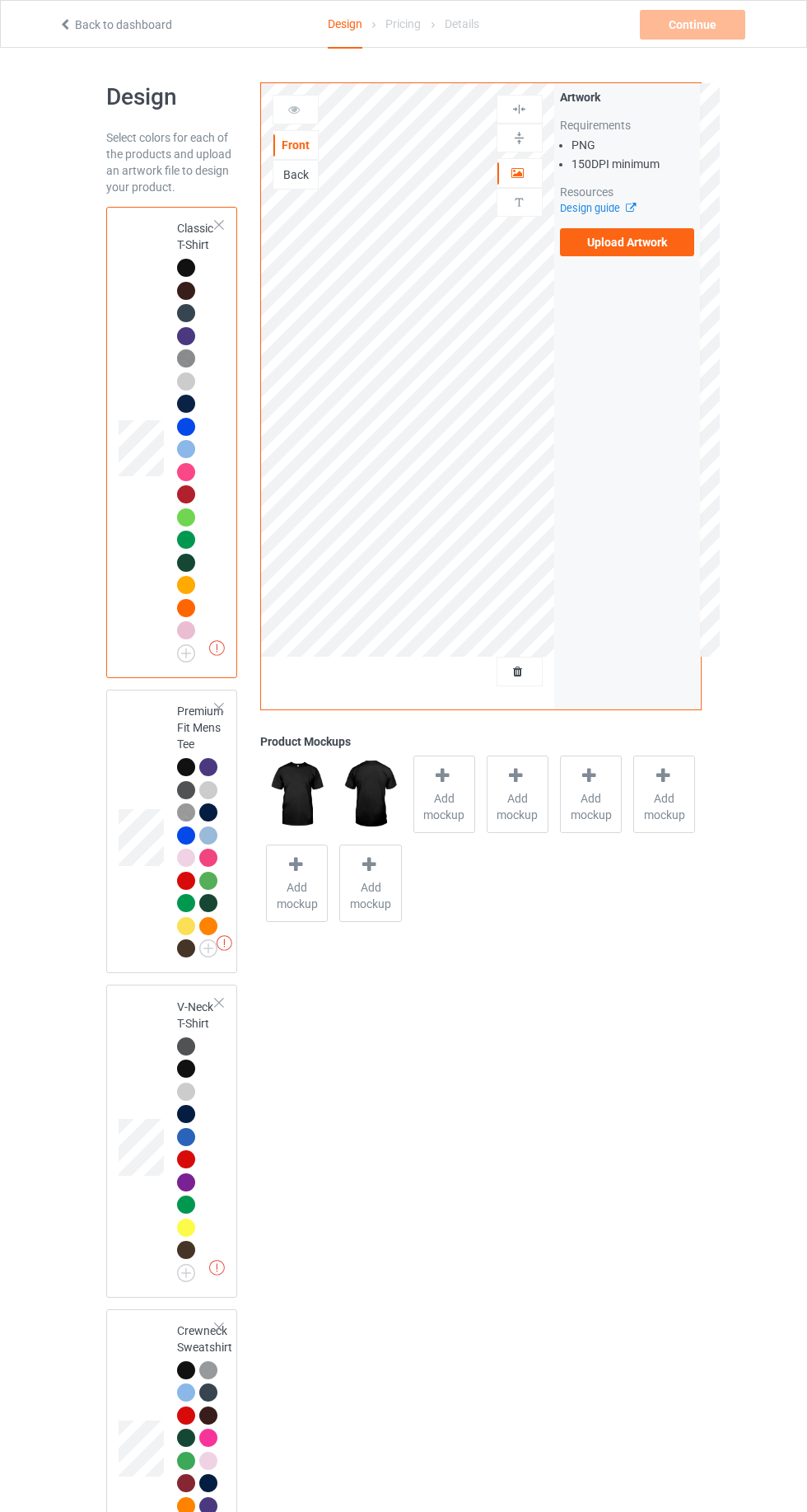
click at [648, 234] on label "Upload Artwork" at bounding box center [628, 242] width 135 height 28
click at [0, 0] on input "Upload Artwork" at bounding box center [0, 0] width 0 height 0
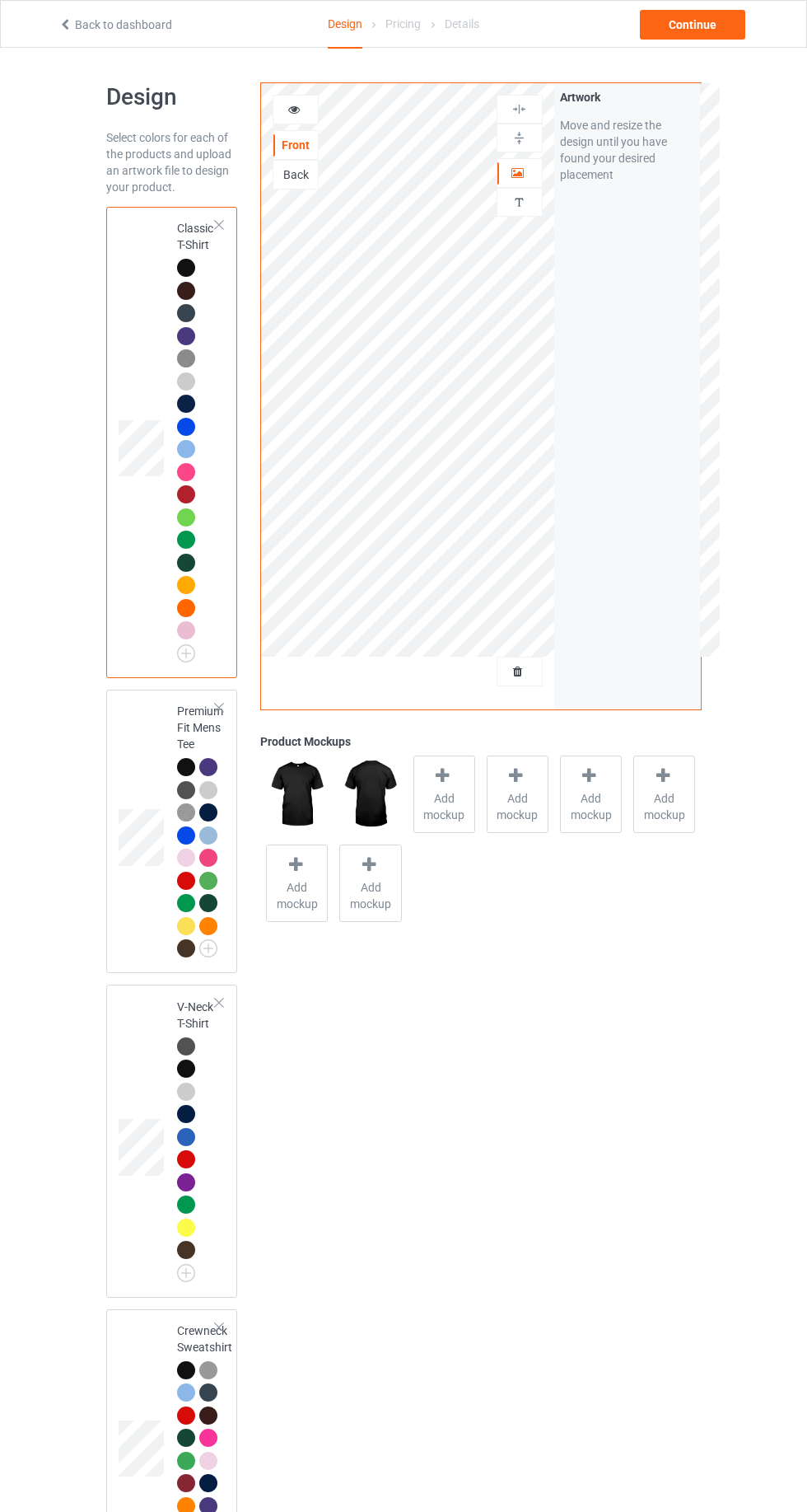
click at [442, 803] on span "Add mockup" at bounding box center [444, 806] width 60 height 33
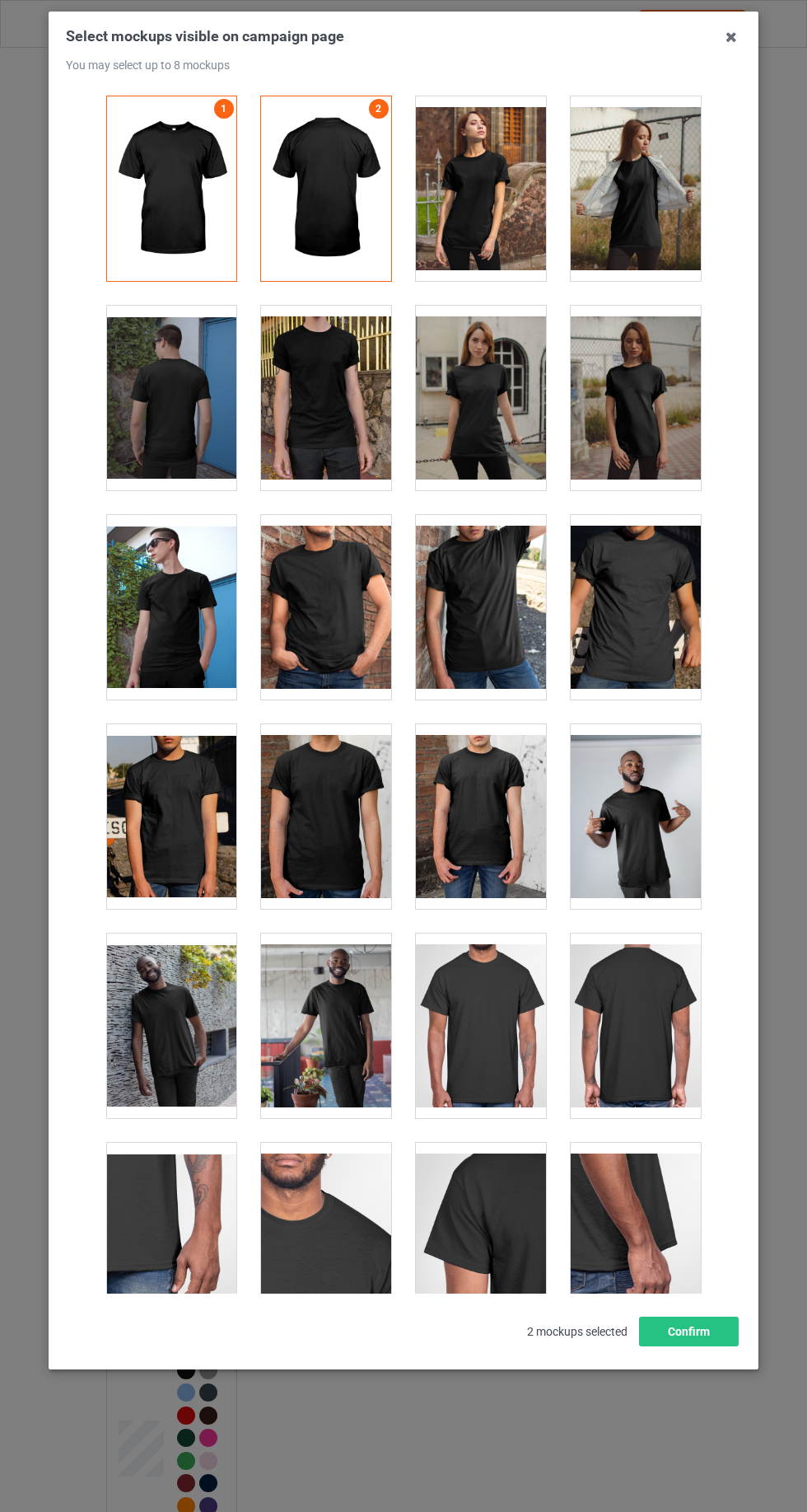
click at [498, 430] on div at bounding box center [481, 398] width 130 height 185
click at [205, 626] on div at bounding box center [172, 607] width 130 height 185
click at [625, 822] on div at bounding box center [636, 816] width 130 height 185
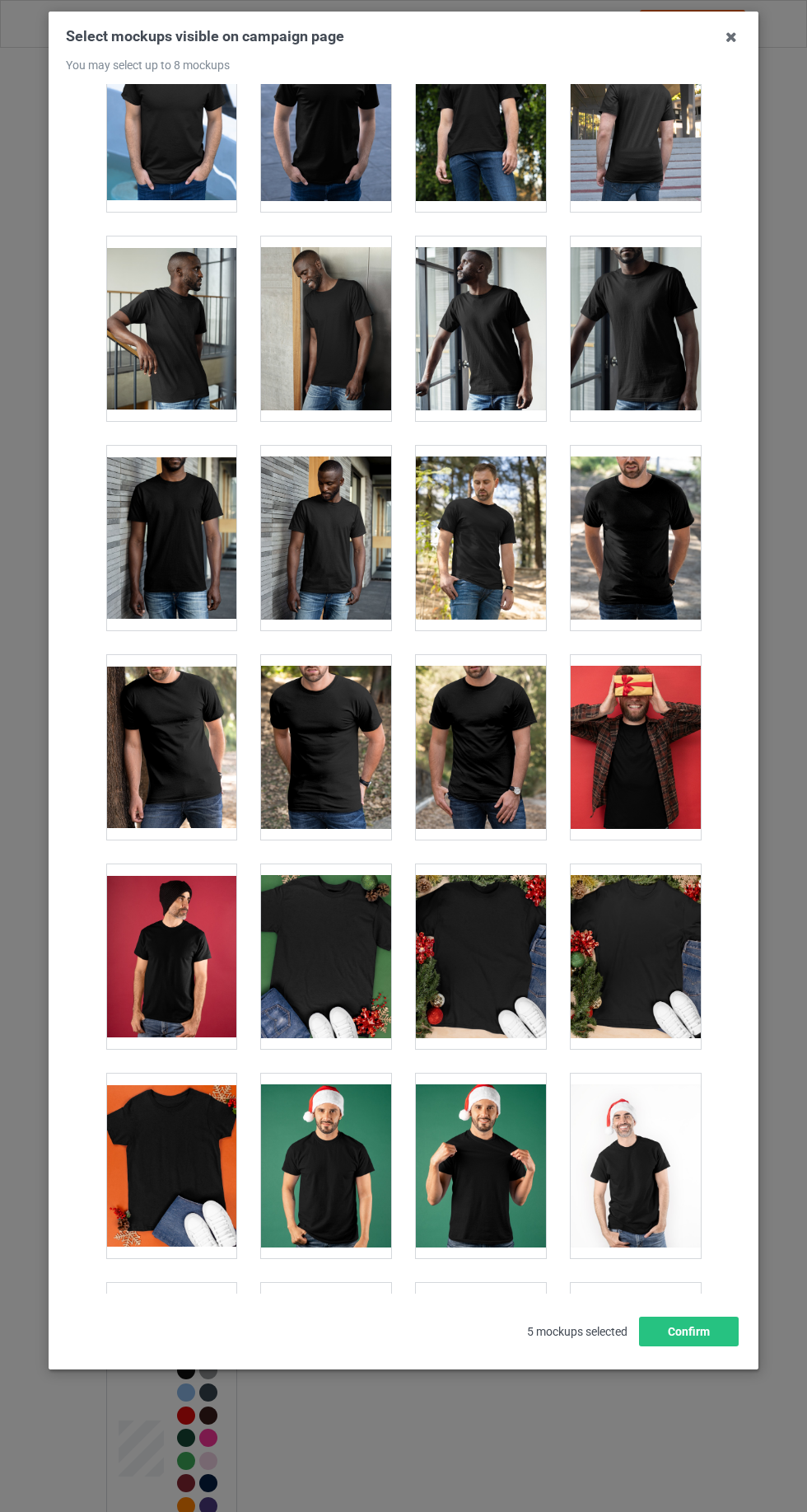
scroll to position [1537, 0]
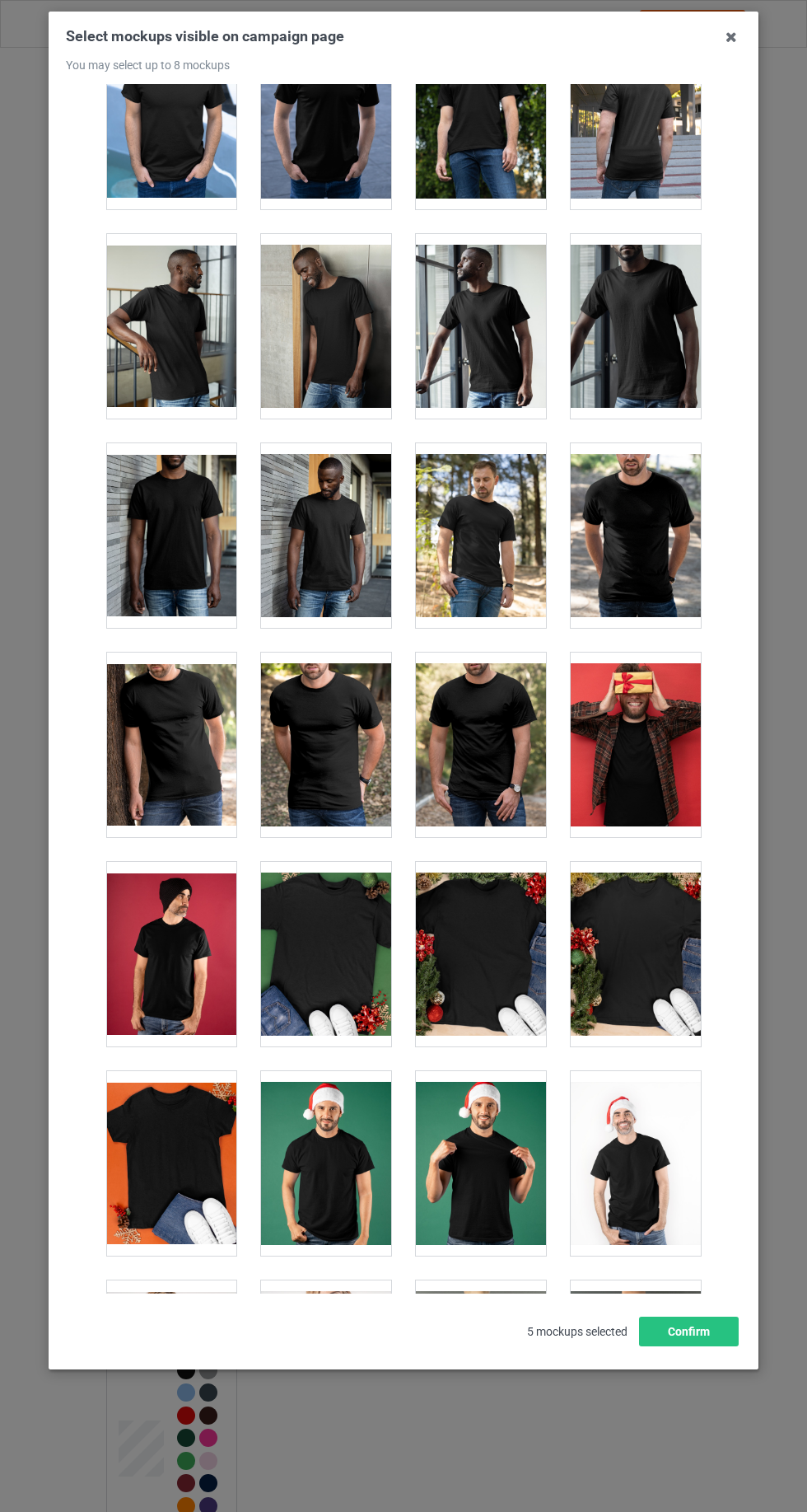
click at [172, 1154] on div at bounding box center [172, 1164] width 130 height 185
click at [693, 1346] on button "Confirm" at bounding box center [689, 1331] width 100 height 30
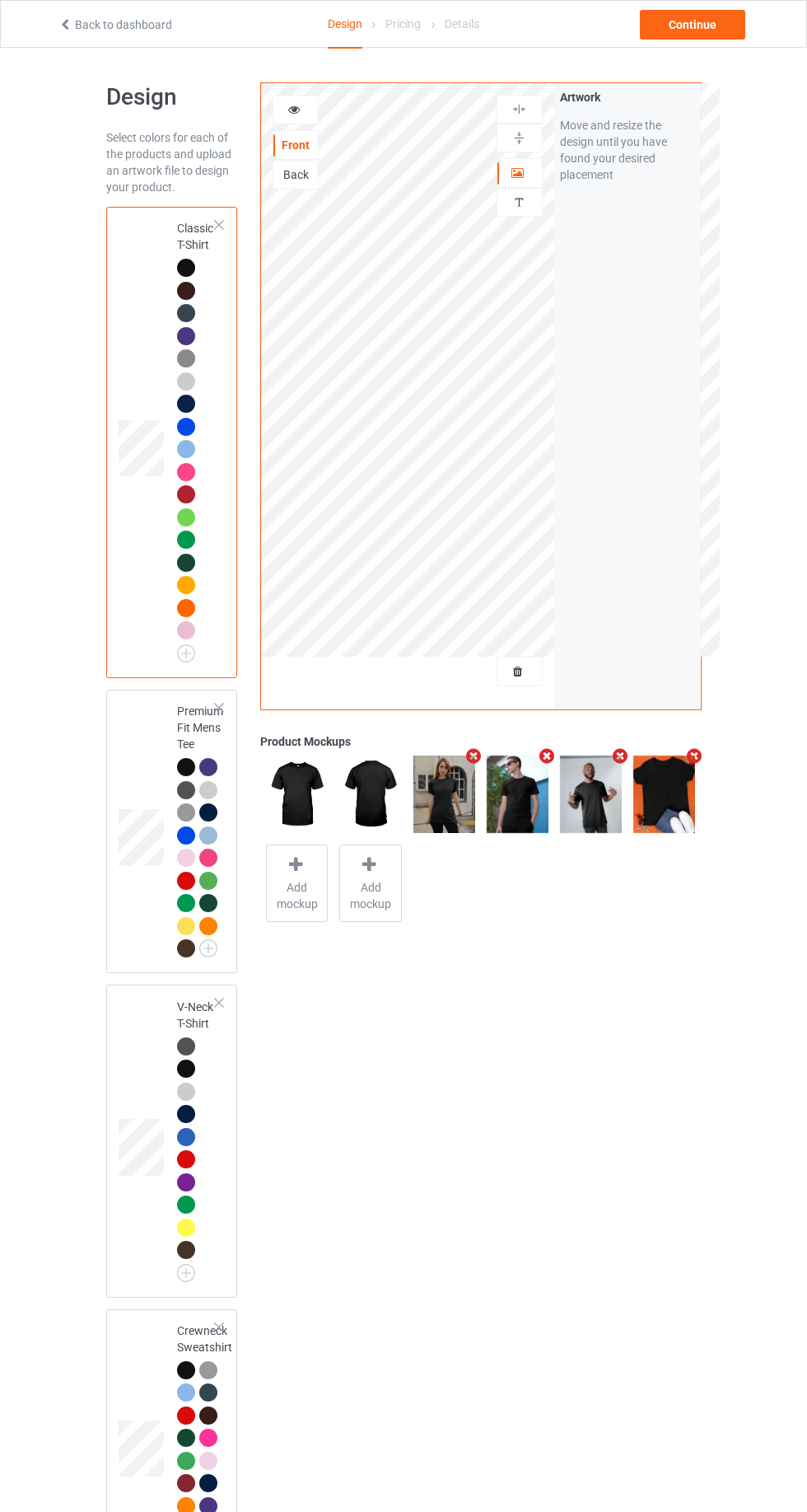
click at [139, 721] on td at bounding box center [144, 831] width 50 height 271
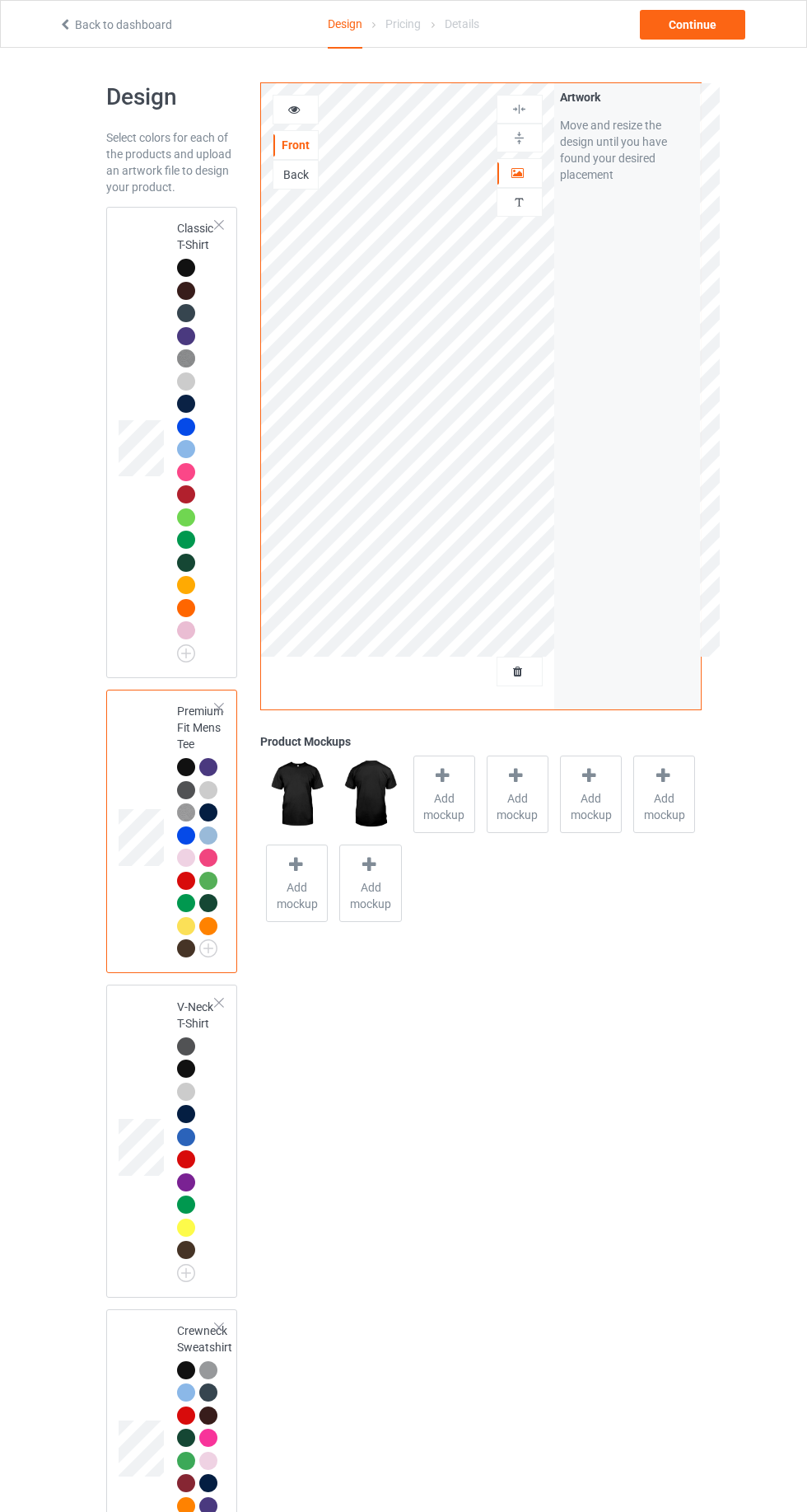
click at [442, 809] on span "Add mockup" at bounding box center [444, 806] width 60 height 33
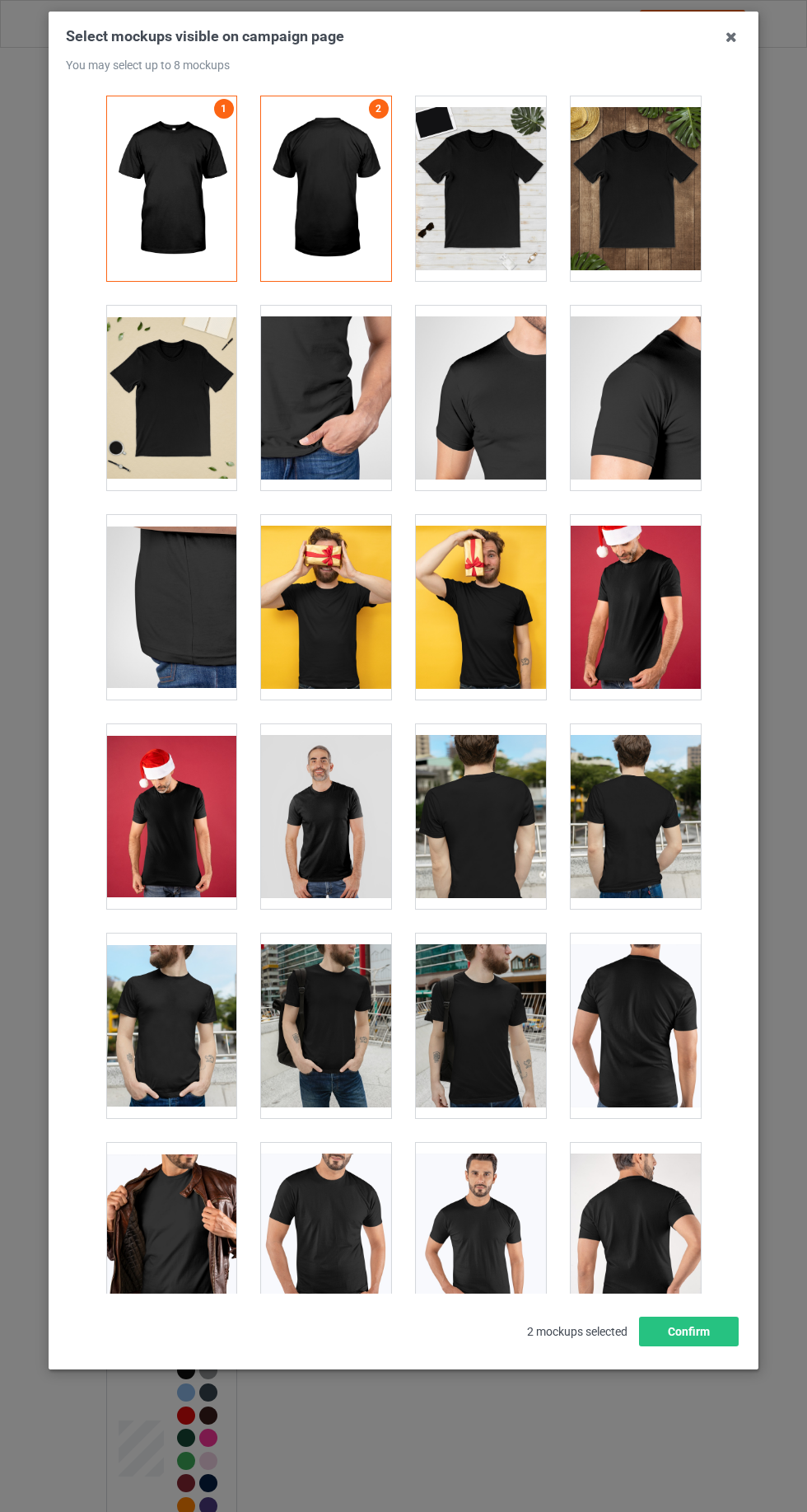
click at [642, 231] on div at bounding box center [636, 189] width 130 height 185
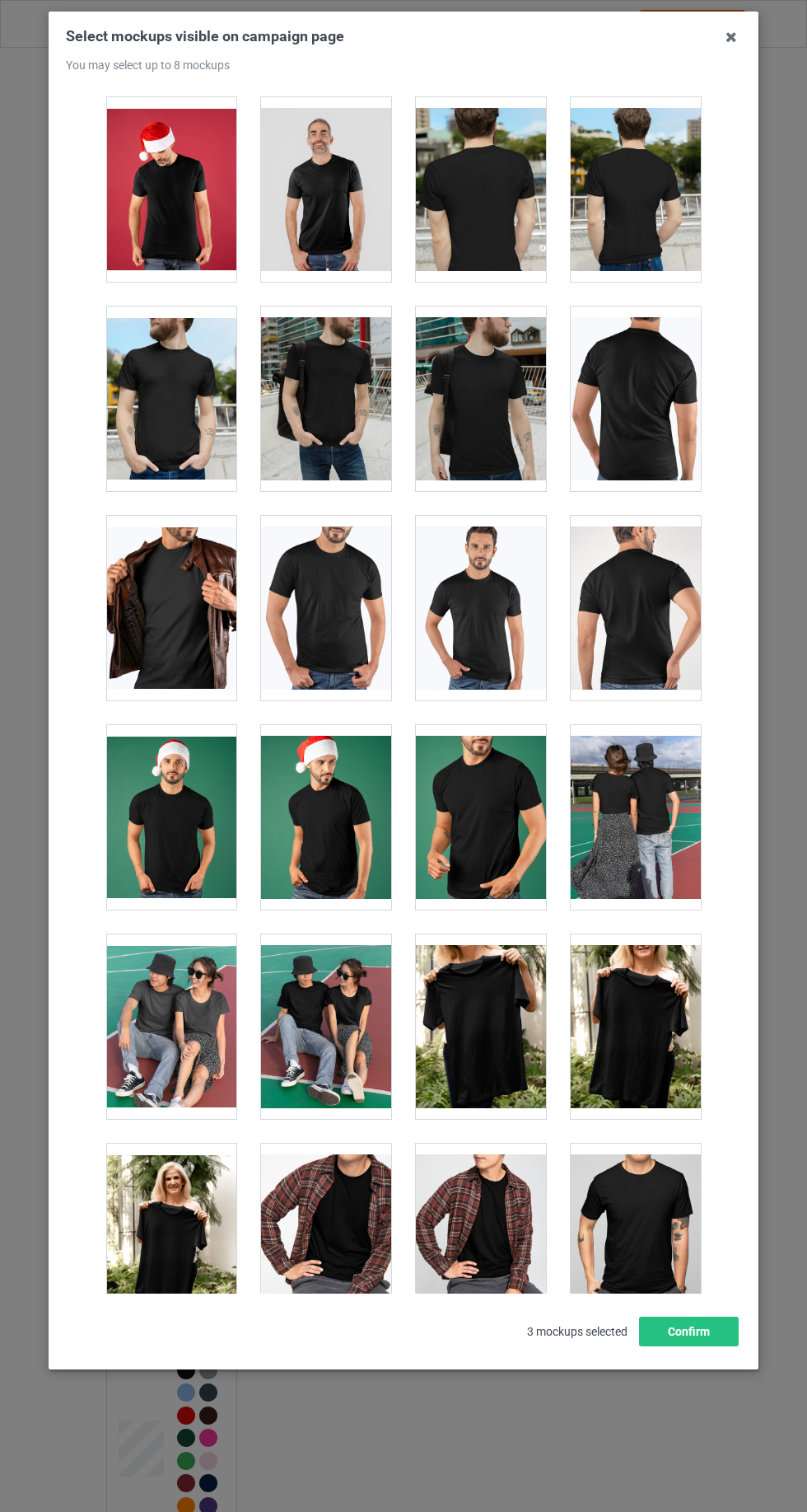
scroll to position [631, 0]
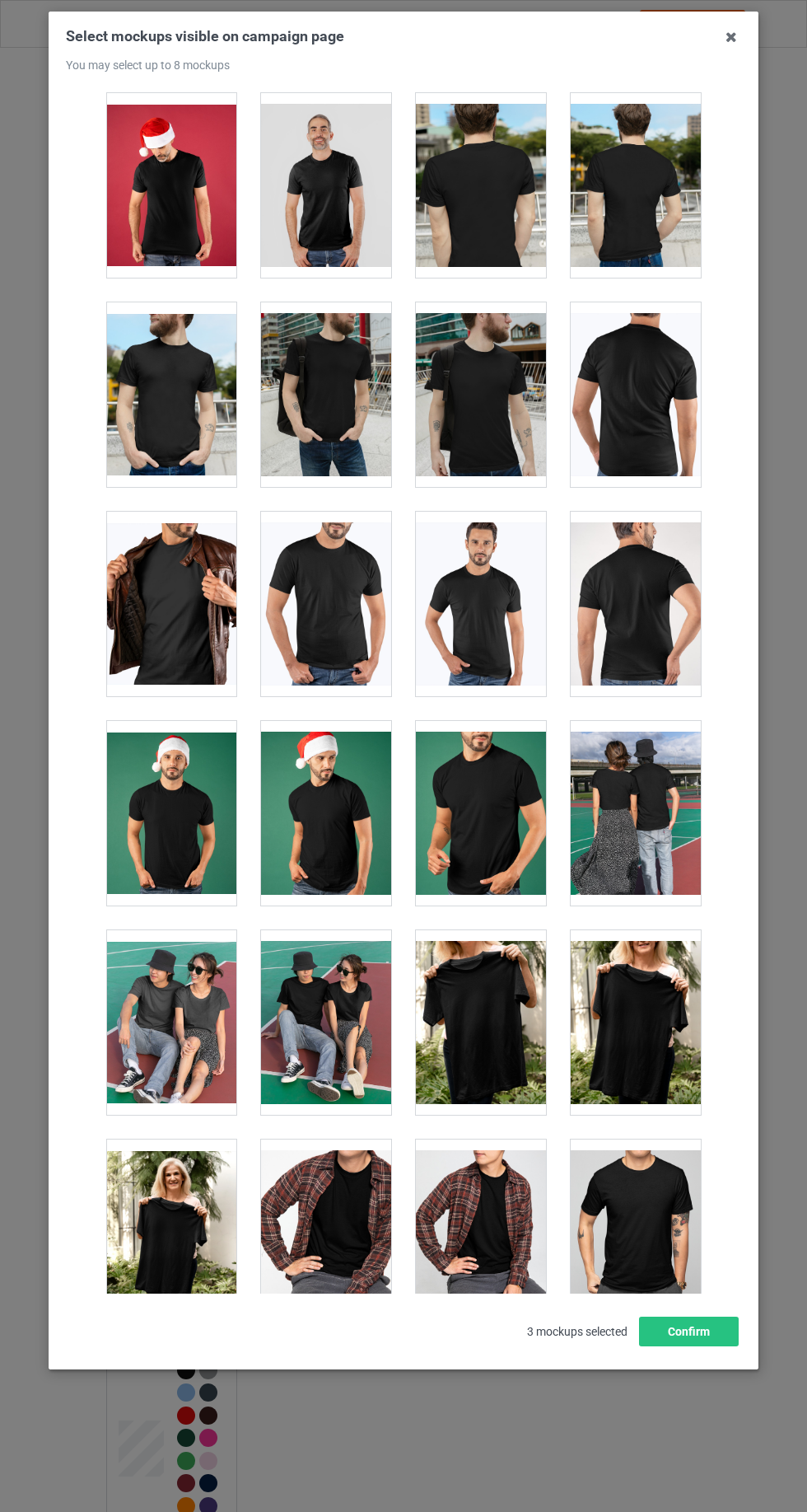
click at [327, 1033] on div at bounding box center [326, 1023] width 130 height 185
click at [702, 1346] on button "Confirm" at bounding box center [689, 1331] width 100 height 30
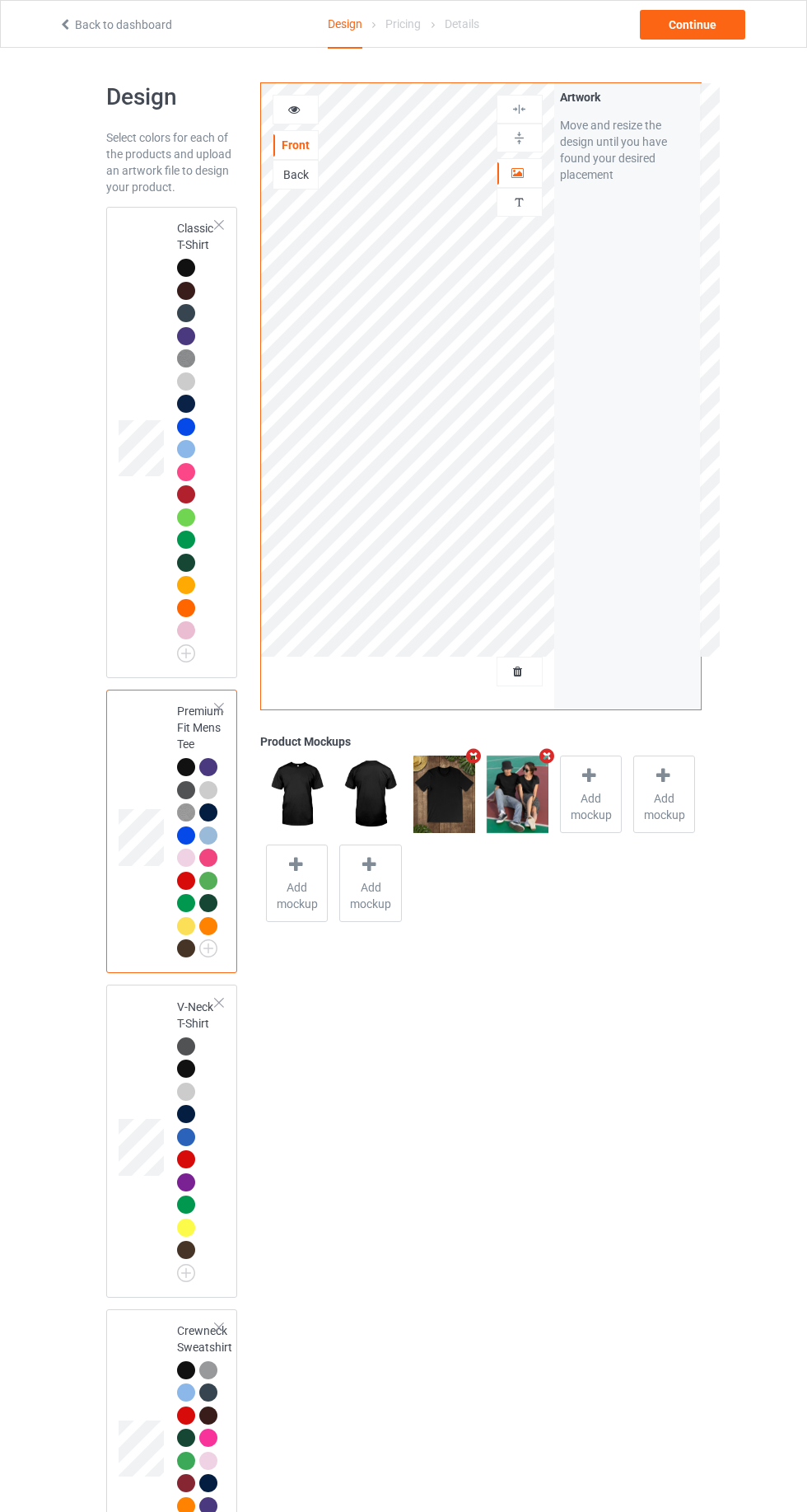
click at [134, 1009] on td at bounding box center [144, 1141] width 50 height 299
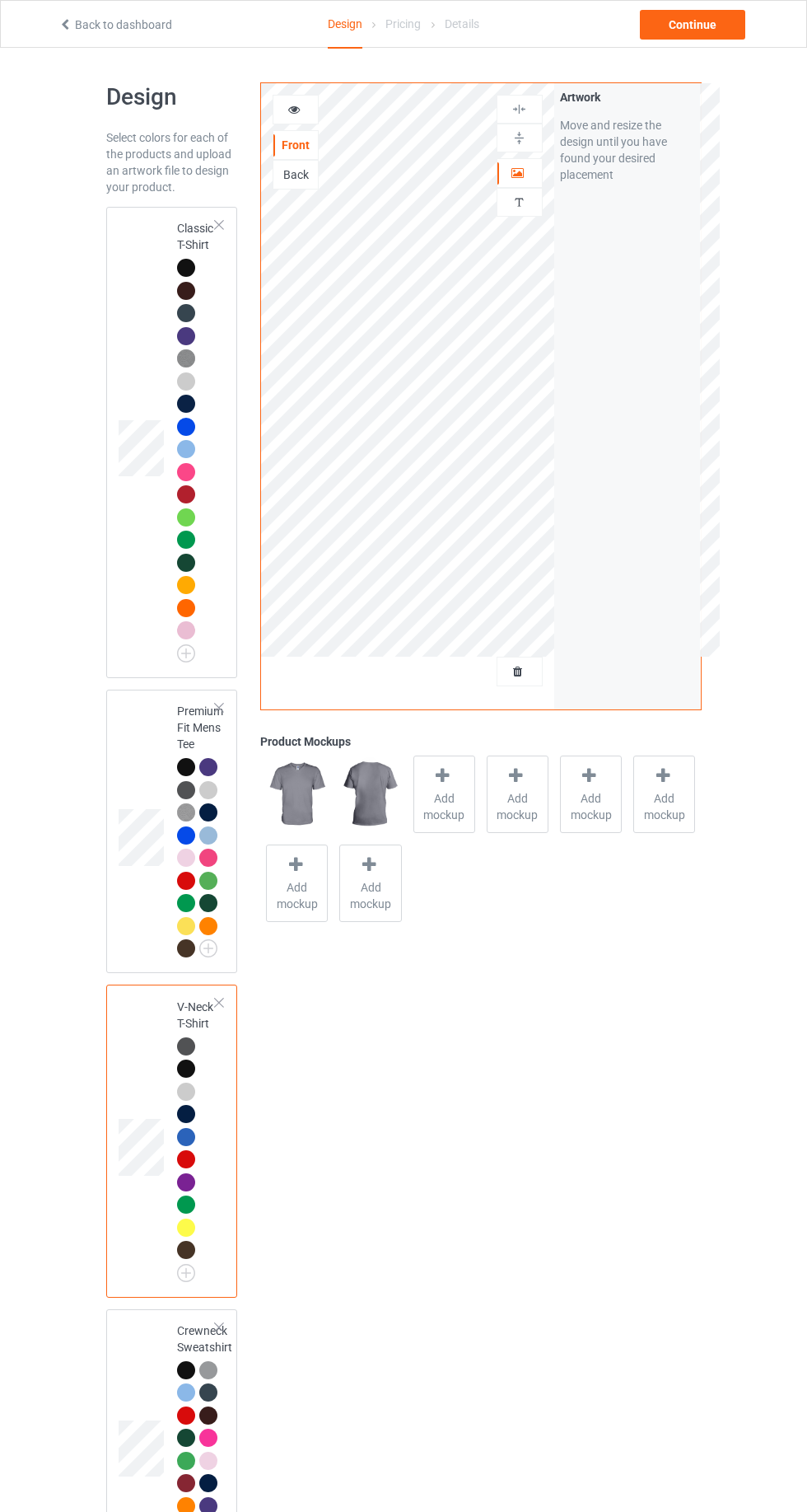
click at [0, 0] on img at bounding box center [0, 0] width 0 height 0
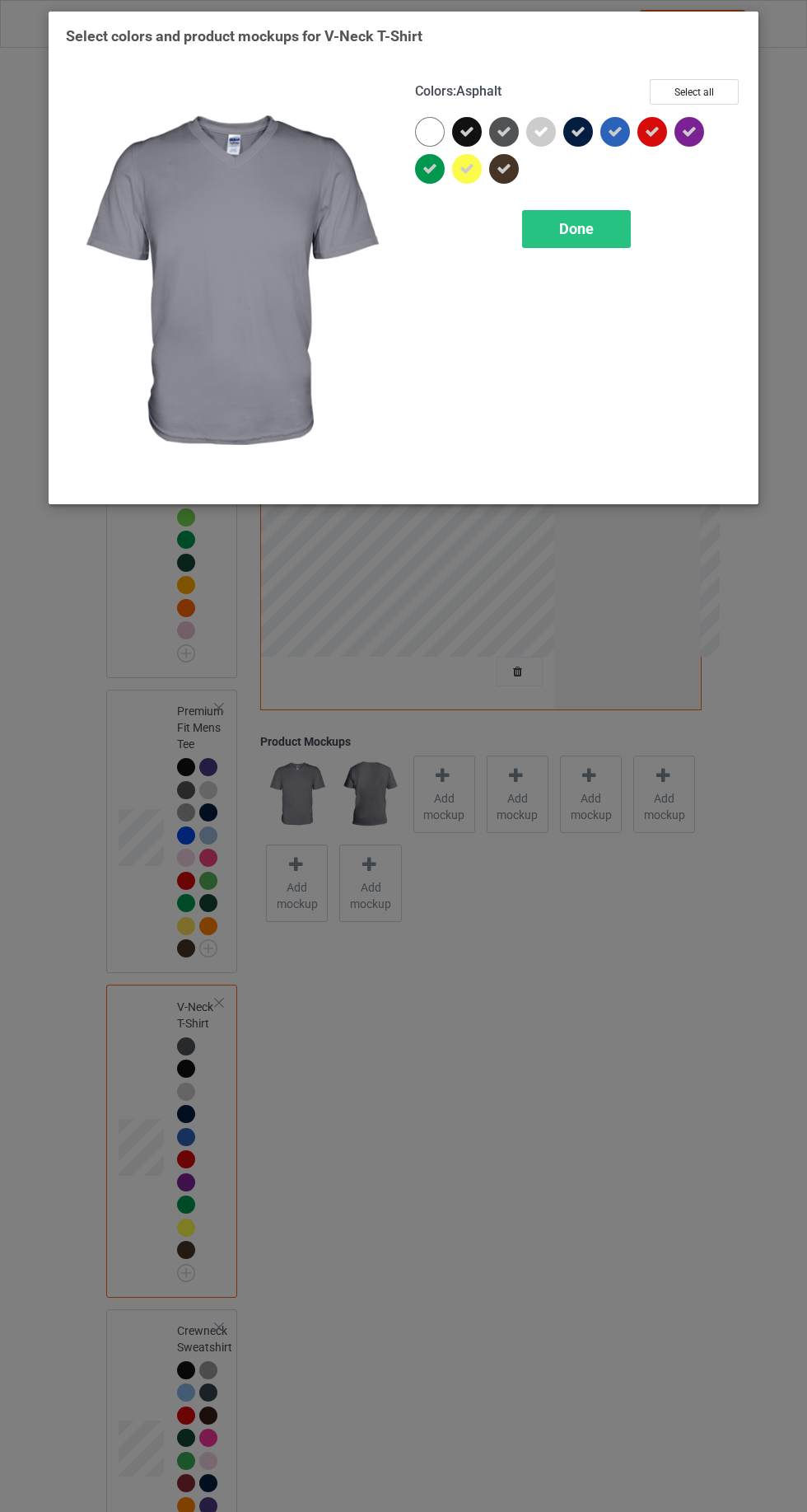
click at [588, 239] on div "Done" at bounding box center [577, 229] width 109 height 38
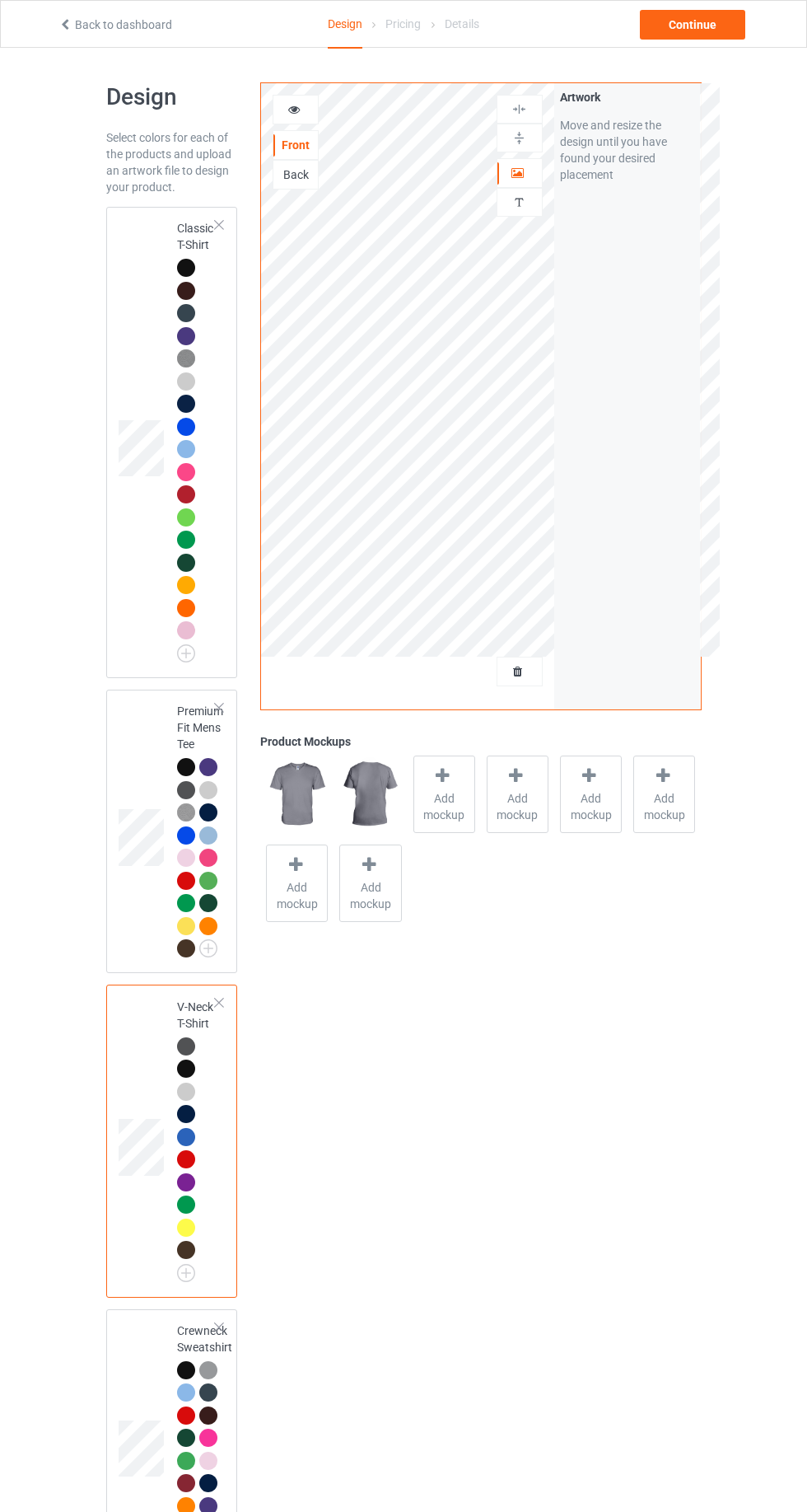
click at [458, 799] on span "Add mockup" at bounding box center [444, 806] width 60 height 33
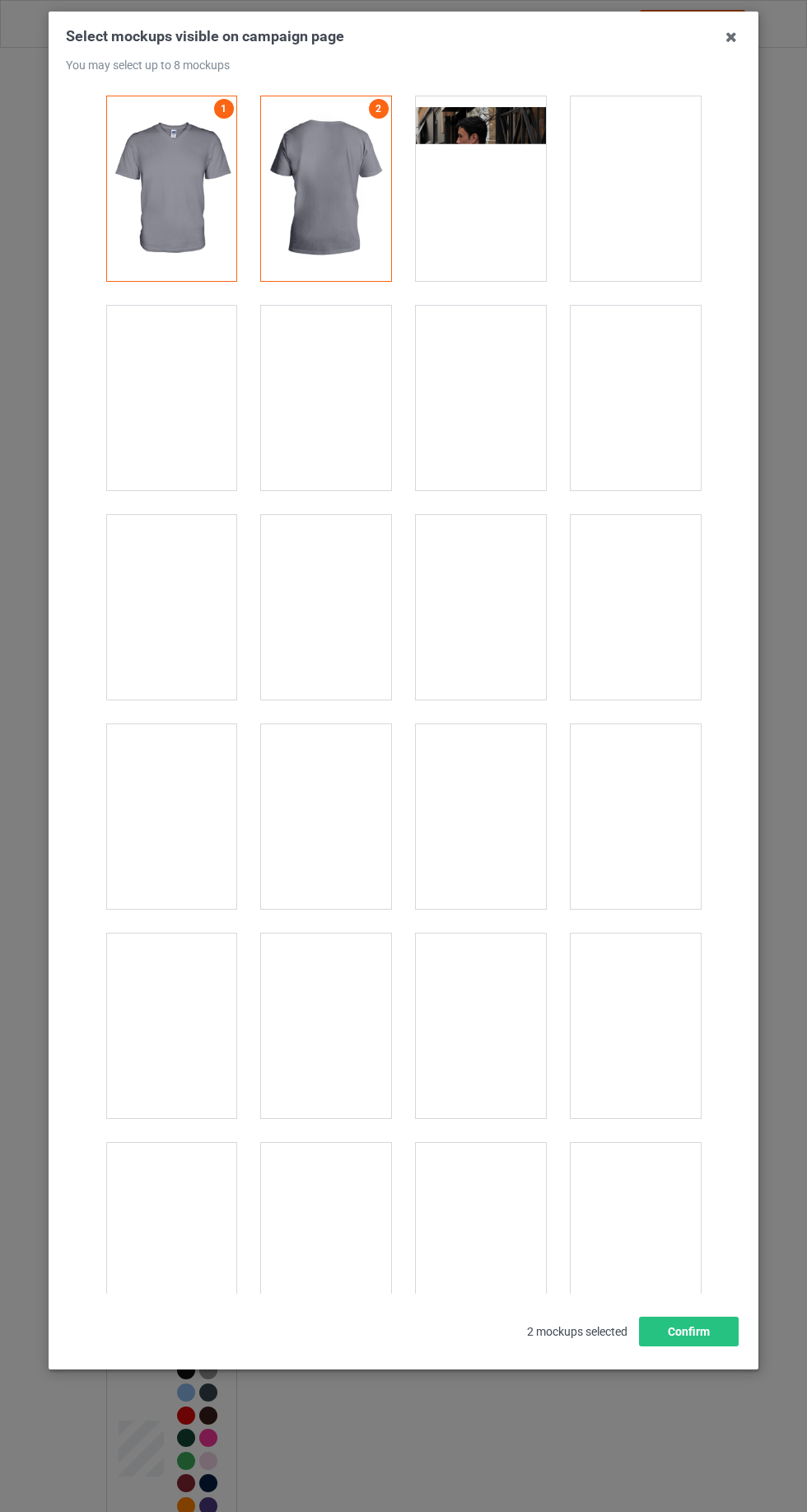
click at [323, 1006] on div at bounding box center [326, 1026] width 130 height 185
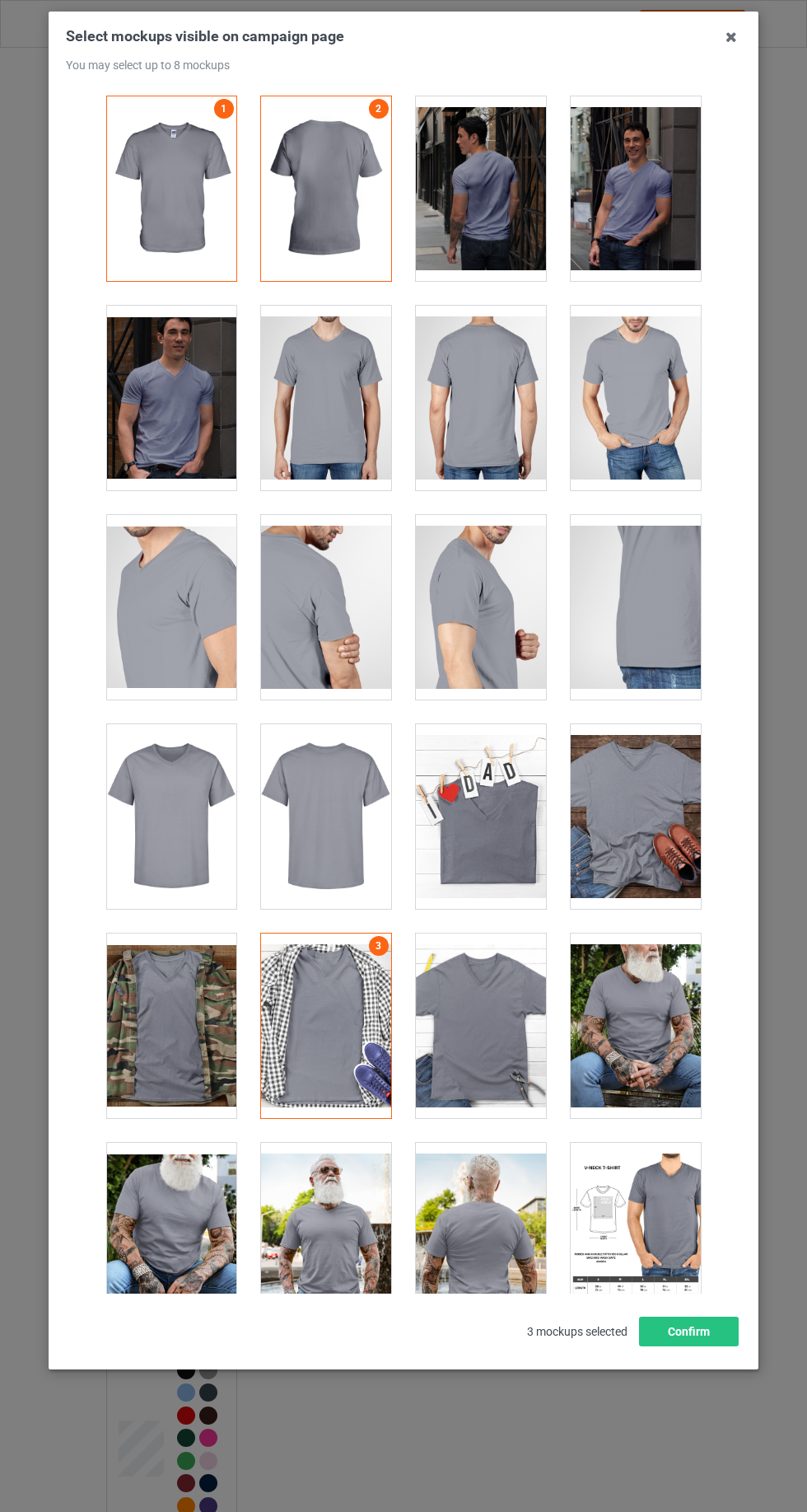
click at [472, 1051] on div at bounding box center [481, 1026] width 130 height 185
click at [488, 1032] on div at bounding box center [481, 1026] width 130 height 185
click at [650, 817] on div at bounding box center [636, 816] width 130 height 185
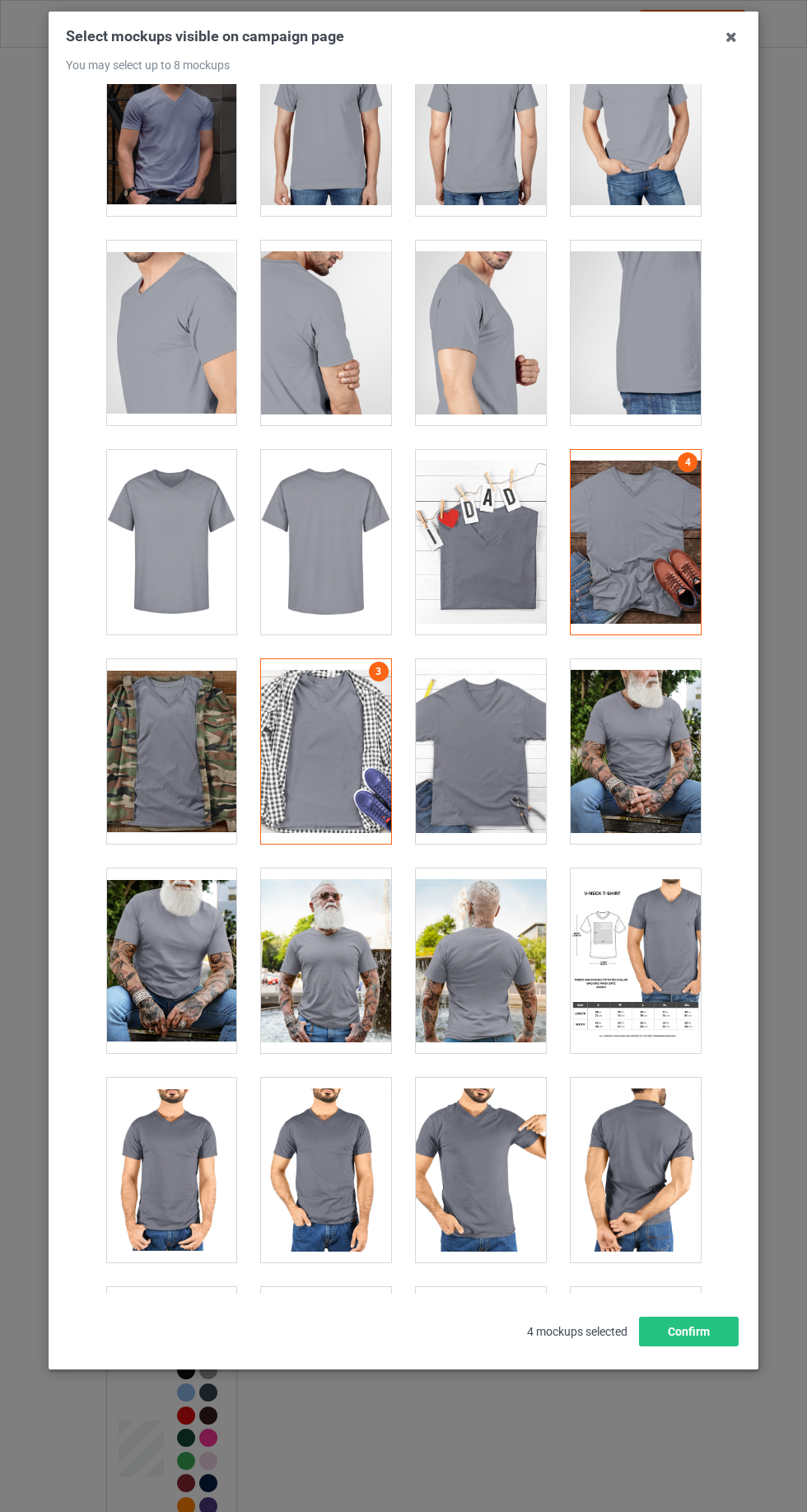
scroll to position [276, 0]
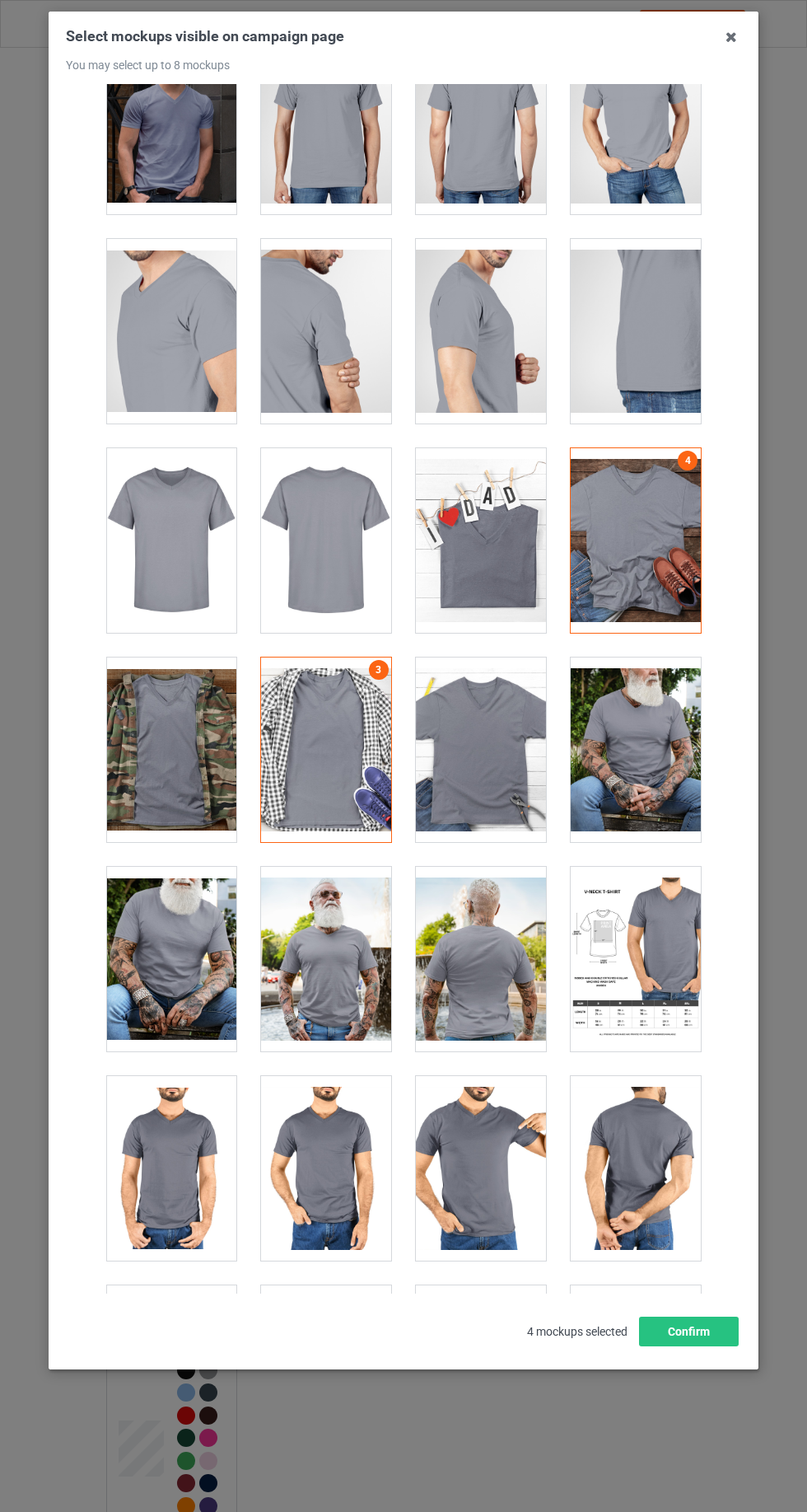
click at [632, 963] on div at bounding box center [636, 959] width 130 height 185
click at [700, 1346] on button "Confirm" at bounding box center [689, 1331] width 100 height 30
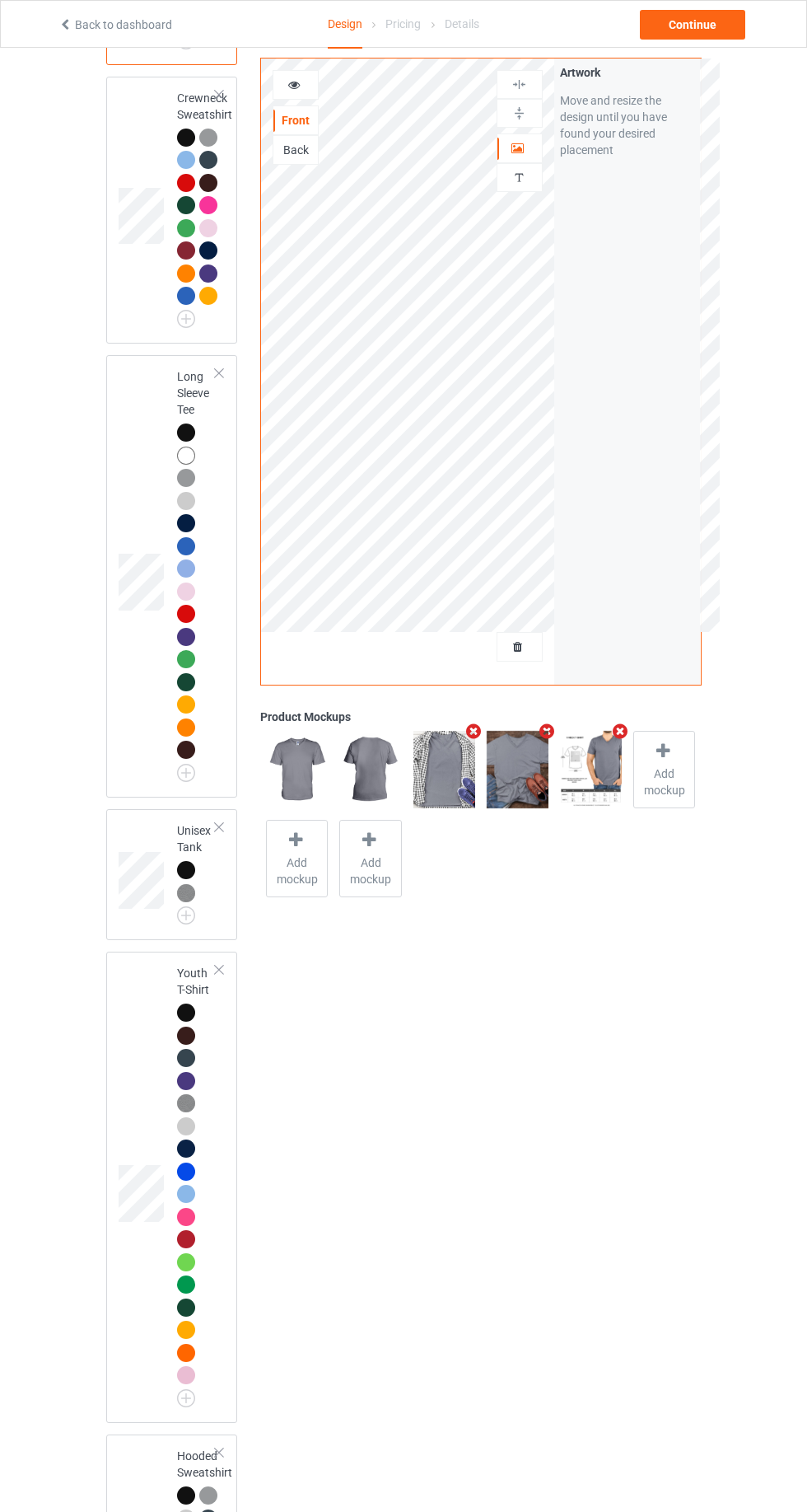
scroll to position [1247, 0]
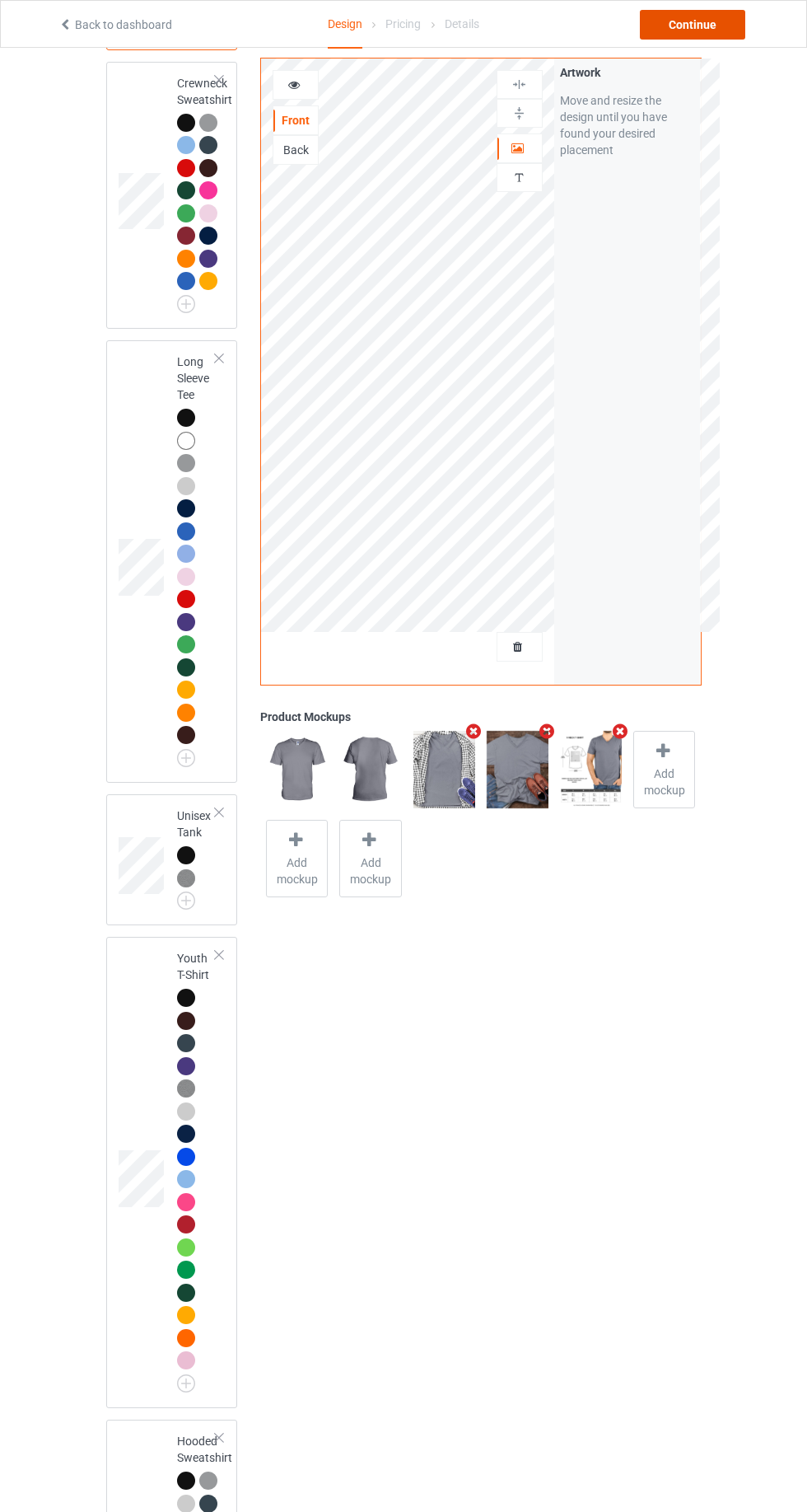
click at [719, 31] on div "Continue" at bounding box center [693, 25] width 106 height 30
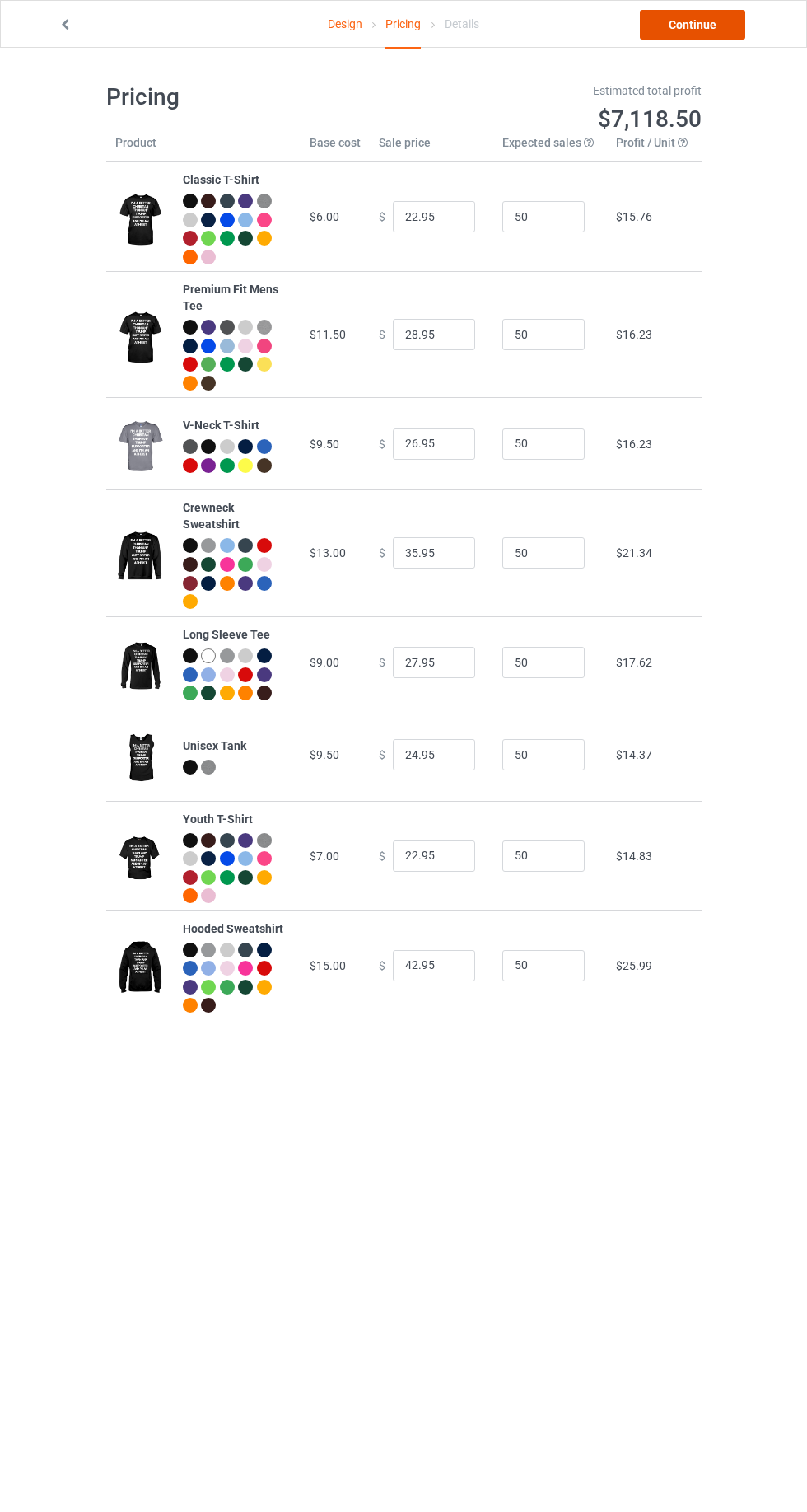
click at [696, 24] on link "Continue" at bounding box center [693, 25] width 106 height 30
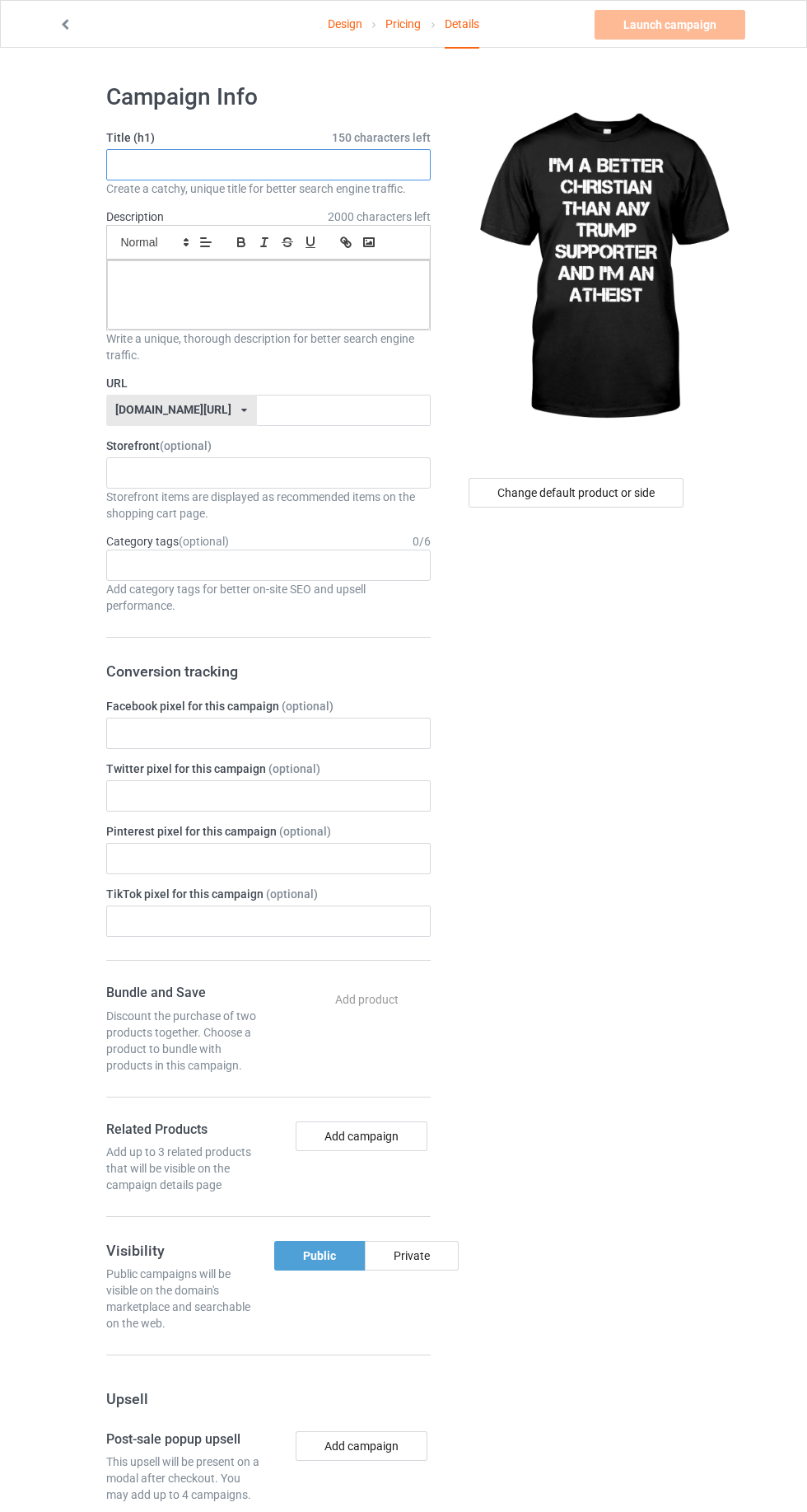
click at [370, 168] on input "text" at bounding box center [268, 165] width 324 height 31
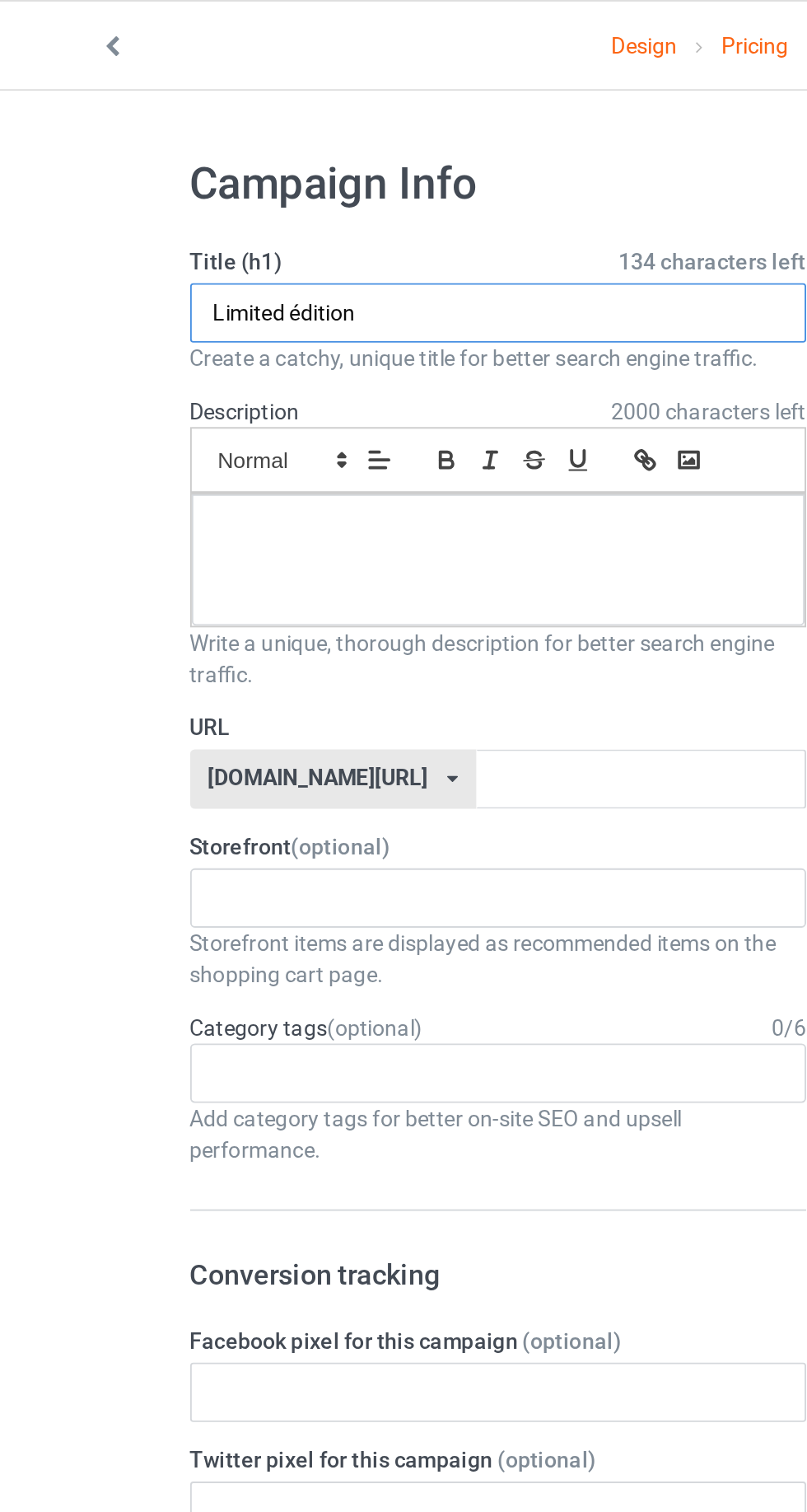
type input "Limited édition"
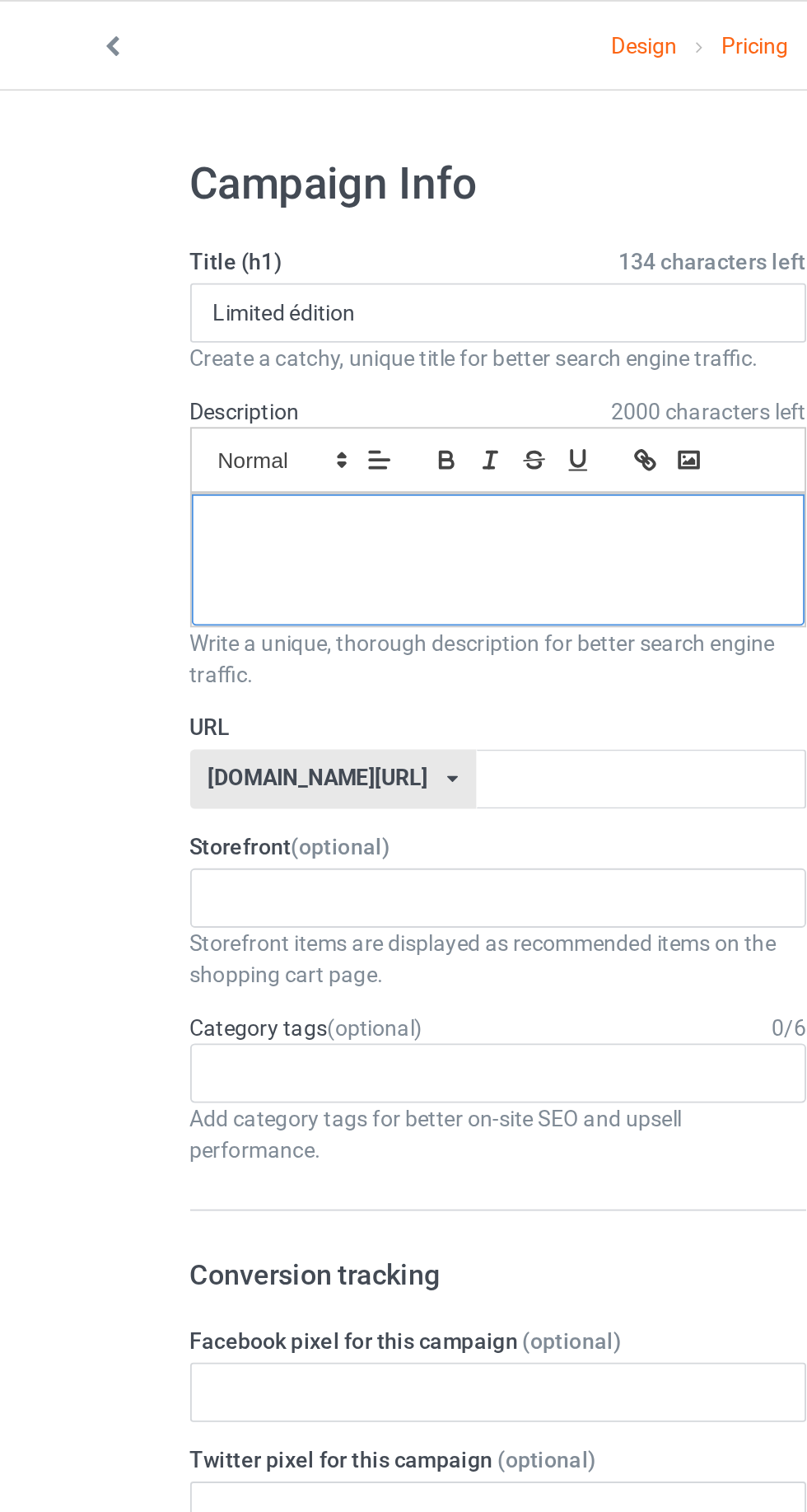
click at [286, 291] on div at bounding box center [268, 295] width 323 height 69
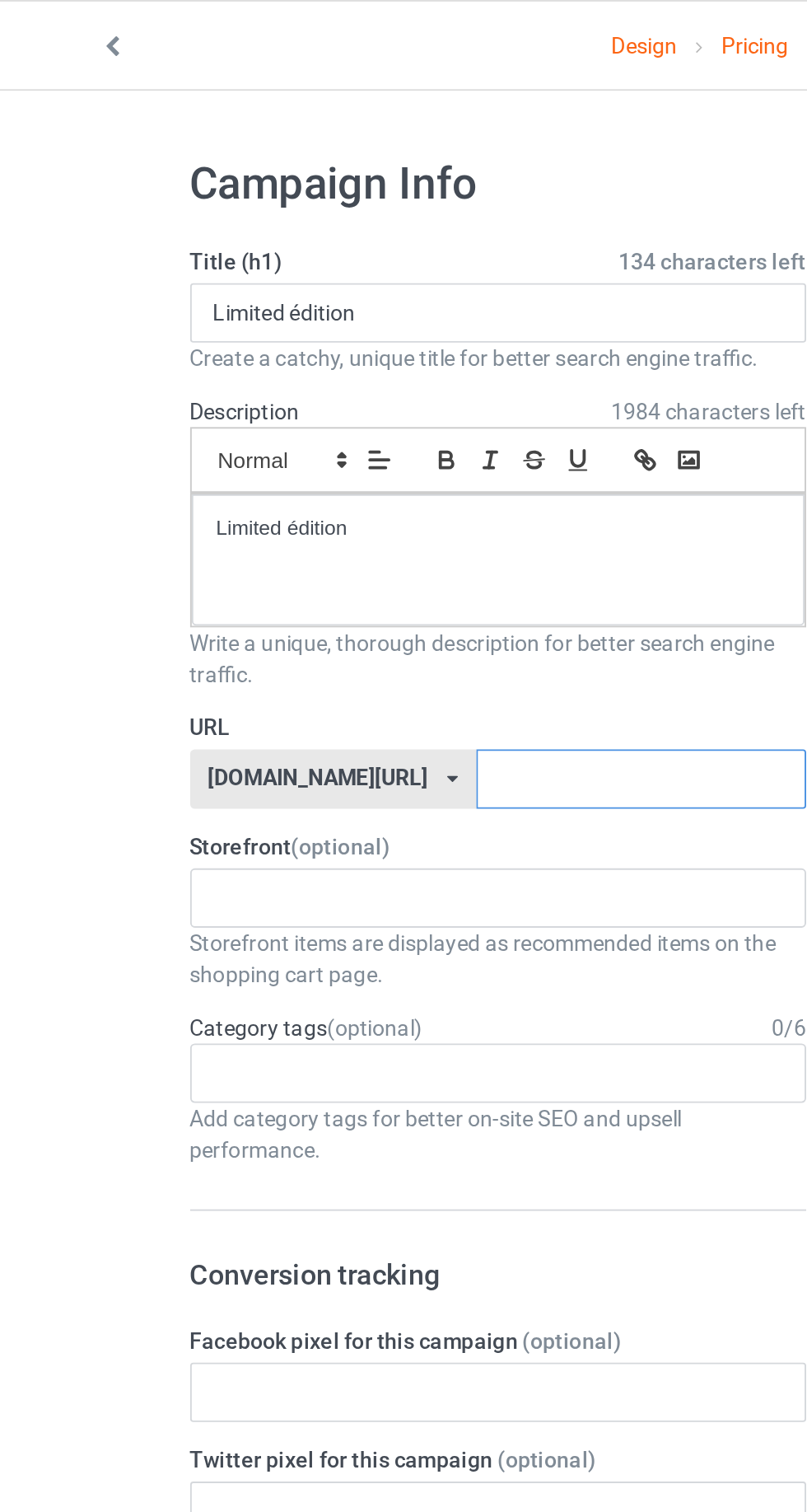
click at [285, 409] on input "text" at bounding box center [343, 410] width 174 height 31
type input "Backwo"
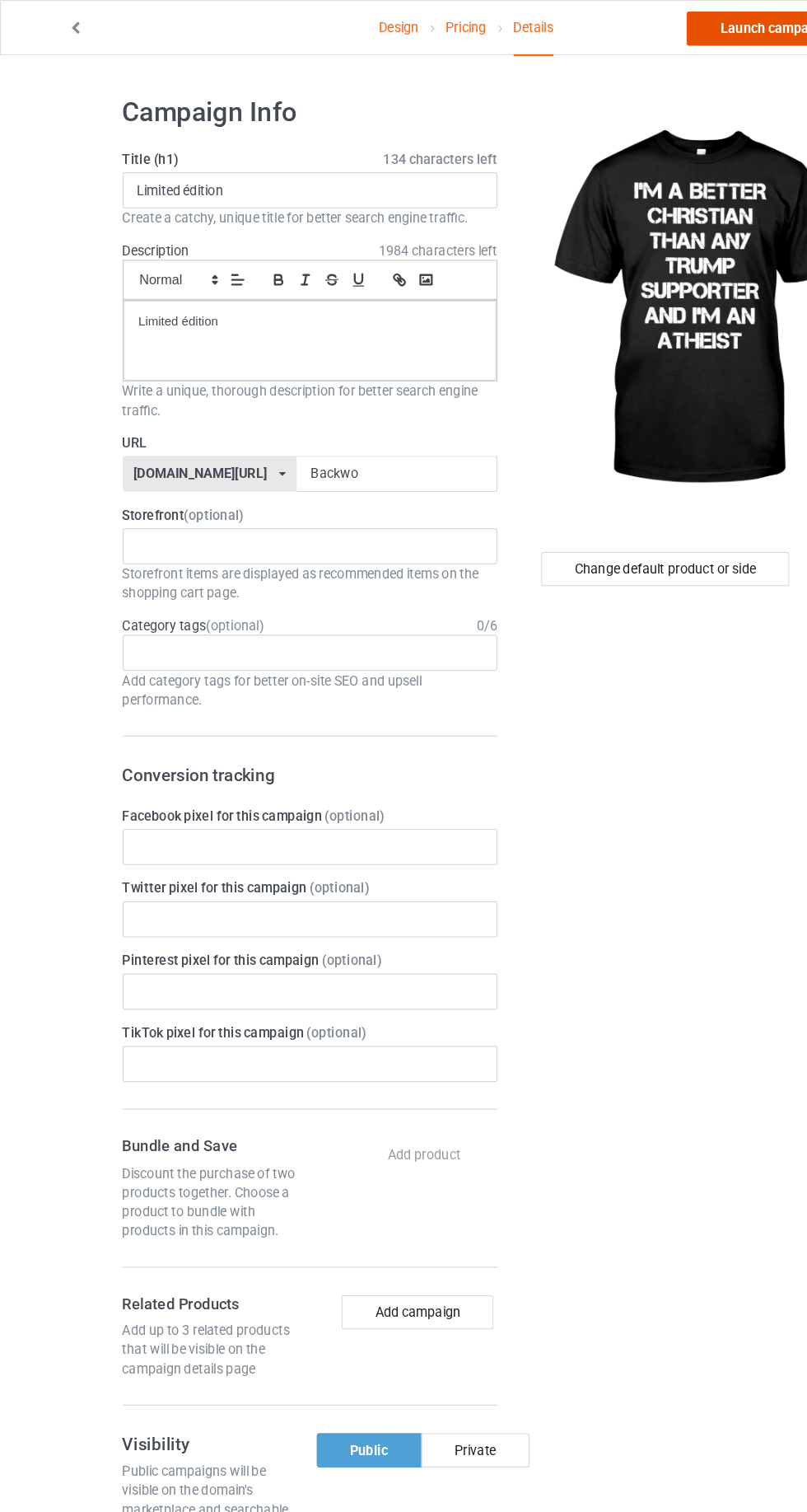
click at [661, 24] on link "Launch campaign" at bounding box center [670, 25] width 151 height 30
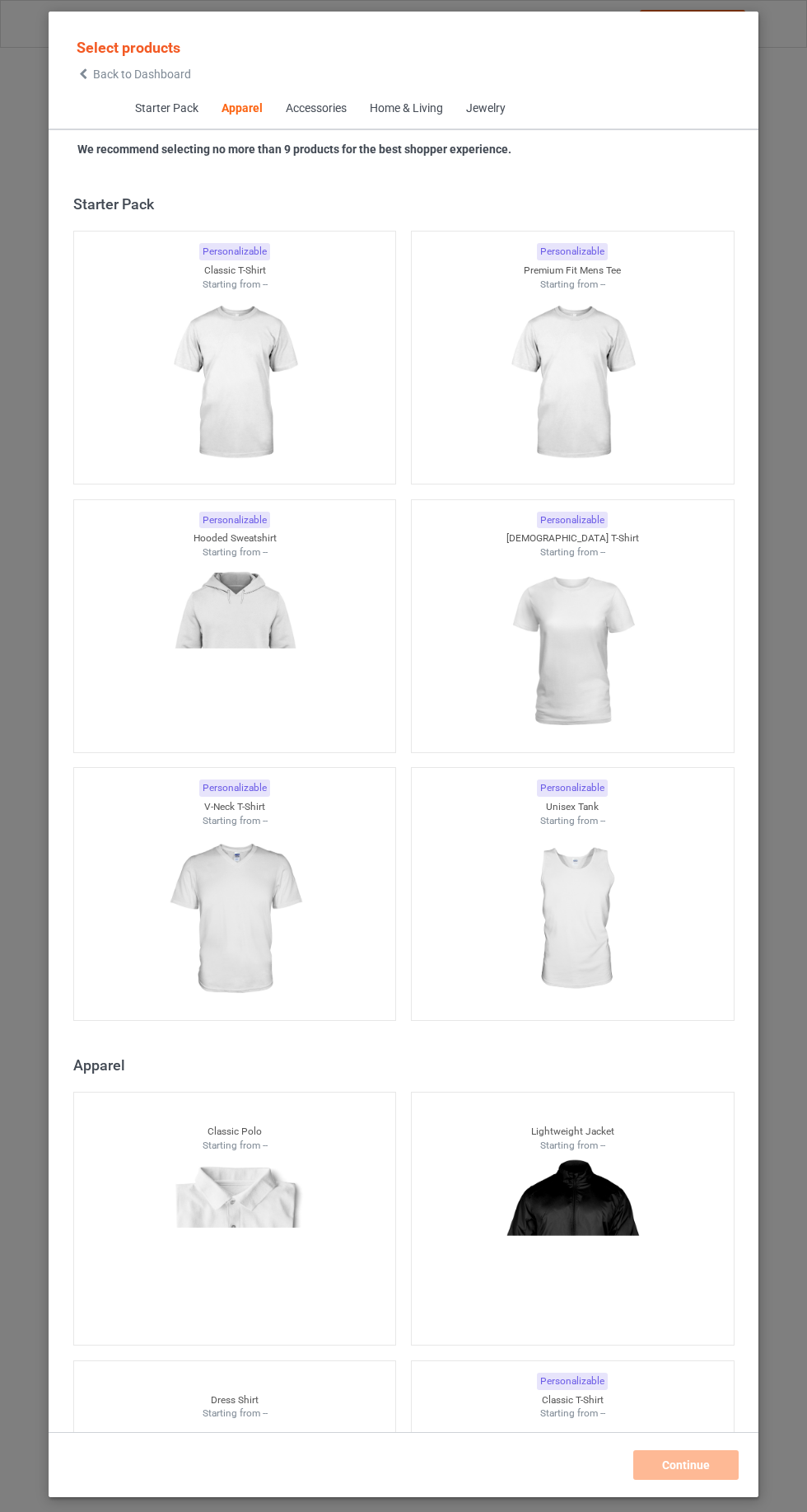
scroll to position [881, 0]
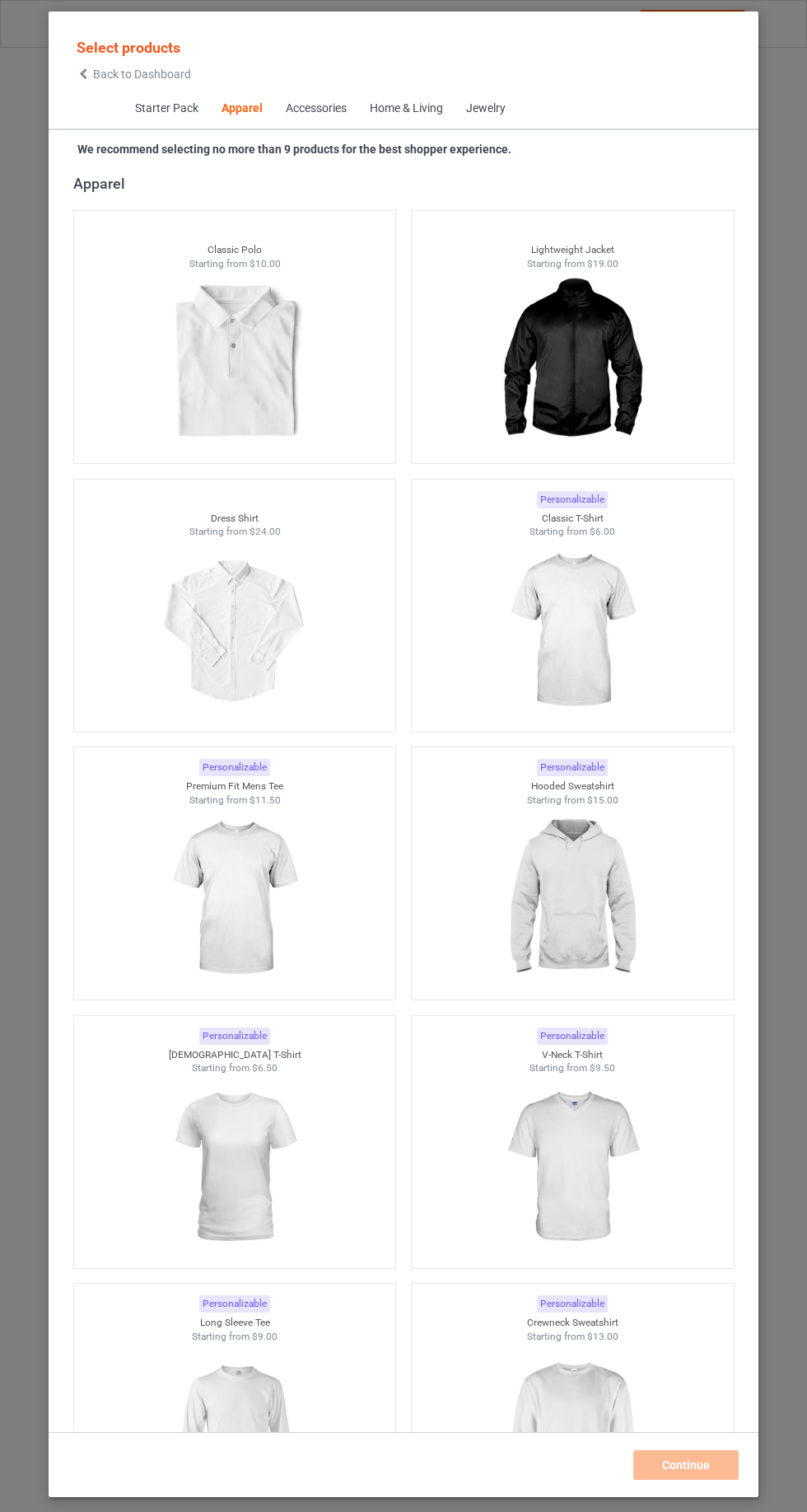
click at [131, 71] on span "Back to Dashboard" at bounding box center [142, 74] width 98 height 13
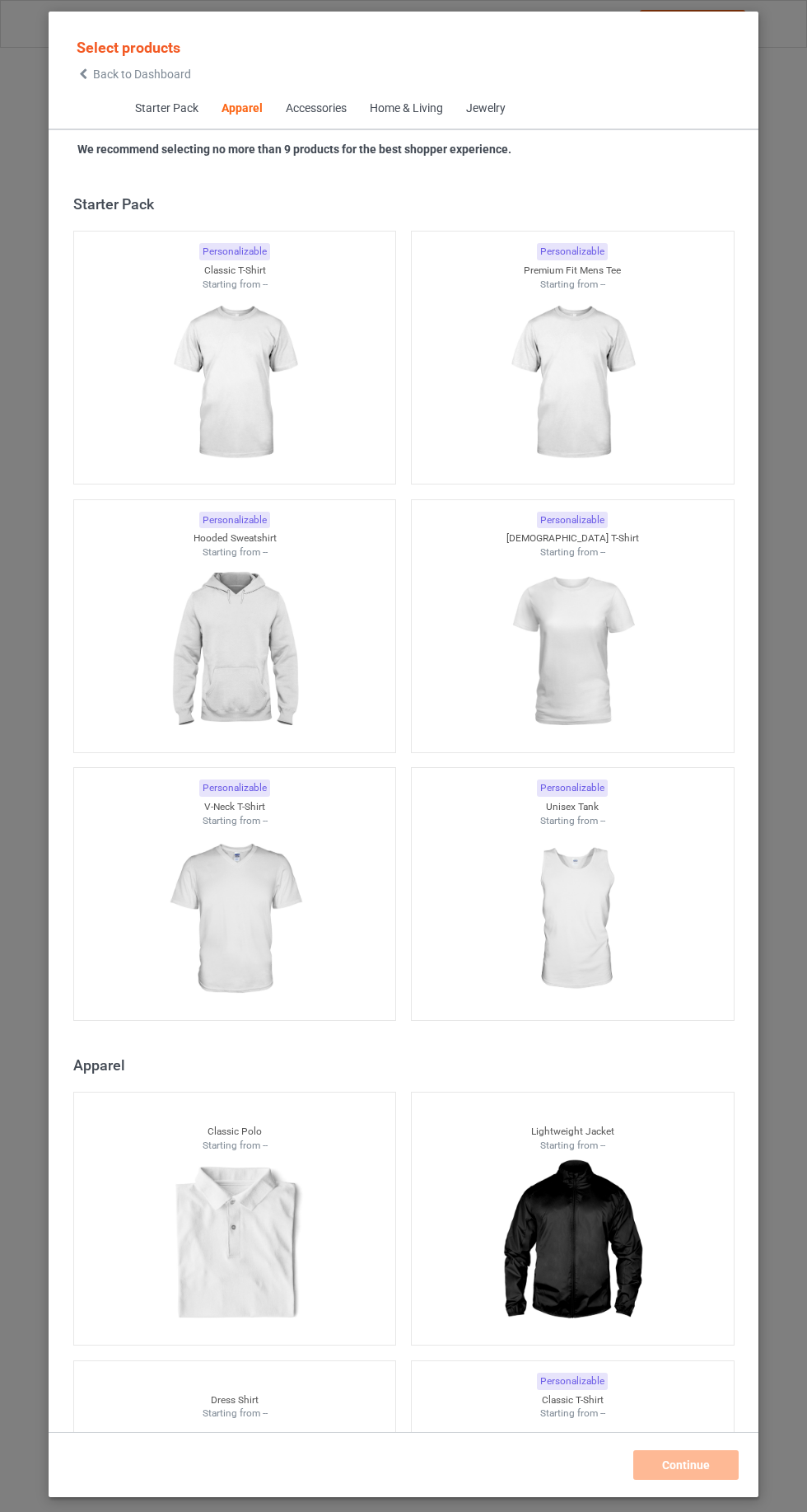
scroll to position [881, 0]
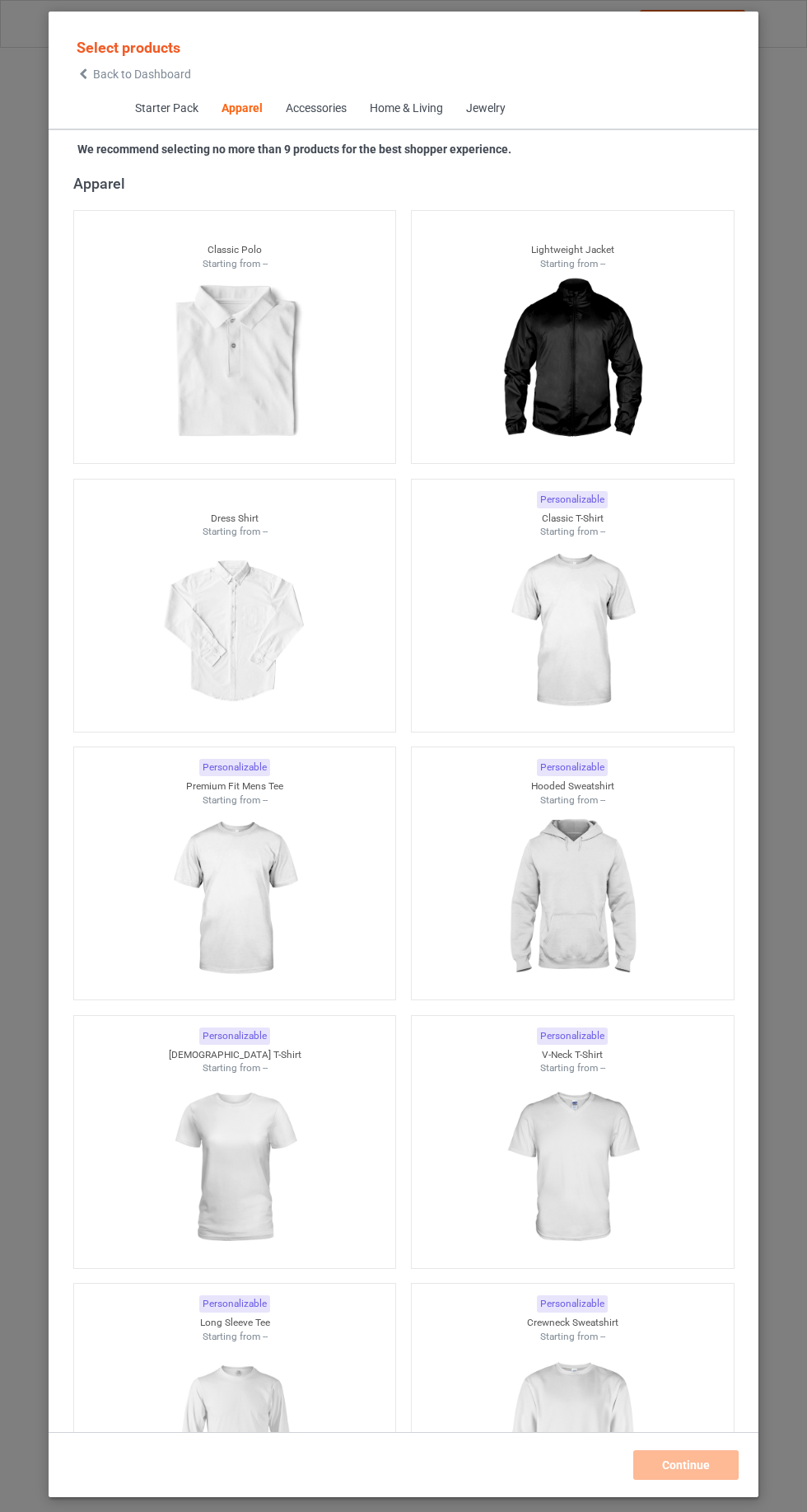
click at [160, 74] on span "Back to Dashboard" at bounding box center [142, 74] width 98 height 13
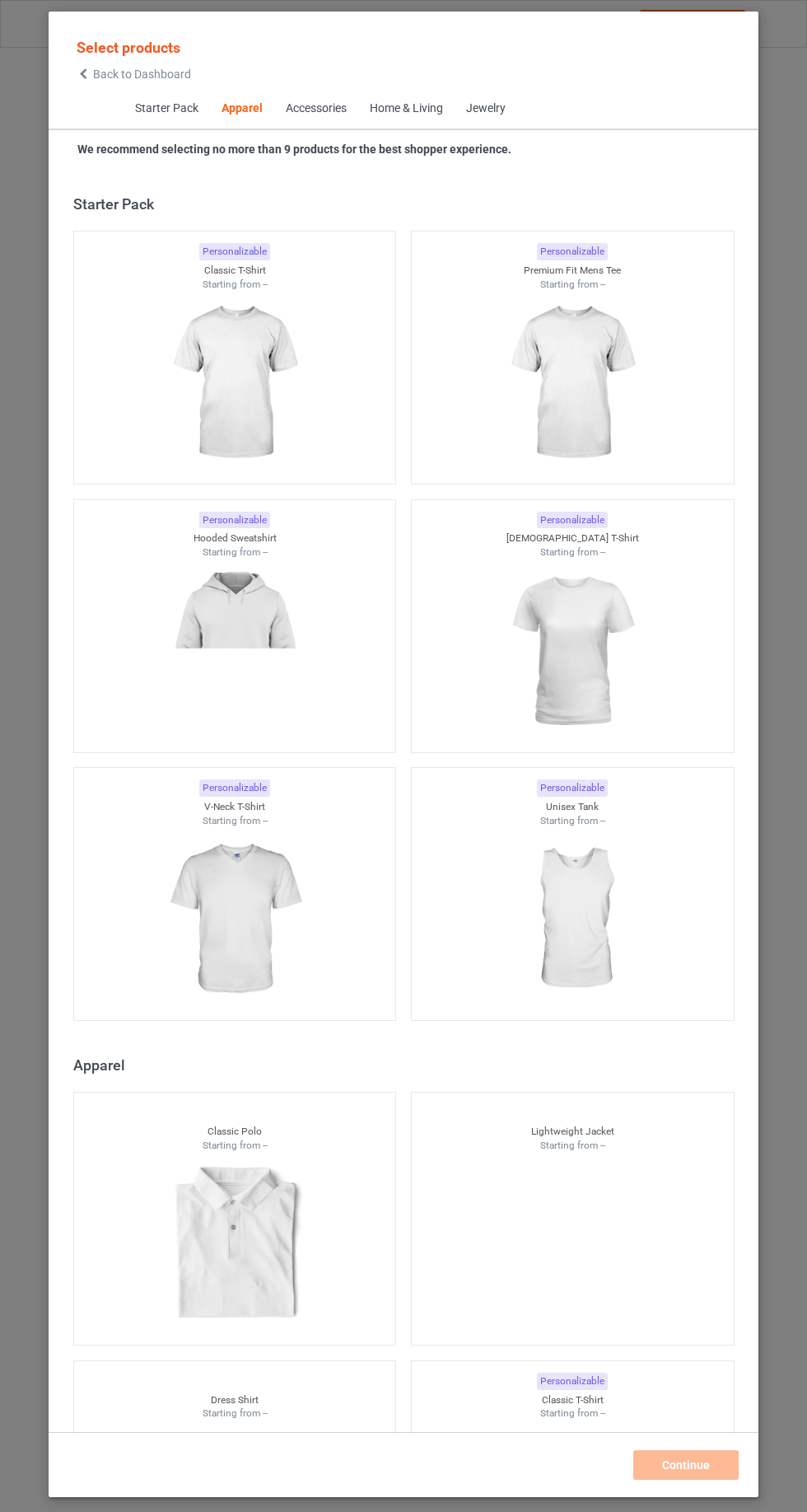
scroll to position [881, 0]
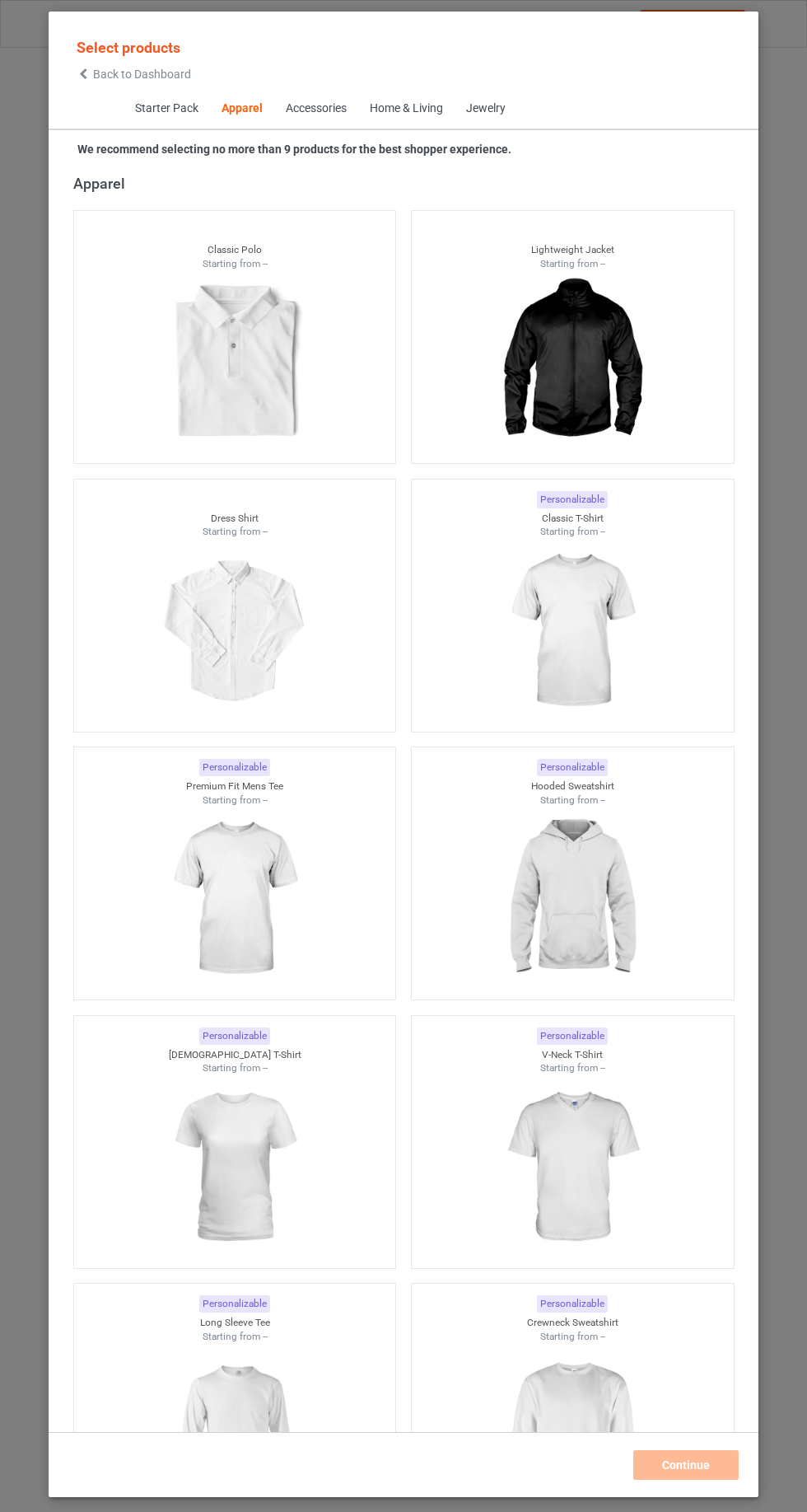
click at [137, 74] on span "Back to Dashboard" at bounding box center [142, 74] width 98 height 13
